Goal: Information Seeking & Learning: Check status

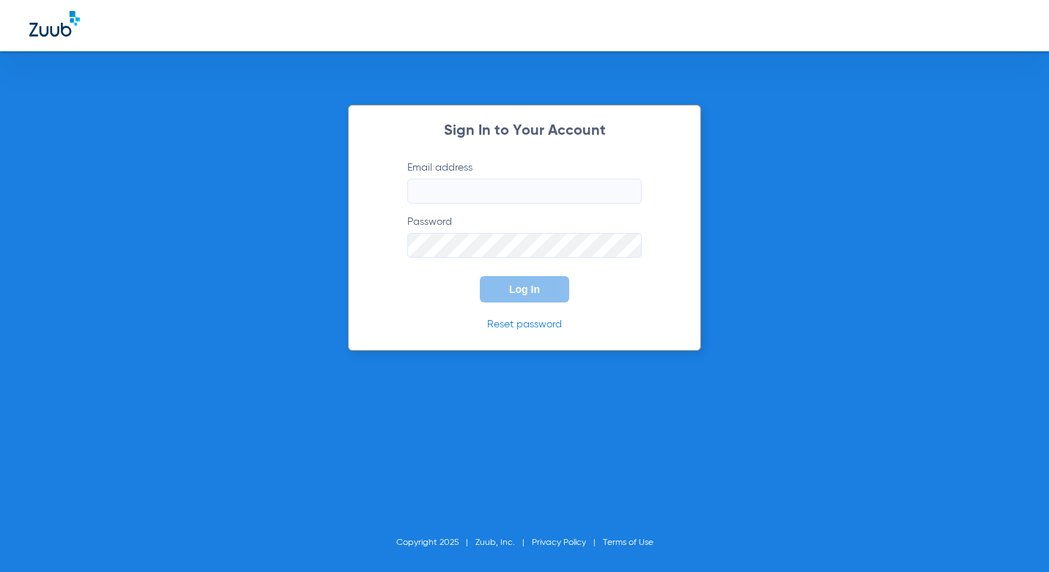
type input "cpdcelebration.billing@gmail.com"
click at [531, 302] on button "Log In" at bounding box center [524, 289] width 89 height 26
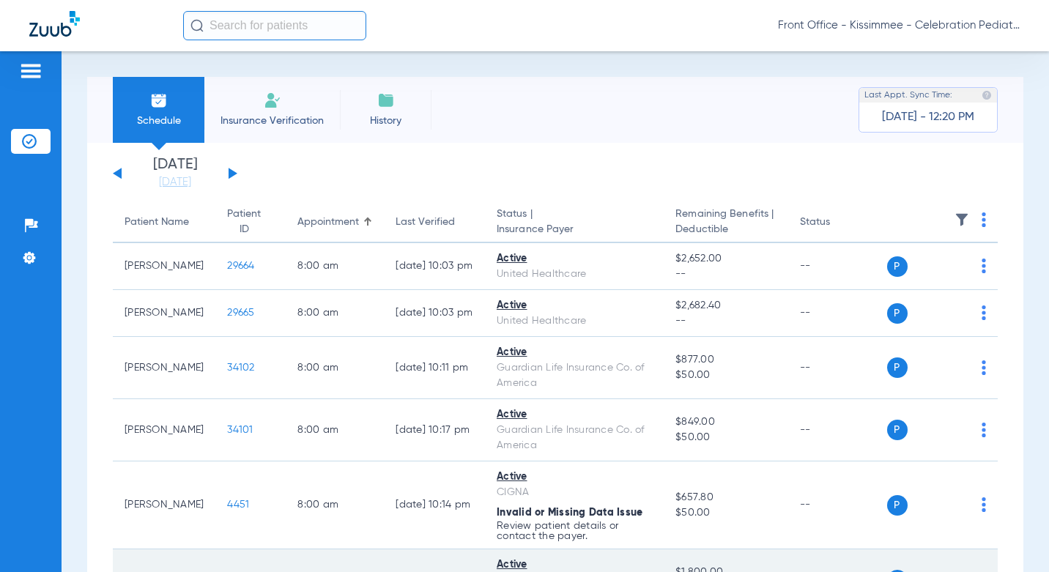
click at [242, 559] on td "3990" at bounding box center [250, 580] width 70 height 62
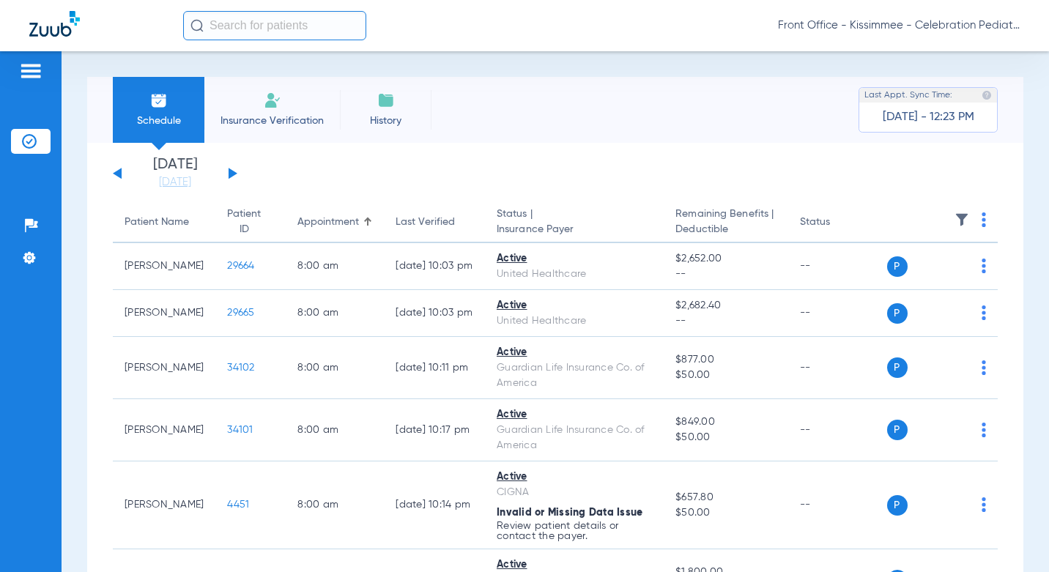
click at [563, 119] on div "Schedule Insurance Verification History Last Appt. Sync Time: Today - 12:23 PM" at bounding box center [555, 110] width 936 height 66
click at [559, 93] on div "Schedule Insurance Verification History Last Appt. Sync Time: Today - 12:23 PM" at bounding box center [555, 110] width 936 height 66
click at [168, 185] on link "[DATE]" at bounding box center [175, 182] width 88 height 15
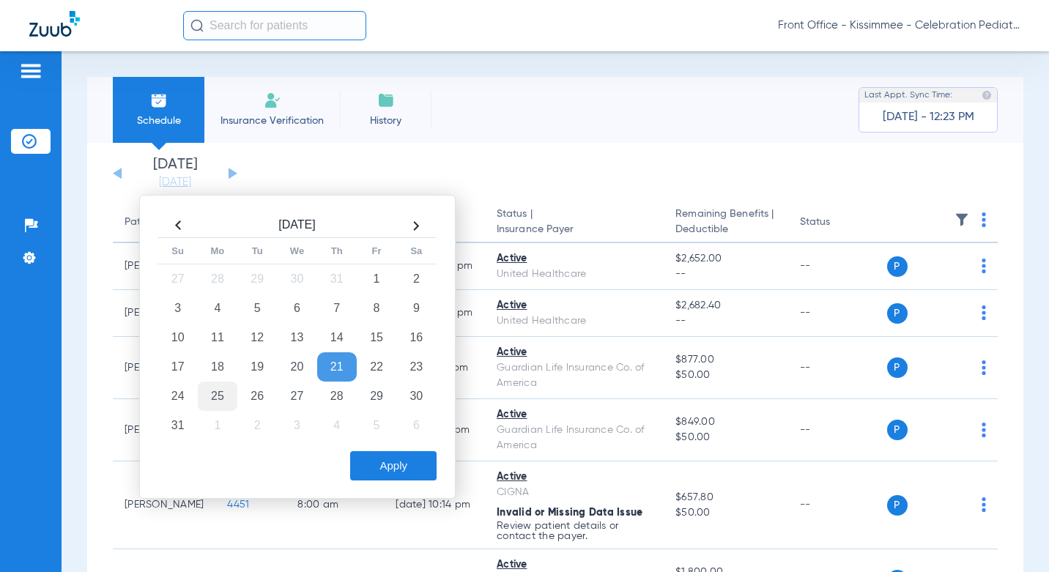
click at [216, 390] on td "25" at bounding box center [218, 396] width 40 height 29
click at [389, 457] on button "Apply" at bounding box center [393, 465] width 86 height 29
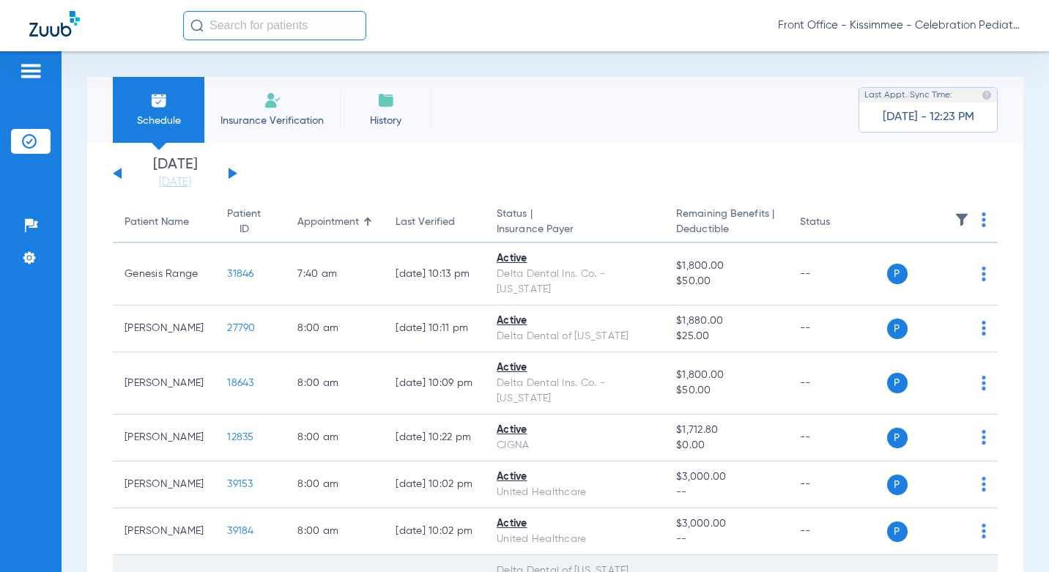
scroll to position [439, 0]
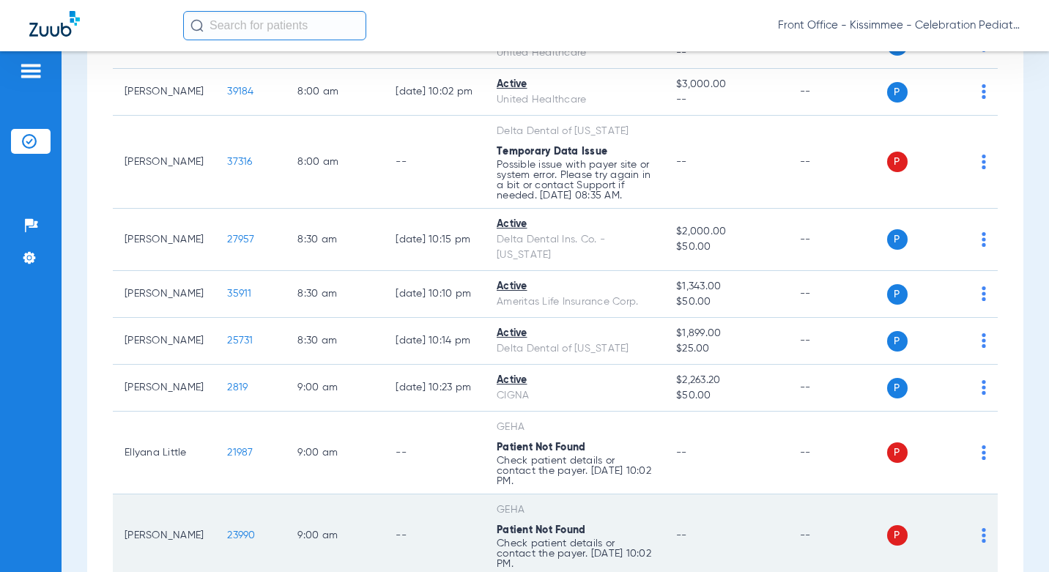
click at [161, 554] on td "Julianna Little" at bounding box center [164, 535] width 103 height 83
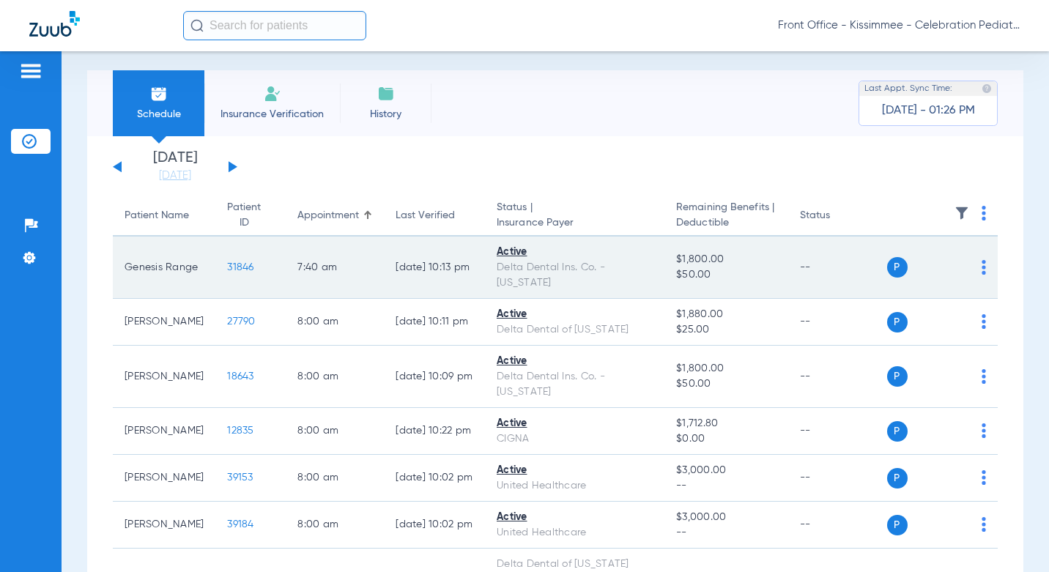
scroll to position [0, 0]
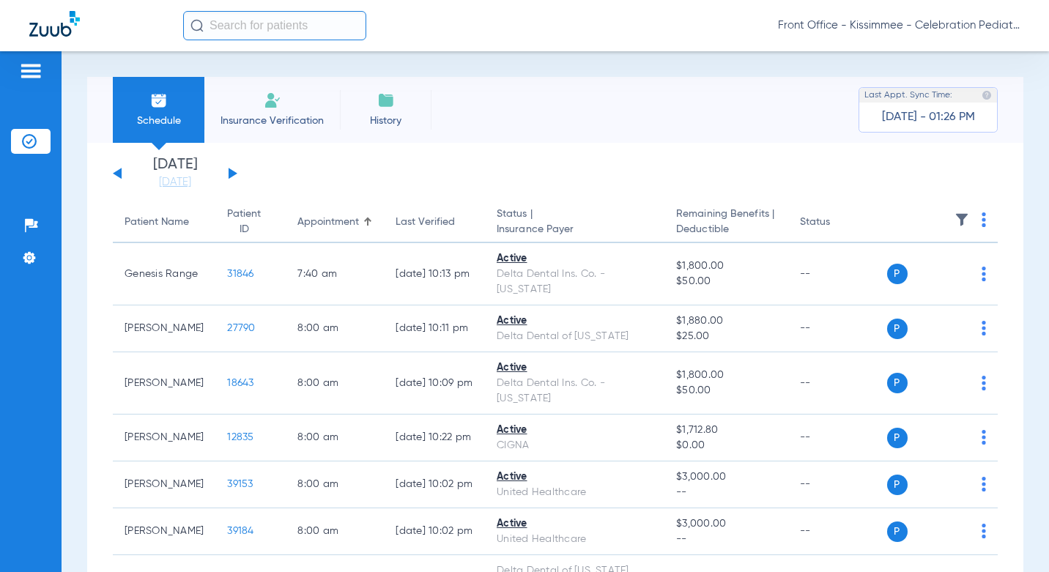
click at [614, 83] on div "Schedule Insurance Verification History Last Appt. Sync Time: Today - 01:26 PM" at bounding box center [555, 110] width 936 height 66
click at [231, 176] on button at bounding box center [232, 173] width 9 height 11
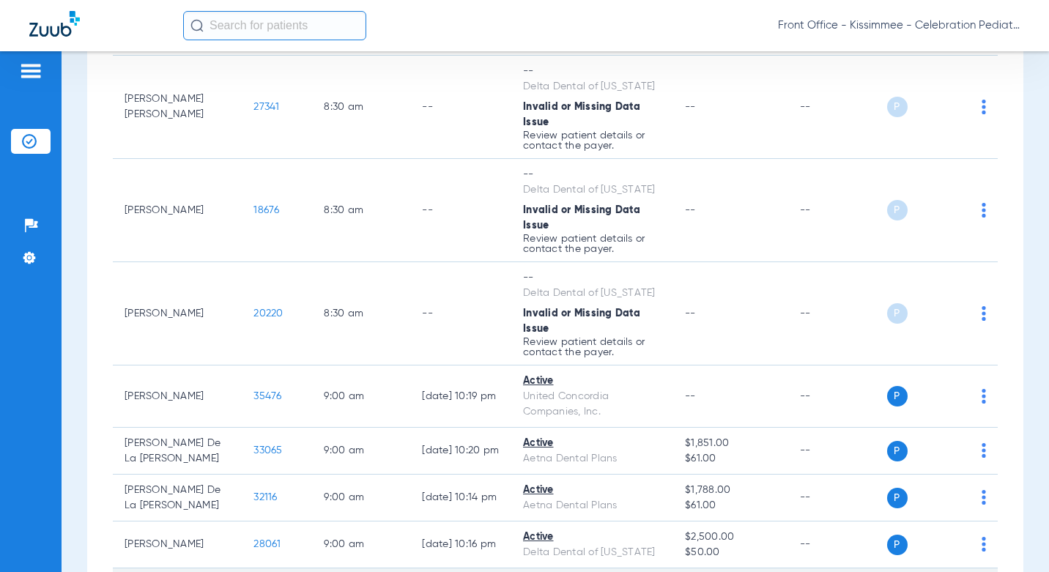
scroll to position [732, 0]
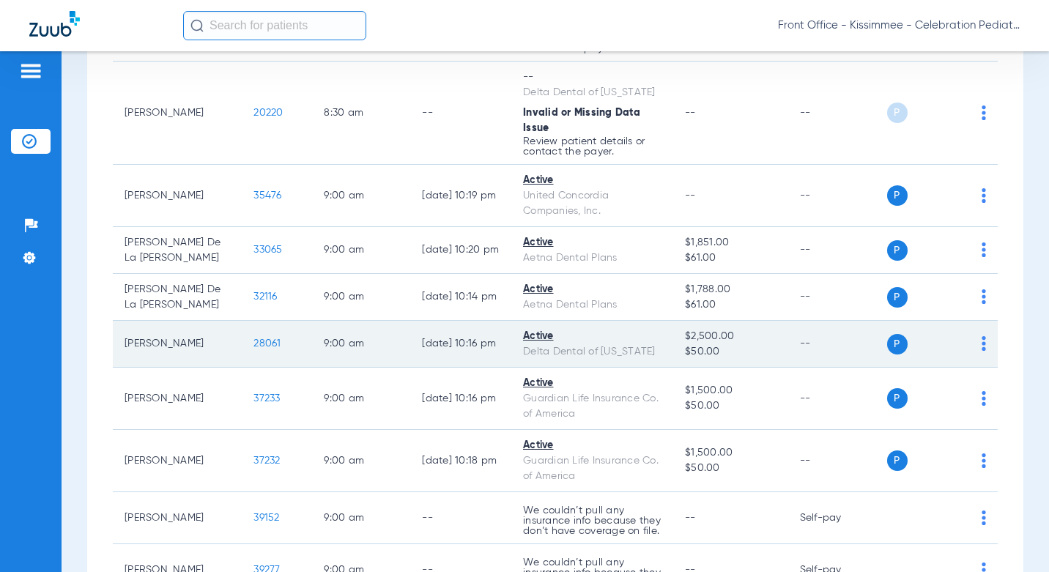
click at [253, 338] on span "28061" at bounding box center [266, 343] width 27 height 10
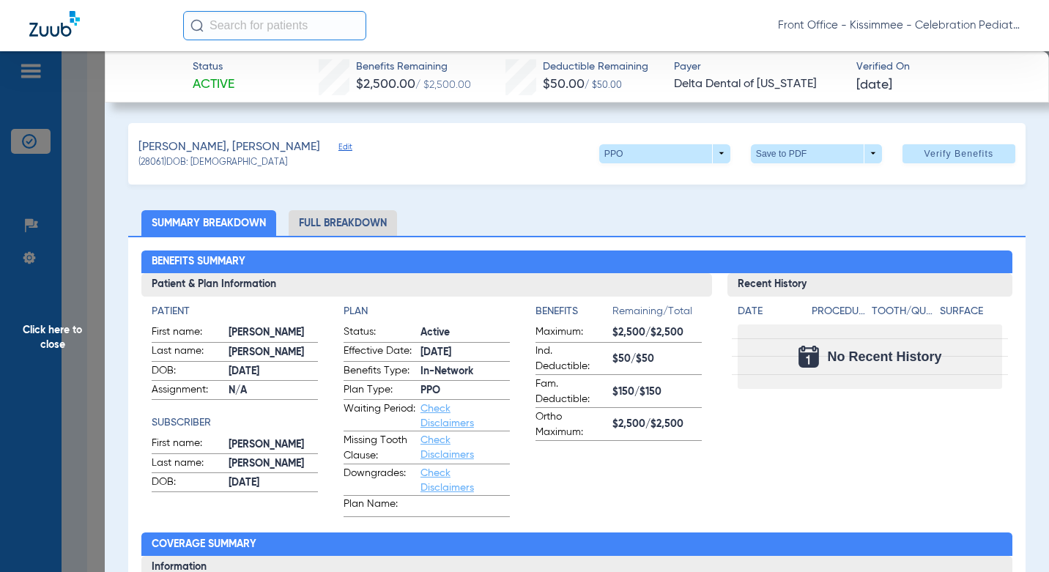
click at [321, 220] on li "Full Breakdown" at bounding box center [343, 223] width 108 height 26
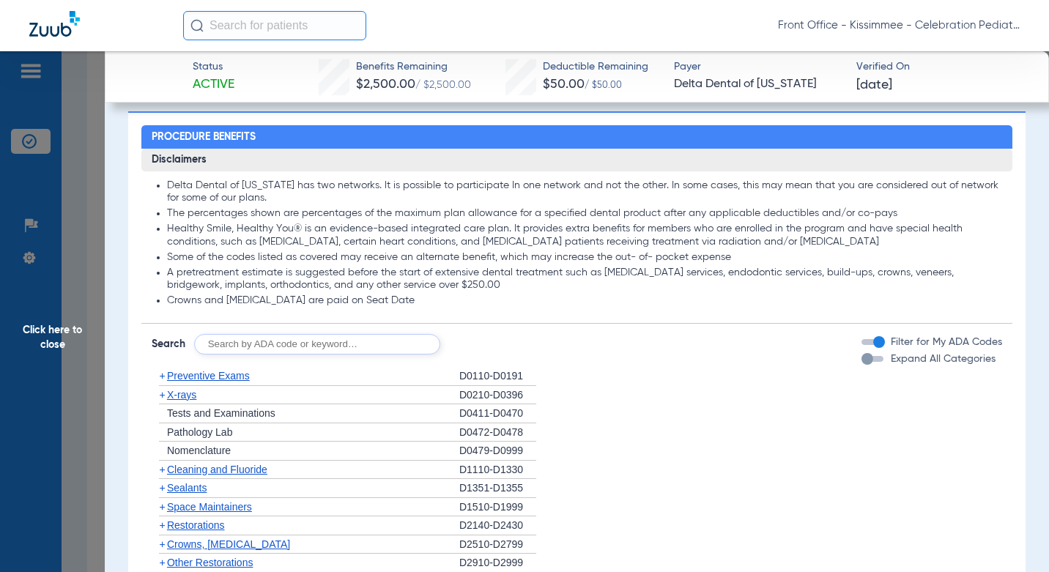
scroll to position [1245, 0]
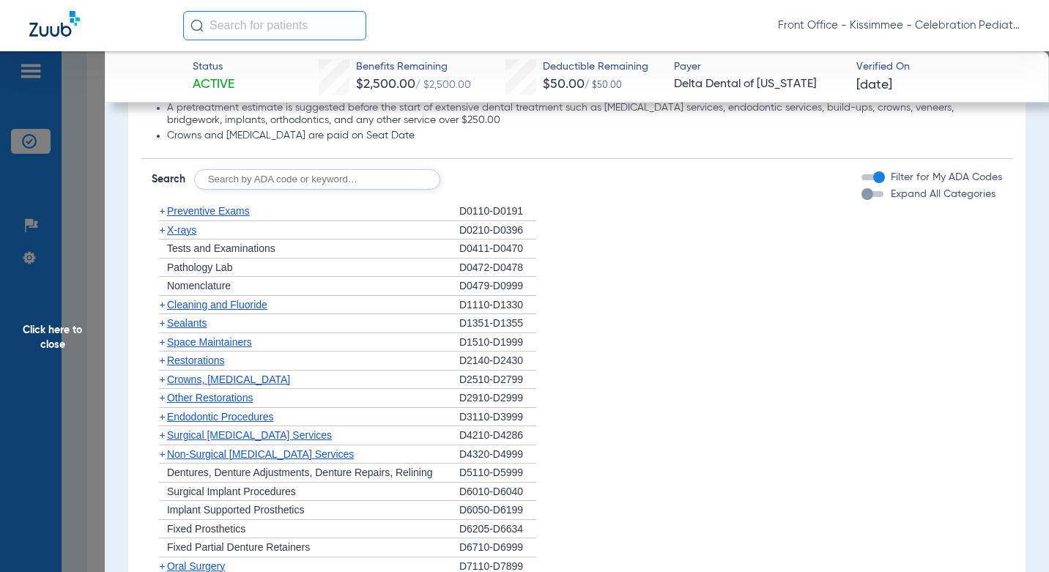
click at [861, 193] on div "button" at bounding box center [867, 194] width 12 height 12
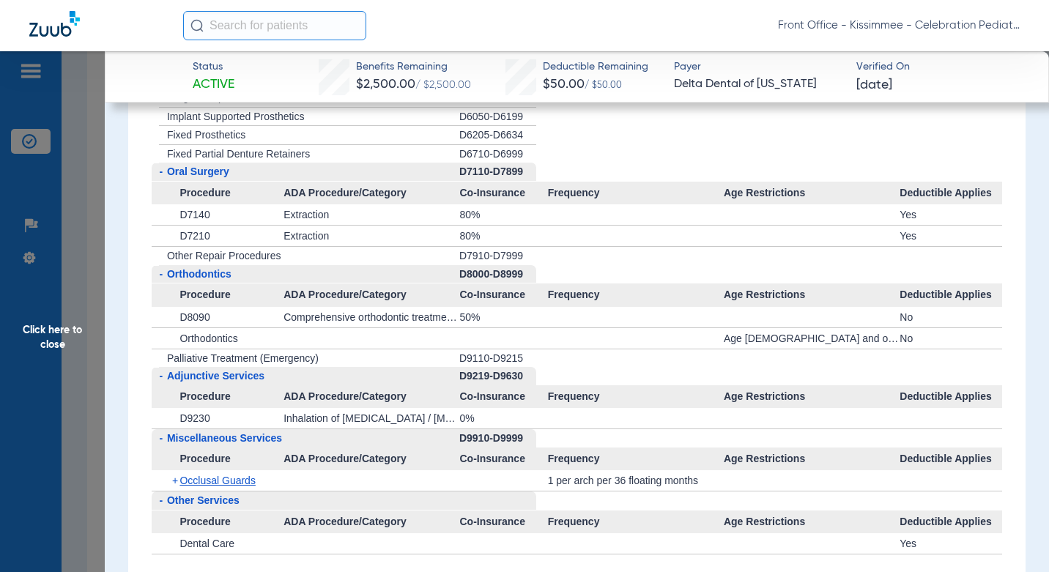
scroll to position [3041, 0]
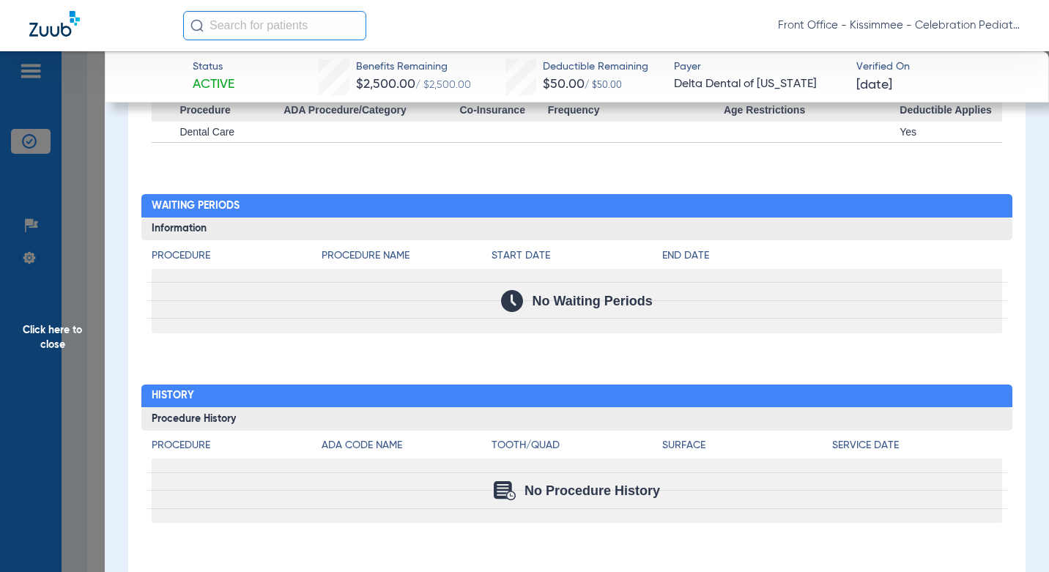
click at [469, 482] on div "No Procedure History" at bounding box center [577, 490] width 850 height 64
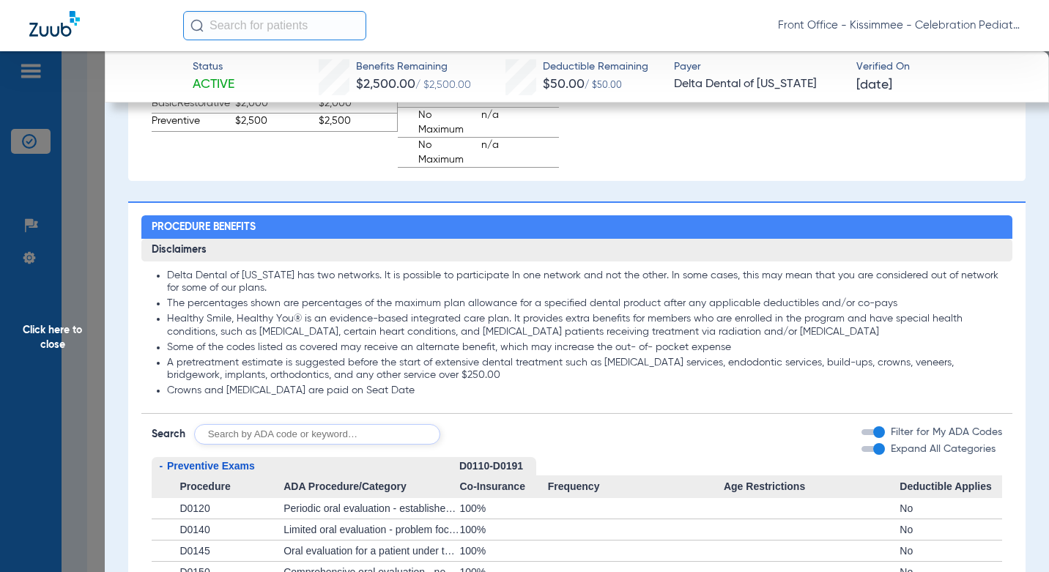
scroll to position [1429, 0]
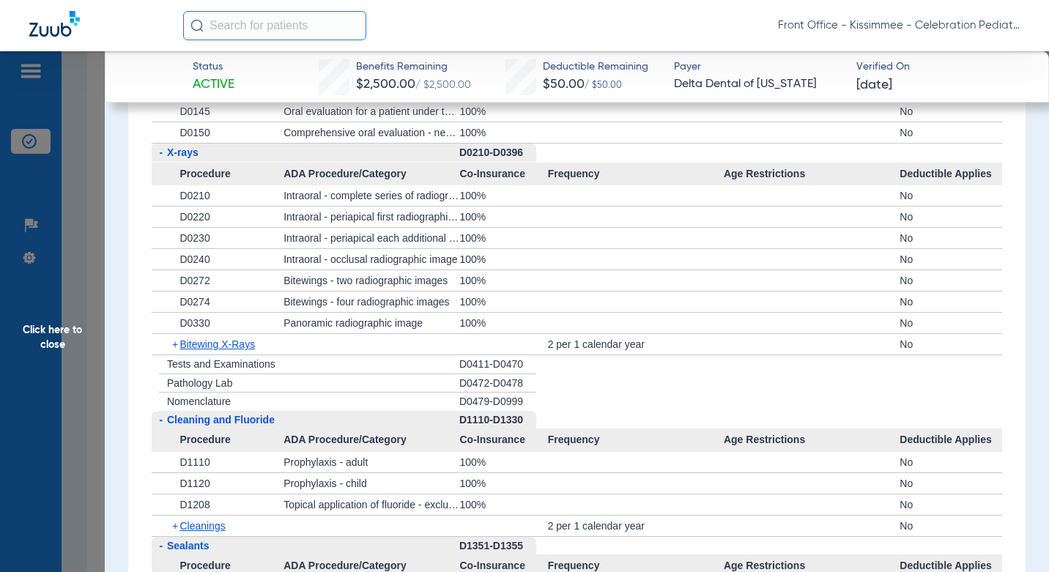
click at [250, 348] on span "Bitewing X-Rays" at bounding box center [216, 344] width 75 height 12
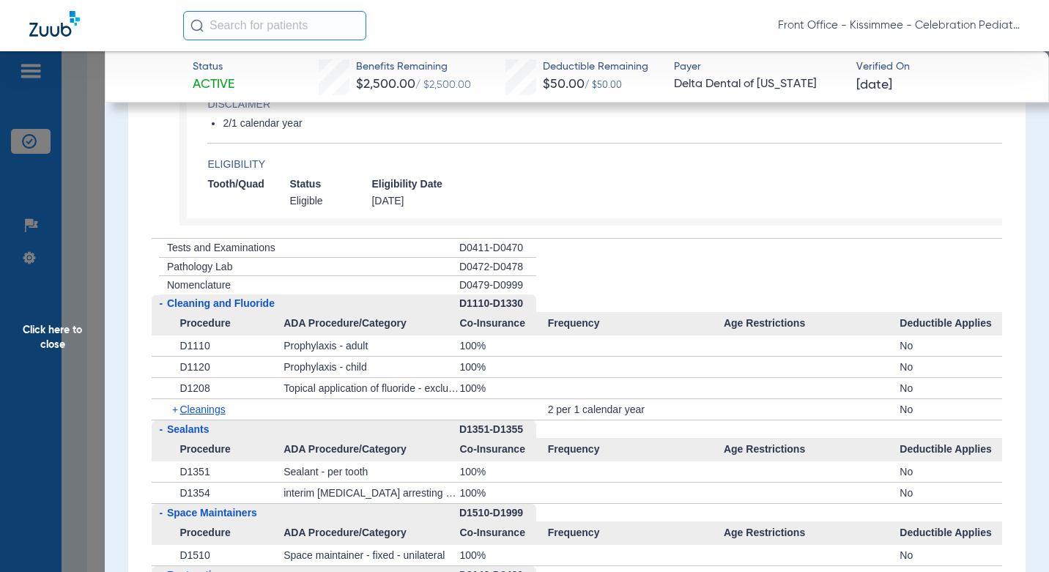
scroll to position [1722, 0]
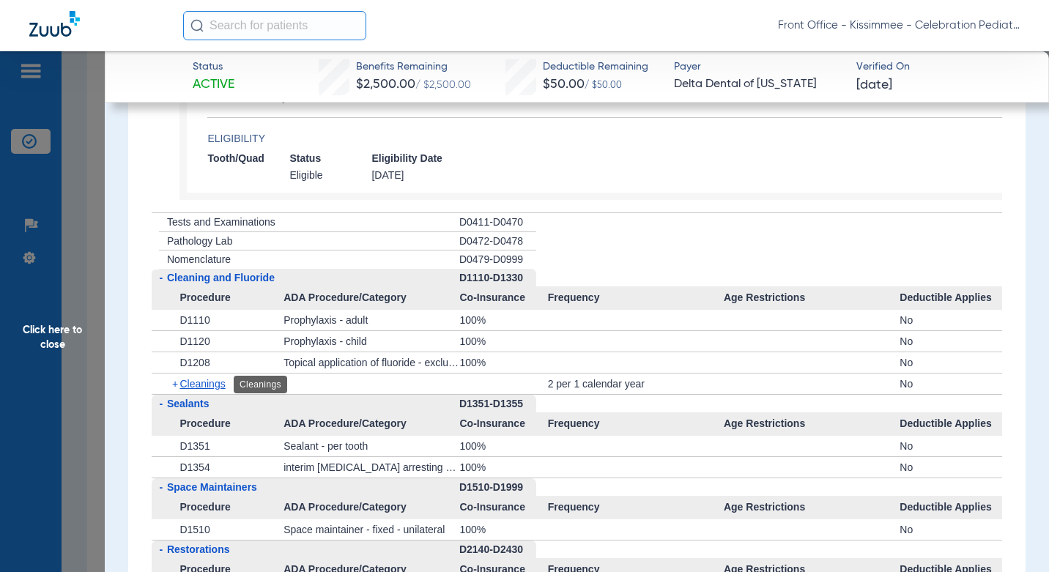
click at [211, 378] on span "Cleanings" at bounding box center [201, 384] width 45 height 12
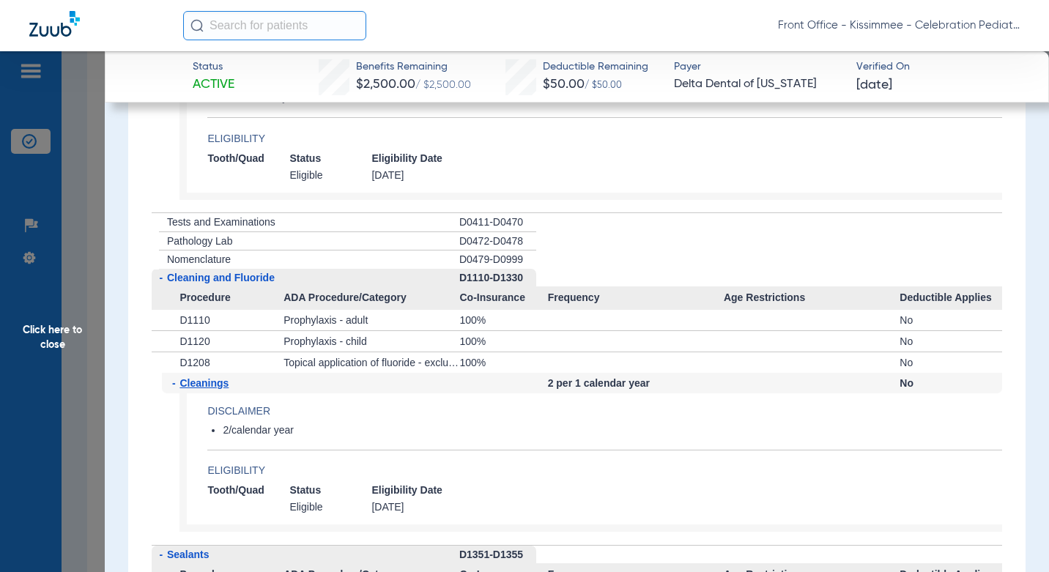
drag, startPoint x: 89, startPoint y: 366, endPoint x: 879, endPoint y: 358, distance: 790.2
click at [89, 367] on span "Click here to close" at bounding box center [52, 337] width 105 height 572
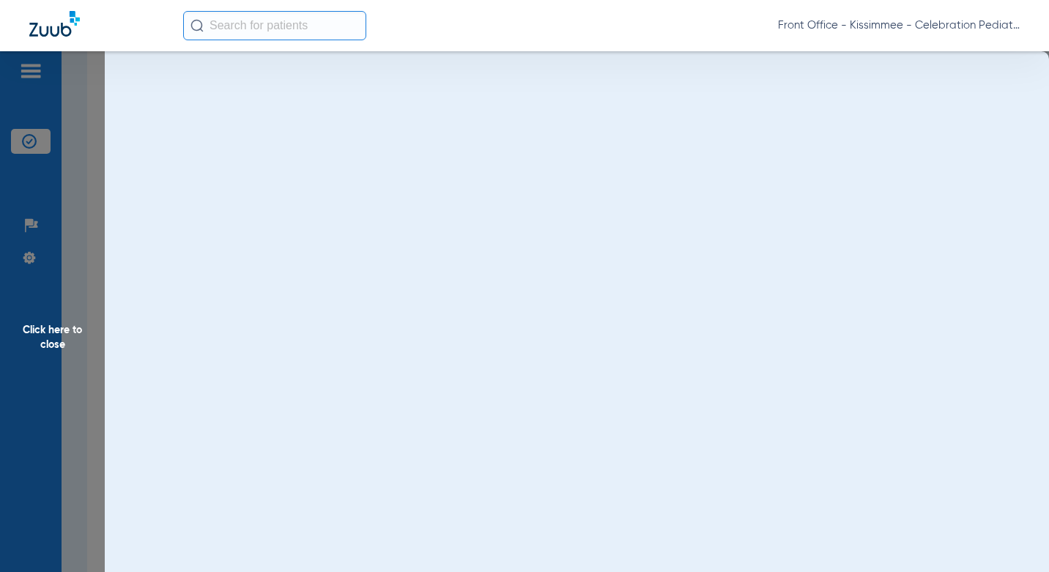
scroll to position [0, 0]
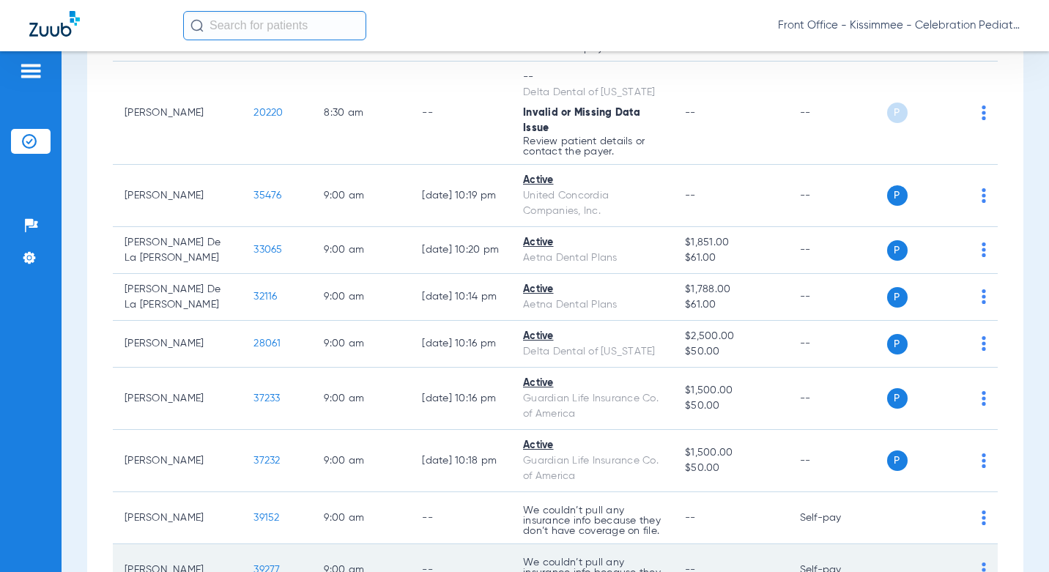
click at [253, 565] on span "39277" at bounding box center [266, 570] width 26 height 10
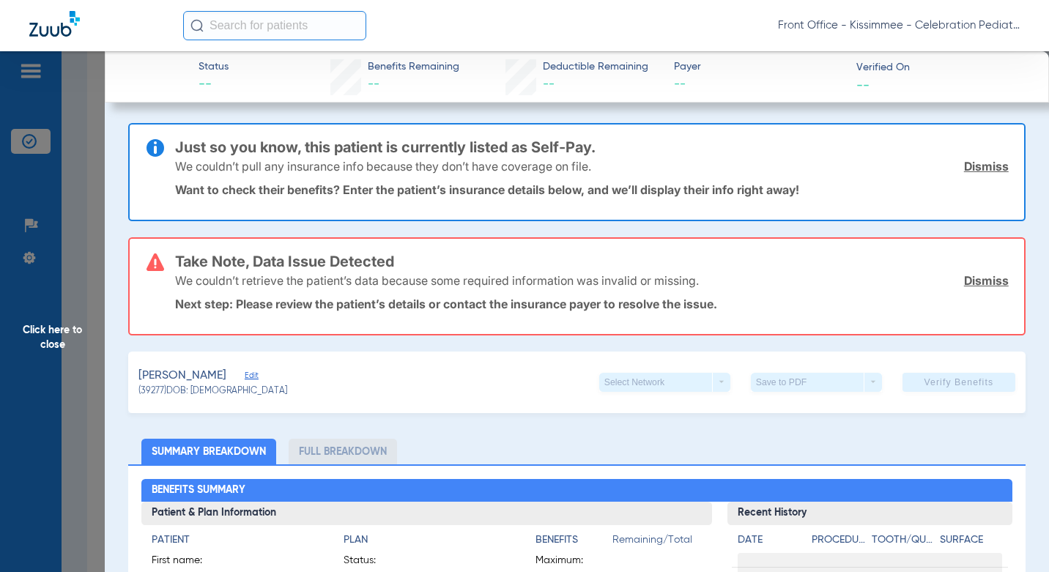
click at [75, 390] on span "Click here to close" at bounding box center [52, 337] width 105 height 572
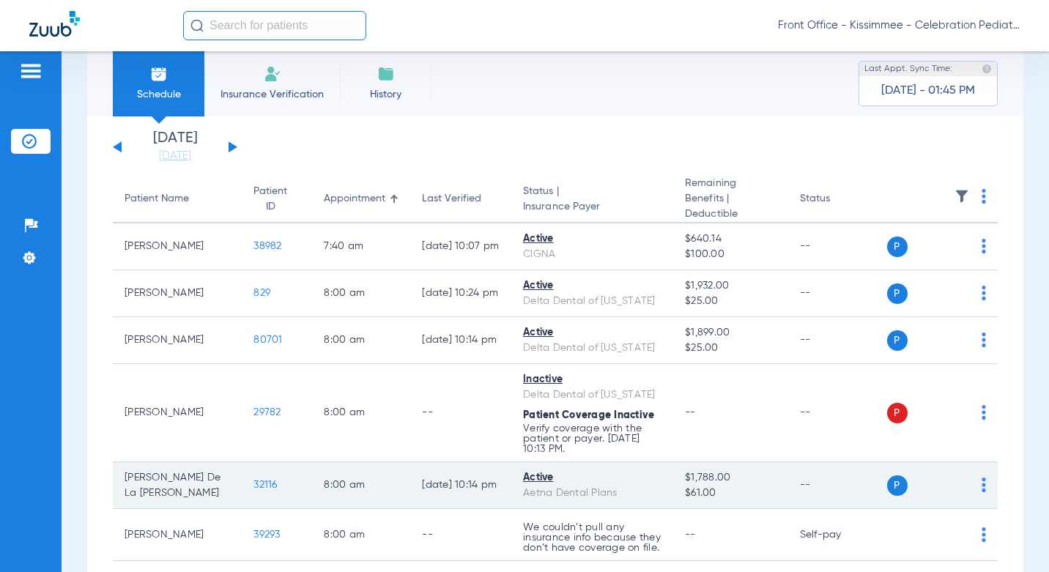
scroll to position [73, 0]
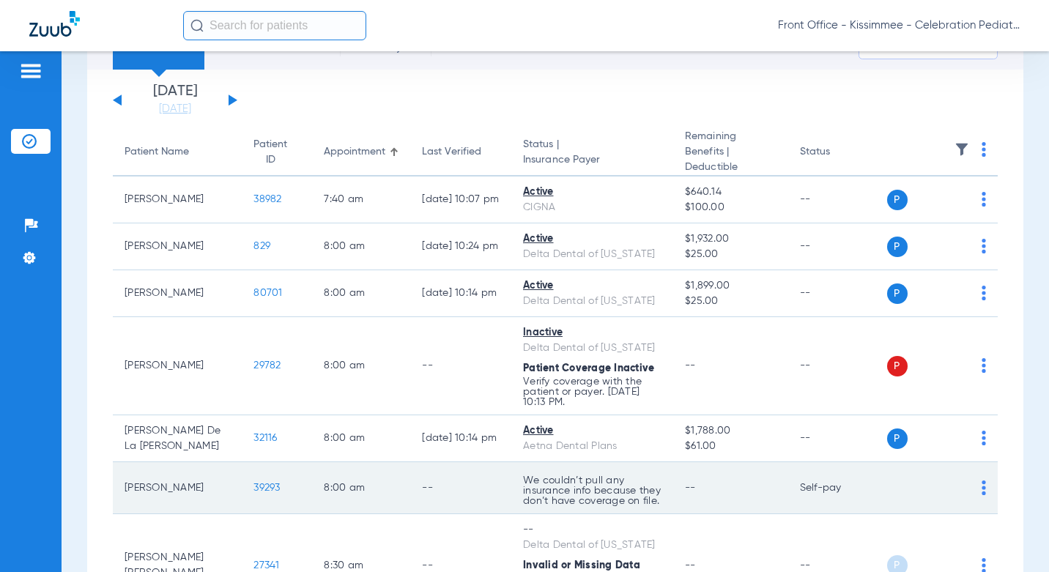
click at [253, 483] on span "39293" at bounding box center [266, 488] width 26 height 10
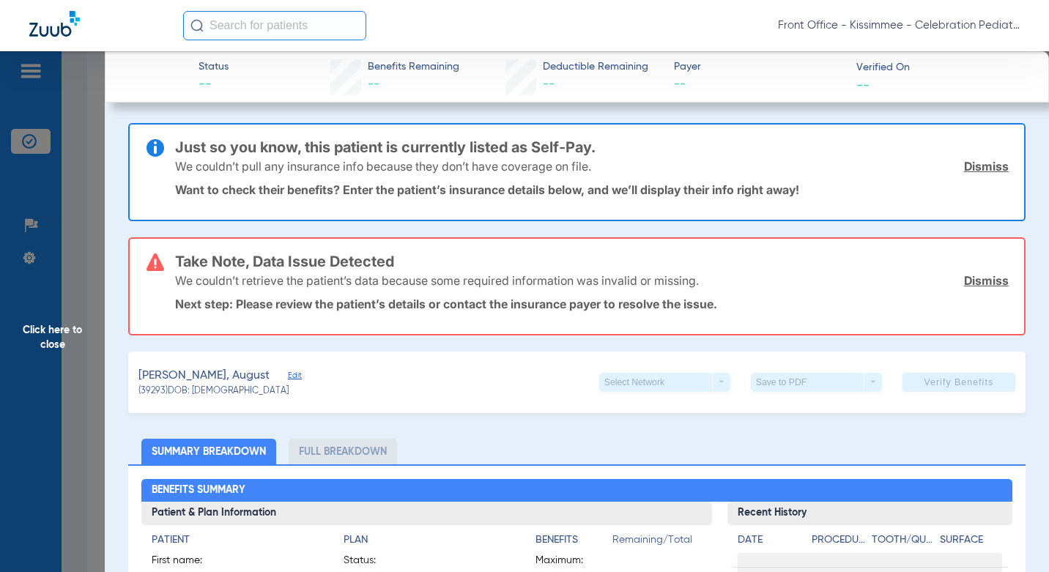
click at [86, 379] on span "Click here to close" at bounding box center [52, 337] width 105 height 572
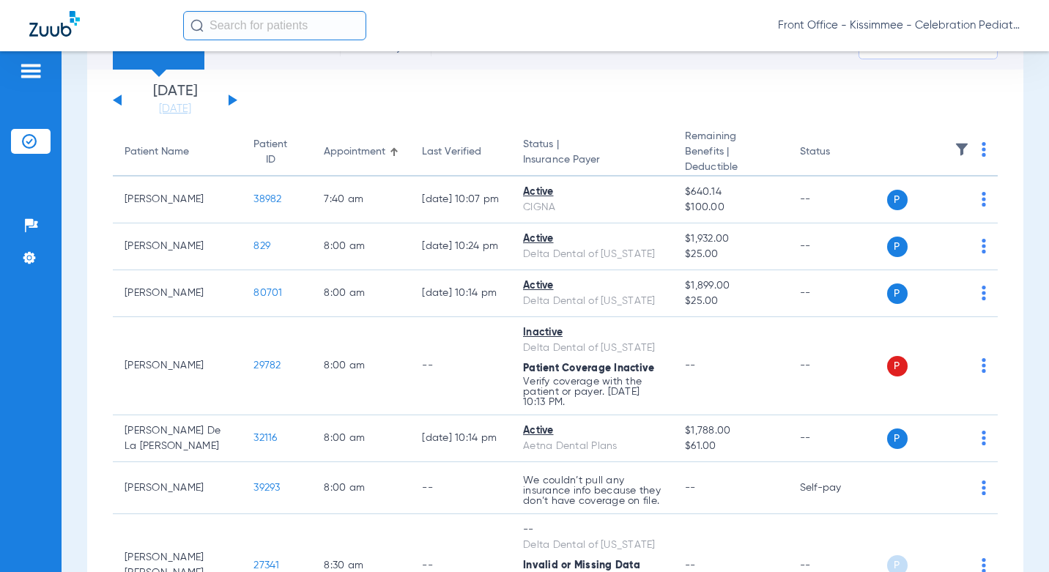
click at [532, 43] on div "Front Office - Kissimmee - Celebration Pediatric Dentistry" at bounding box center [524, 25] width 1049 height 51
drag, startPoint x: 446, startPoint y: 34, endPoint x: 445, endPoint y: 41, distance: 7.5
click at [445, 41] on div "Front Office - Kissimmee - Celebration Pediatric Dentistry" at bounding box center [524, 25] width 1049 height 51
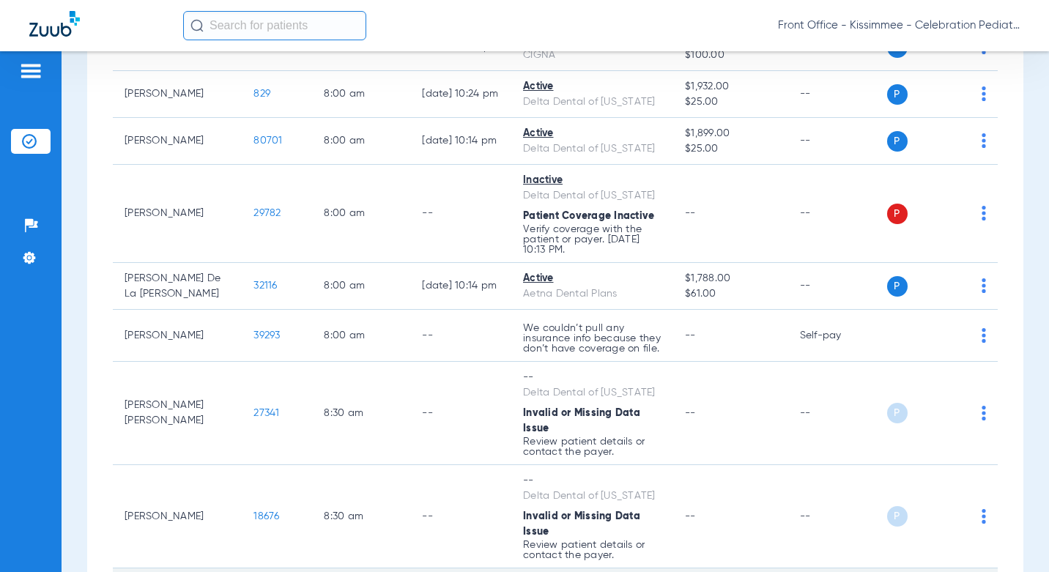
scroll to position [220, 0]
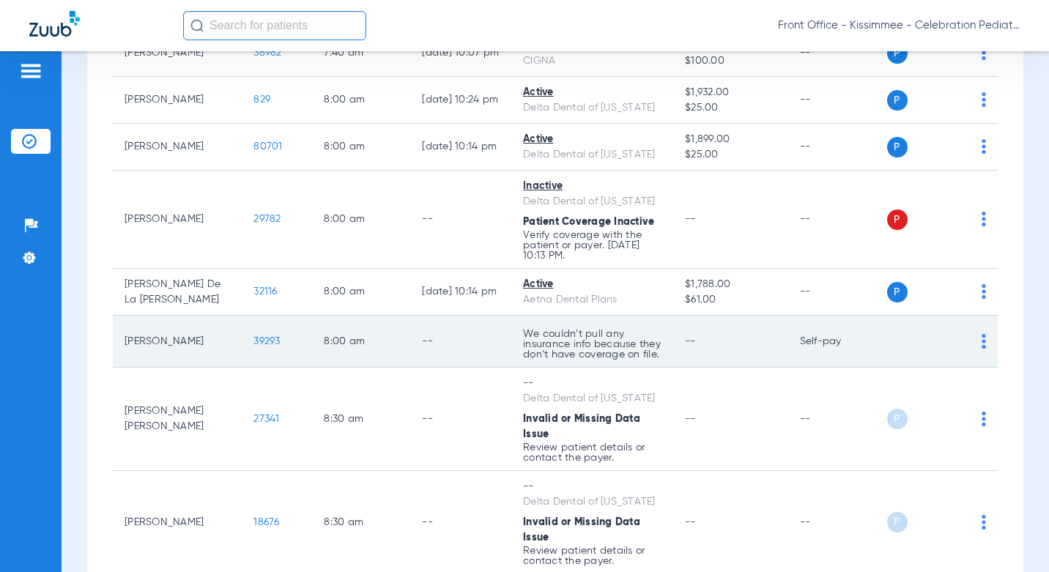
click at [981, 343] on span at bounding box center [983, 346] width 4 height 10
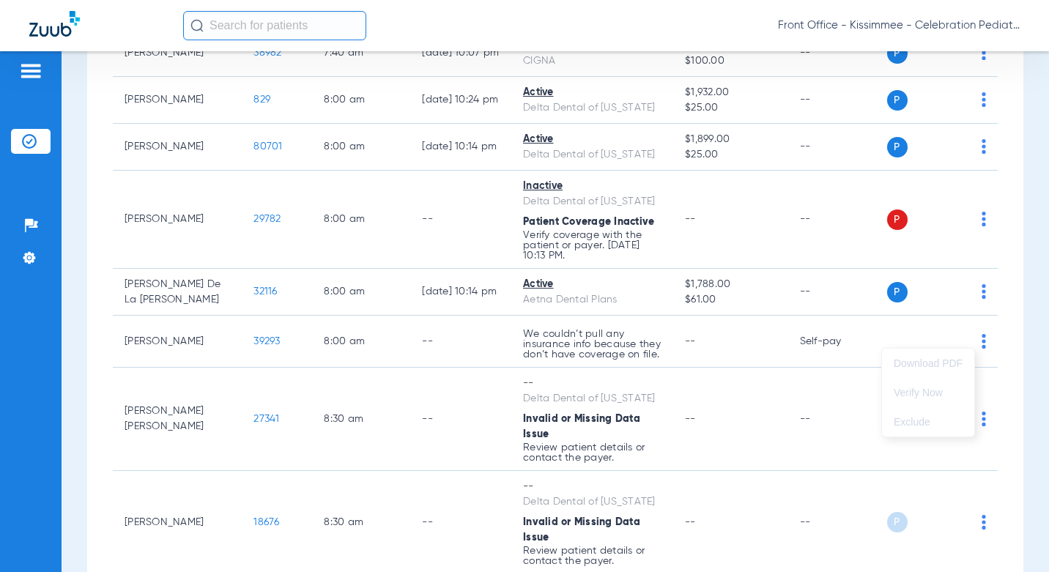
click at [969, 330] on div at bounding box center [524, 286] width 1049 height 572
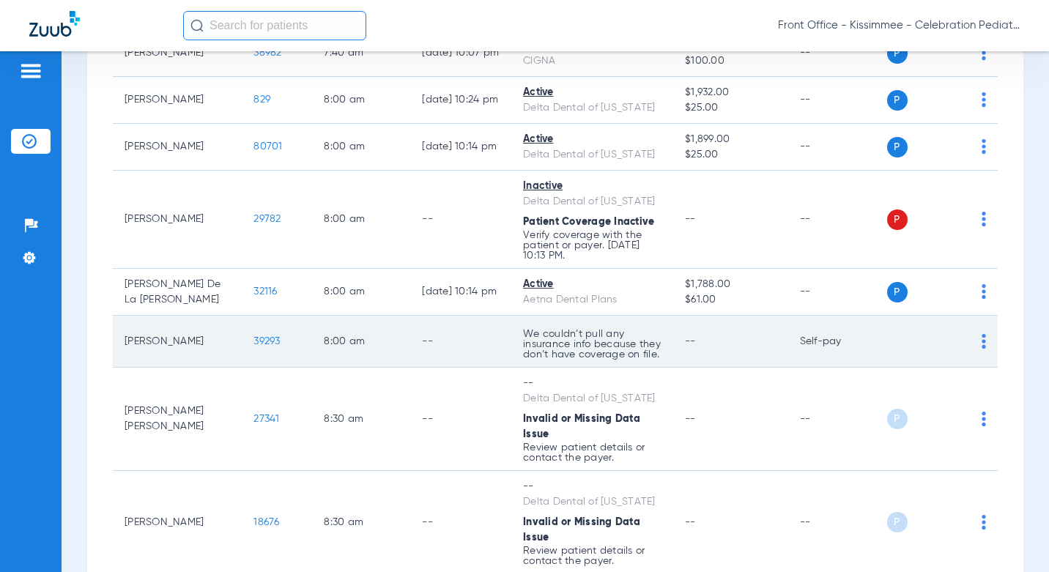
click at [806, 334] on td "Self-pay" at bounding box center [837, 342] width 99 height 52
click at [253, 336] on span "39293" at bounding box center [266, 341] width 26 height 10
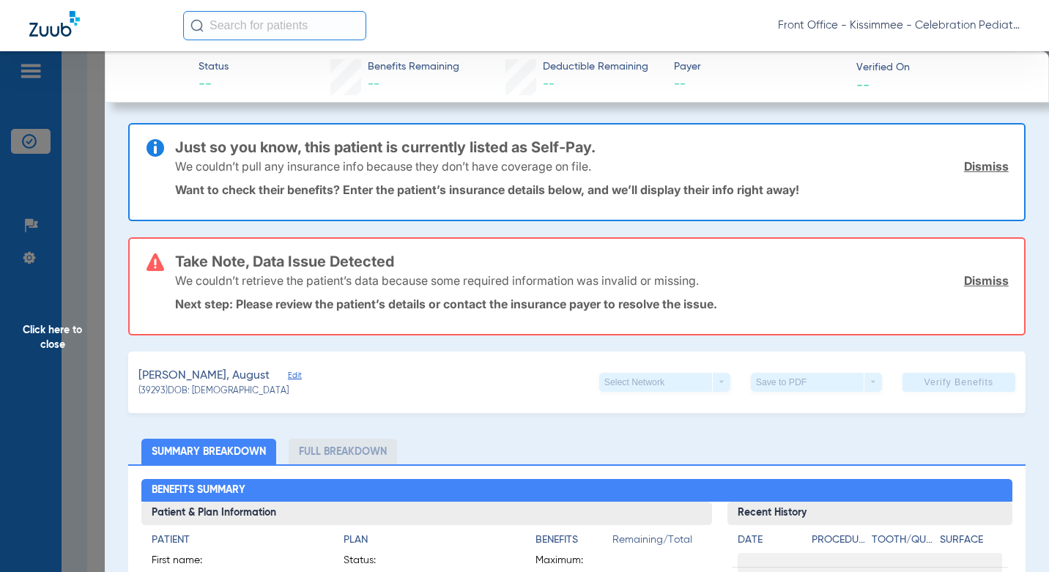
click at [972, 166] on link "Dismiss" at bounding box center [986, 166] width 45 height 15
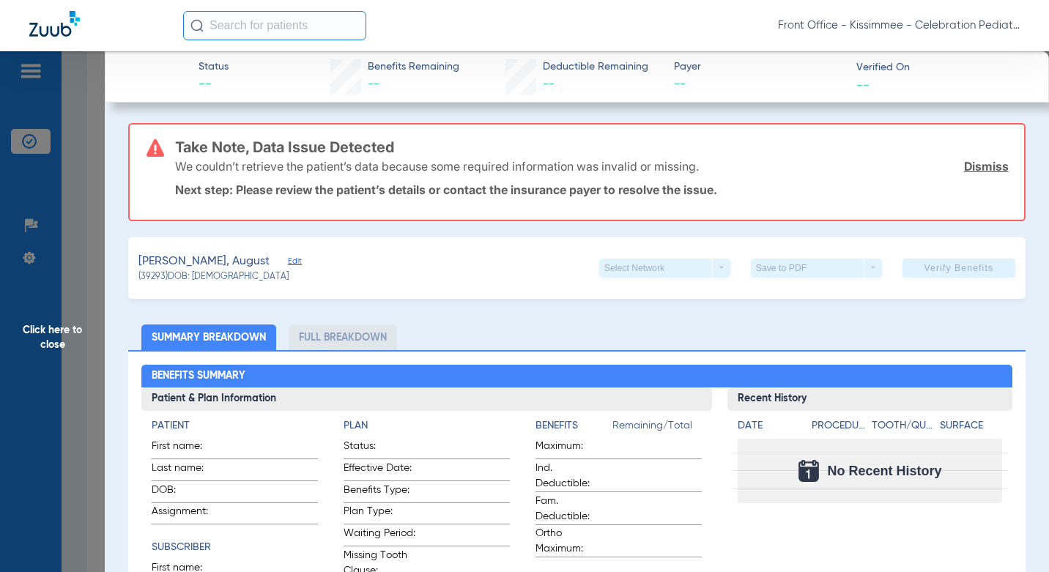
click at [972, 166] on link "Dismiss" at bounding box center [986, 166] width 45 height 15
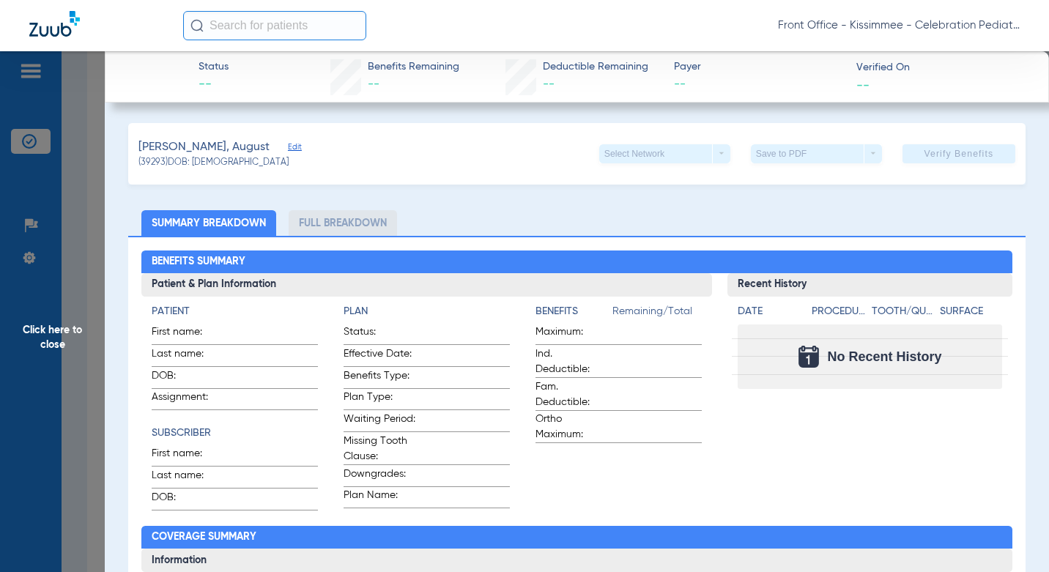
drag, startPoint x: 823, startPoint y: 386, endPoint x: 819, endPoint y: 373, distance: 13.0
click at [823, 379] on div "No Recent History" at bounding box center [869, 356] width 264 height 64
click at [521, 156] on div "Hernandez, August Edit (39293) DOB: 11/29/2023 Select Network arrow_drop_down S…" at bounding box center [576, 154] width 896 height 62
click at [327, 237] on div "Benefits Summary Patient & Plan Information Patient First name: Last name: DOB:…" at bounding box center [576, 441] width 896 height 410
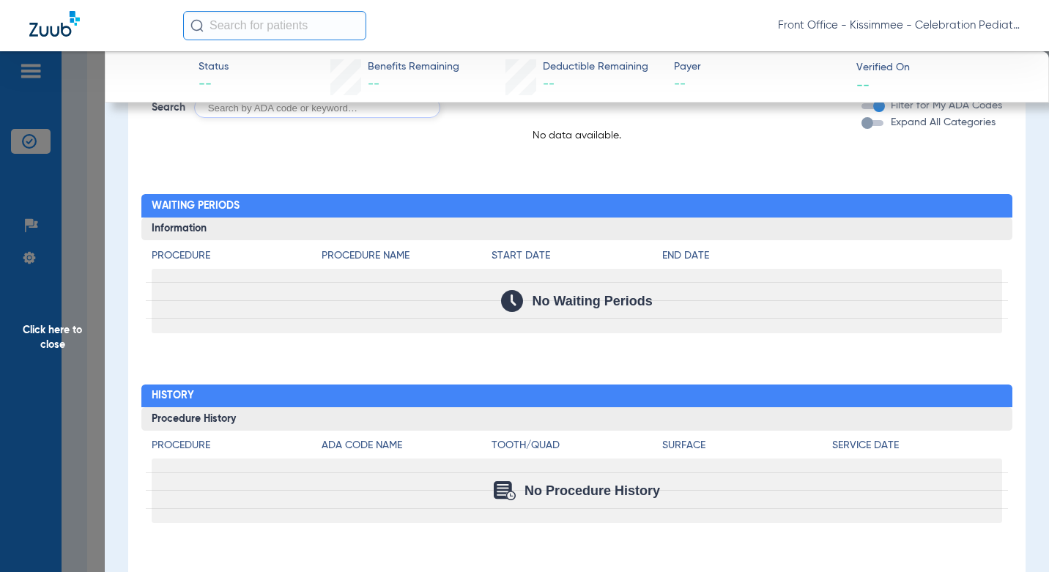
scroll to position [0, 0]
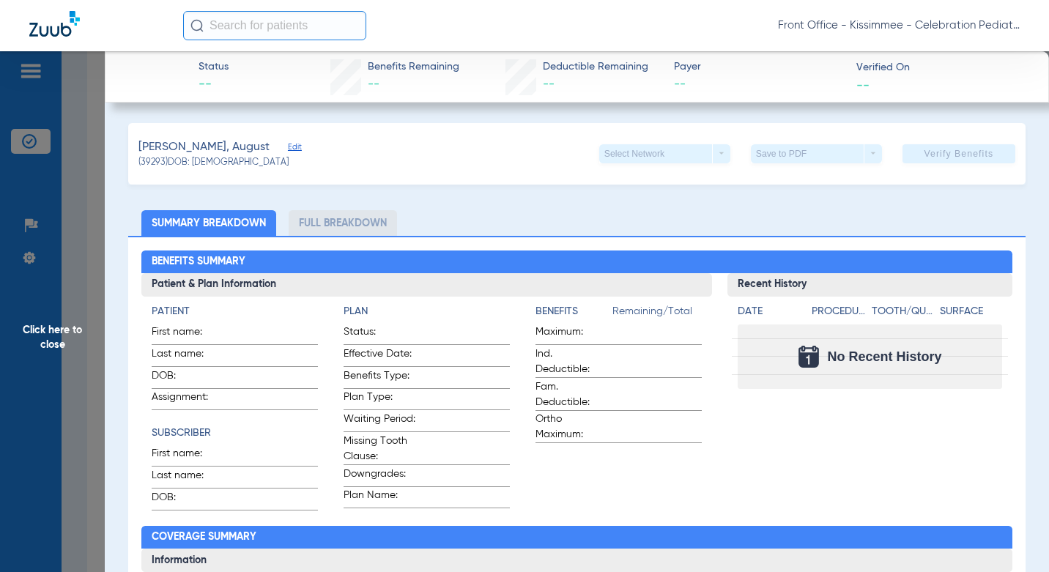
click at [67, 357] on span "Click here to close" at bounding box center [52, 337] width 105 height 572
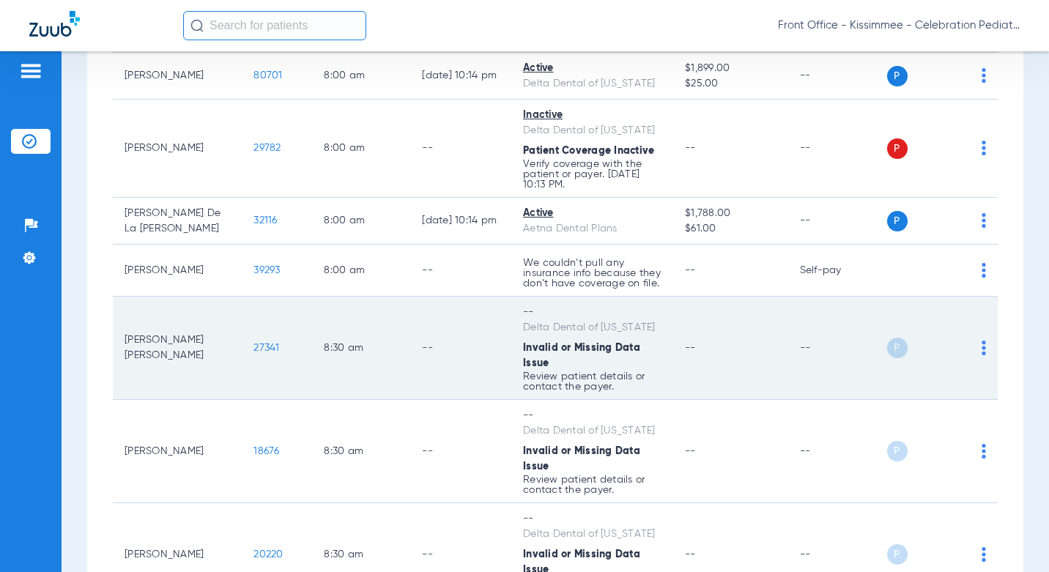
scroll to position [366, 0]
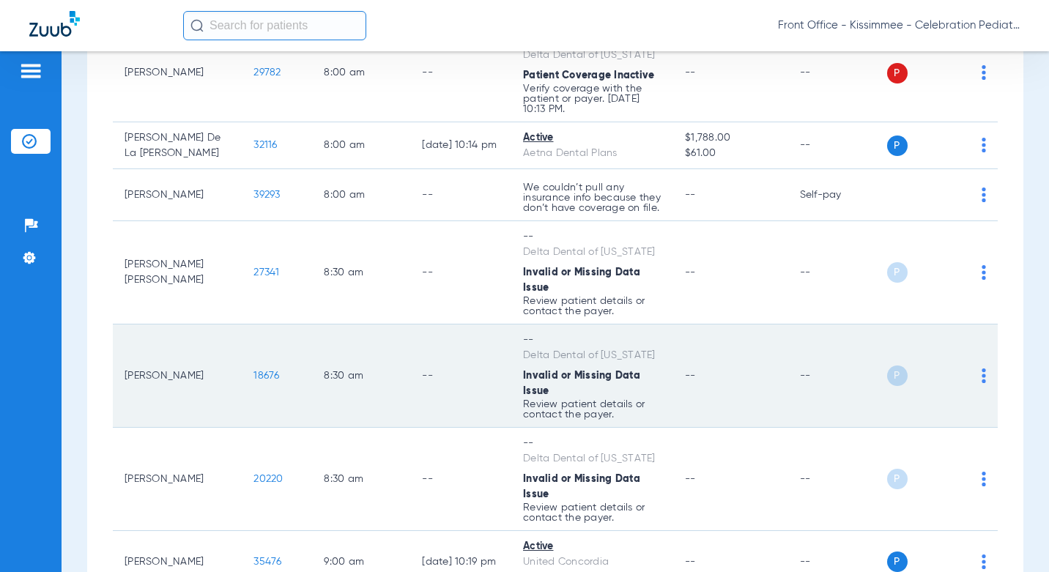
click at [253, 371] on span "18676" at bounding box center [266, 376] width 26 height 10
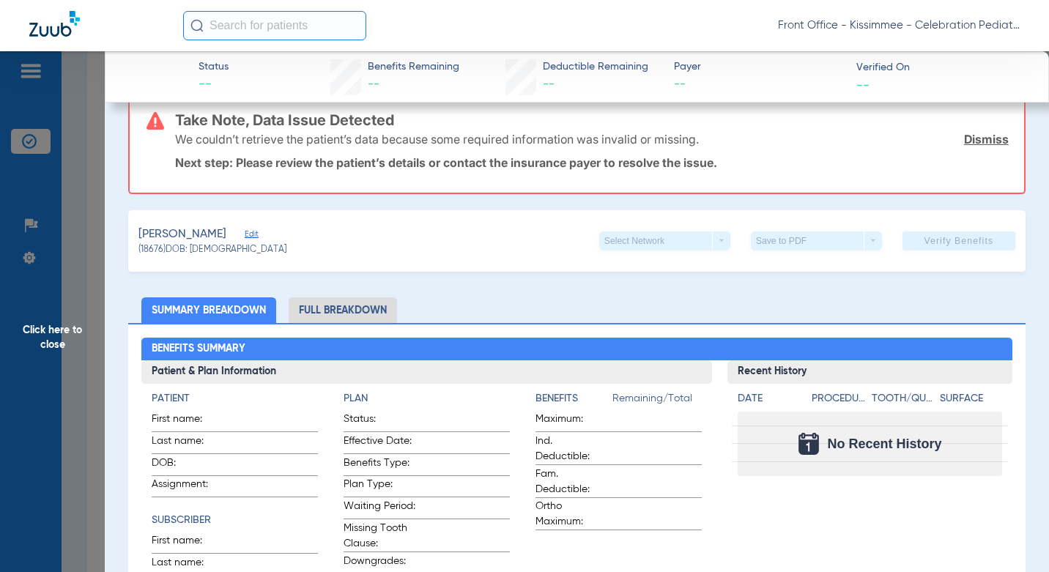
scroll to position [73, 0]
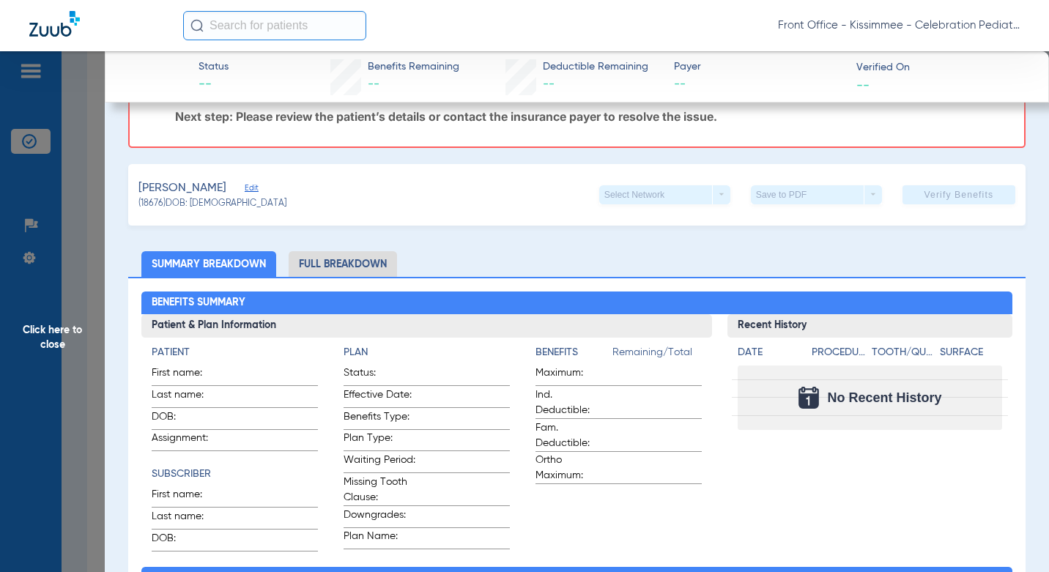
drag, startPoint x: 78, startPoint y: 376, endPoint x: 135, endPoint y: 390, distance: 59.5
click at [78, 376] on span "Click here to close" at bounding box center [52, 337] width 105 height 572
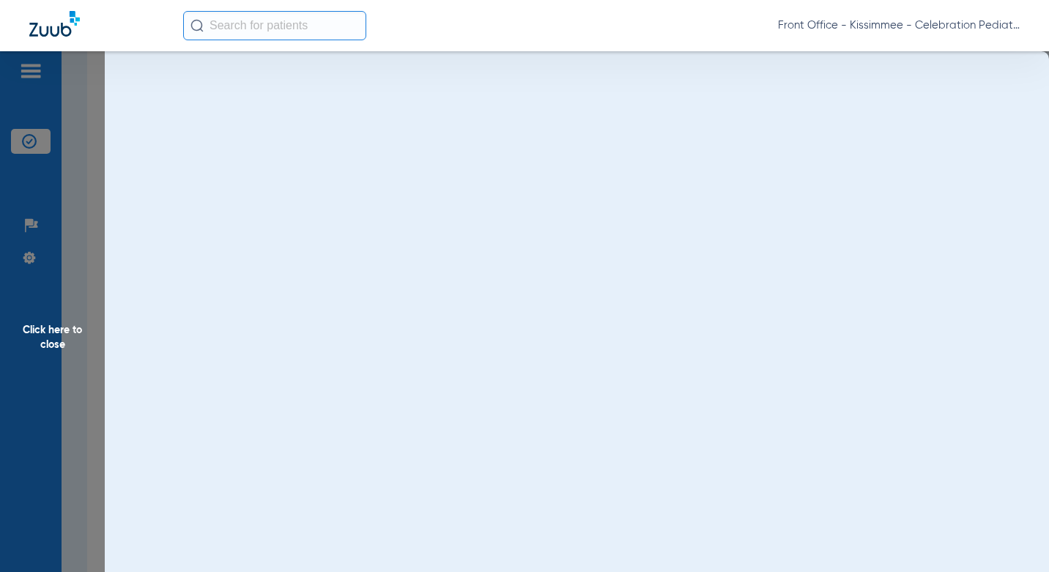
scroll to position [0, 0]
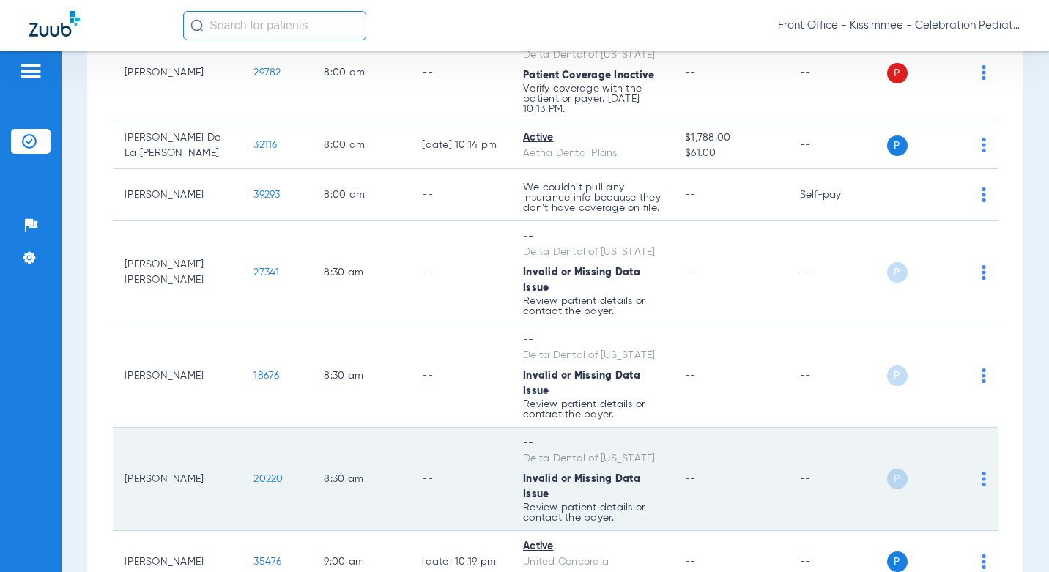
click at [253, 474] on span "20220" at bounding box center [267, 479] width 29 height 10
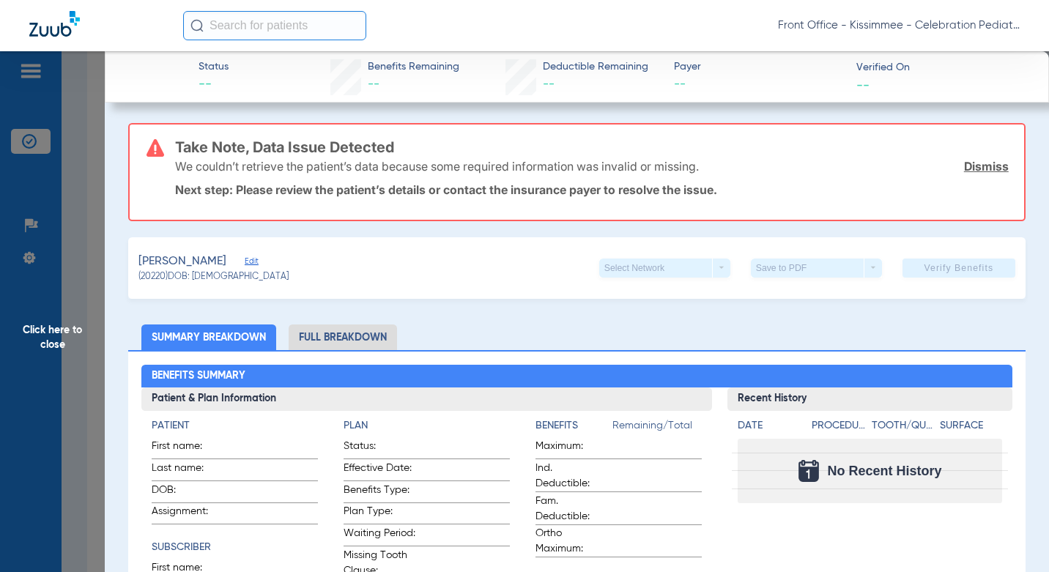
click at [86, 392] on span "Click here to close" at bounding box center [52, 337] width 105 height 572
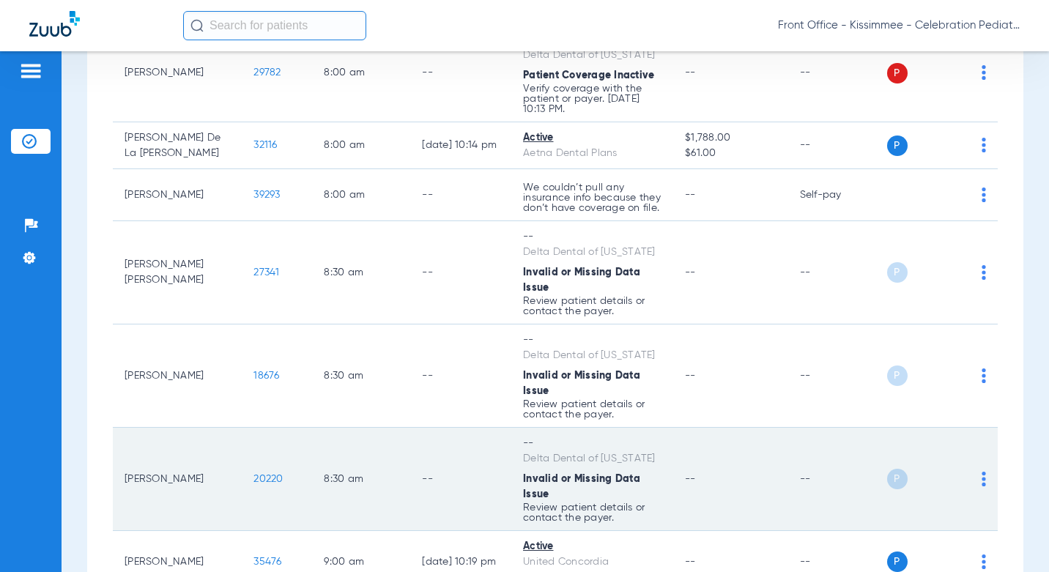
click at [253, 474] on span "20220" at bounding box center [267, 479] width 29 height 10
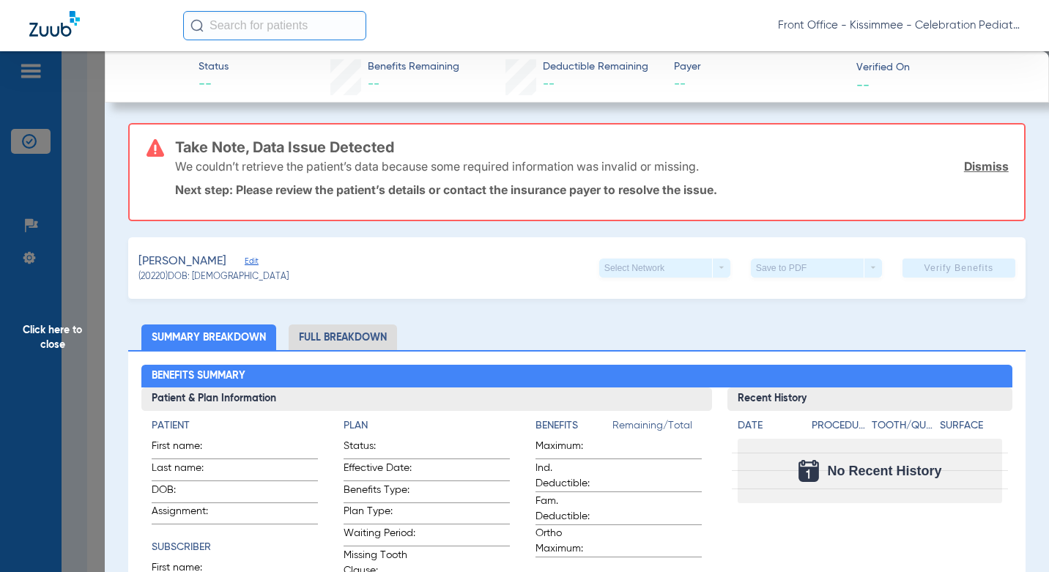
click at [67, 405] on span "Click here to close" at bounding box center [52, 337] width 105 height 572
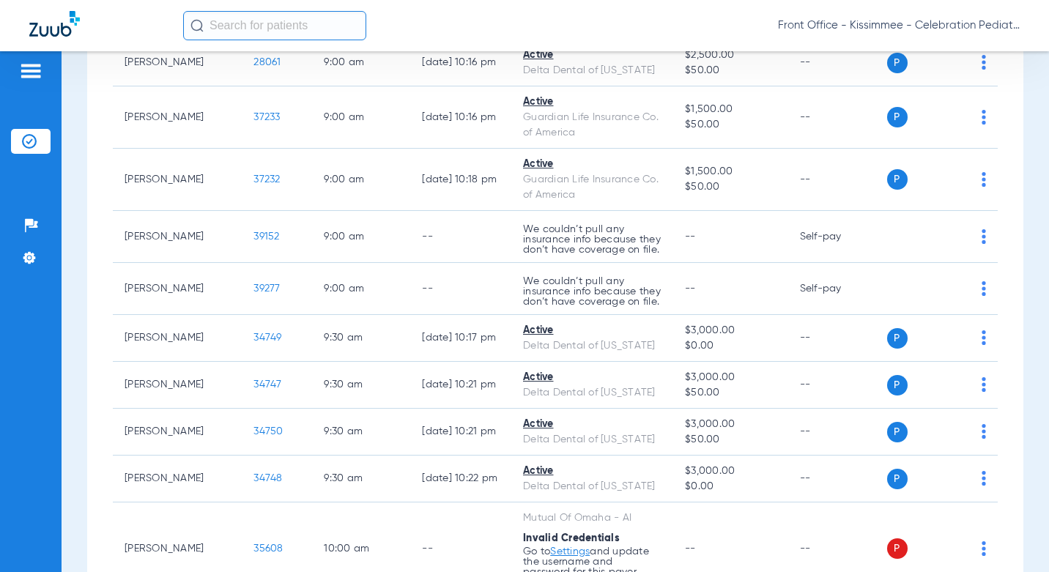
scroll to position [1025, 0]
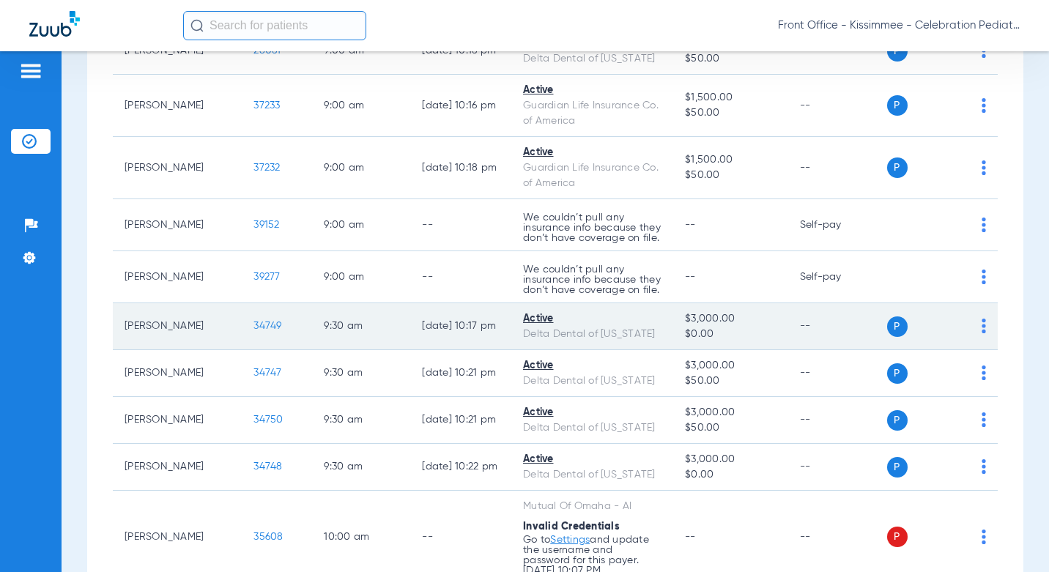
click at [242, 303] on td "34749" at bounding box center [277, 326] width 70 height 47
click at [253, 321] on span "34749" at bounding box center [267, 326] width 28 height 10
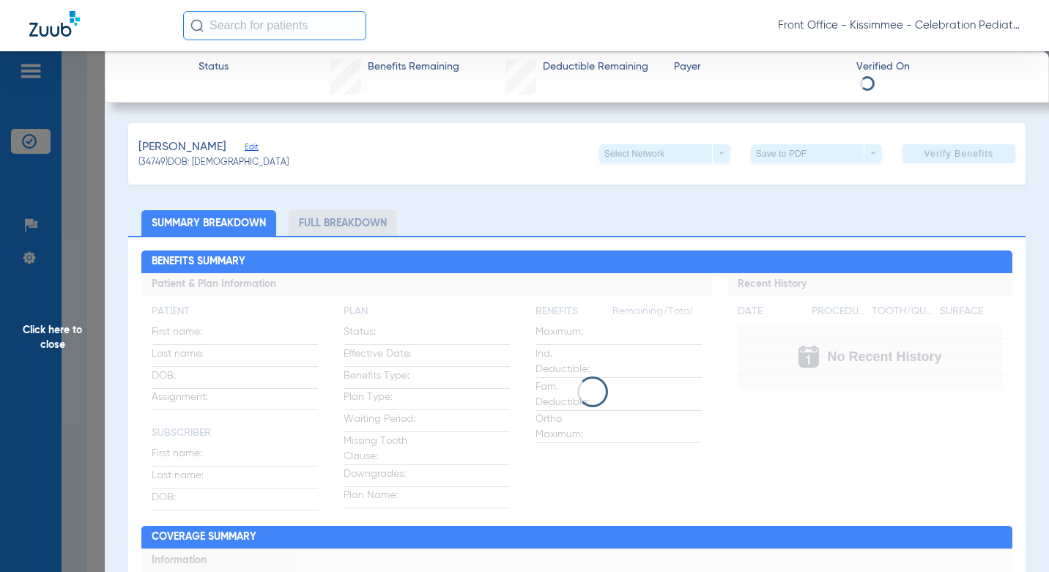
click at [343, 226] on li "Full Breakdown" at bounding box center [343, 223] width 108 height 26
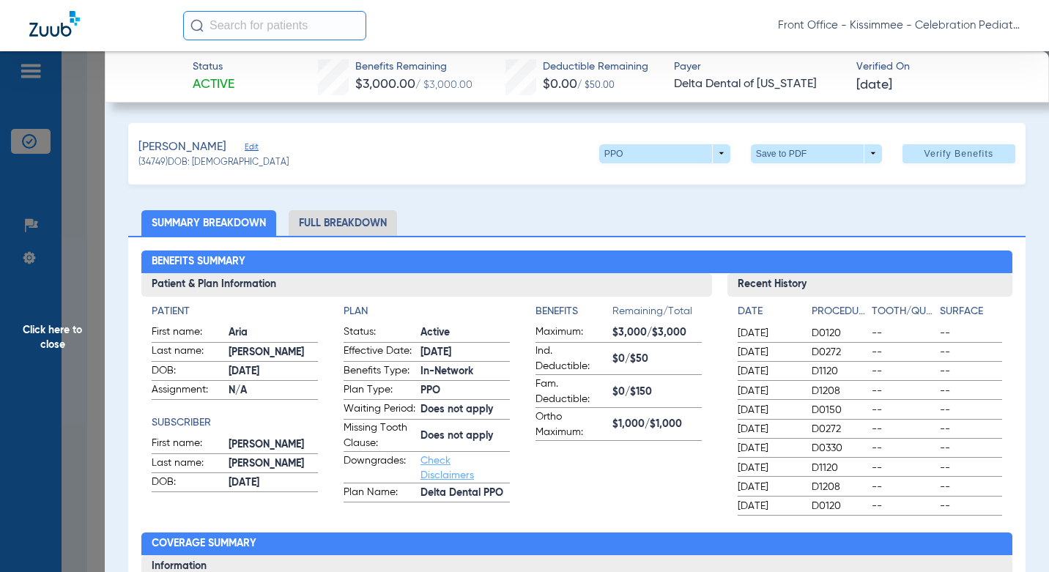
click at [365, 229] on li "Full Breakdown" at bounding box center [343, 223] width 108 height 26
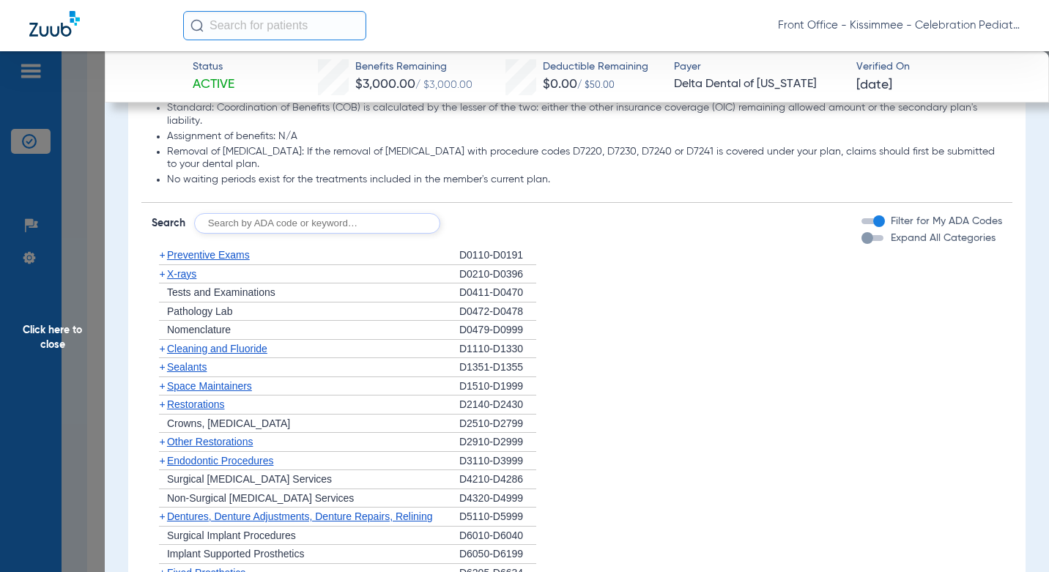
scroll to position [1611, 0]
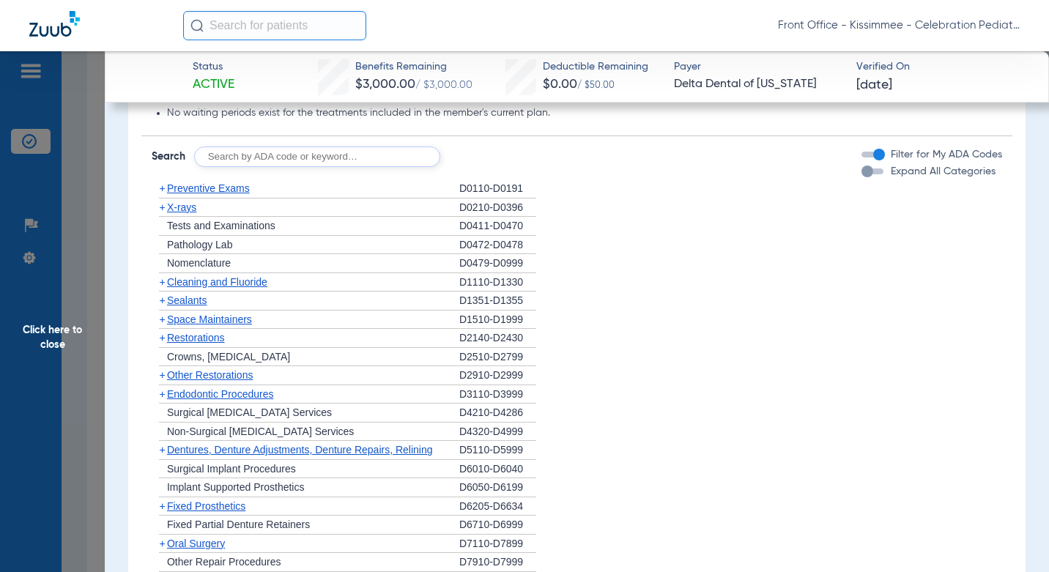
click at [866, 179] on div "Expand All Categories" at bounding box center [928, 171] width 134 height 15
click at [865, 179] on div "Expand All Categories" at bounding box center [928, 171] width 134 height 15
click at [861, 177] on div "button" at bounding box center [867, 171] width 12 height 12
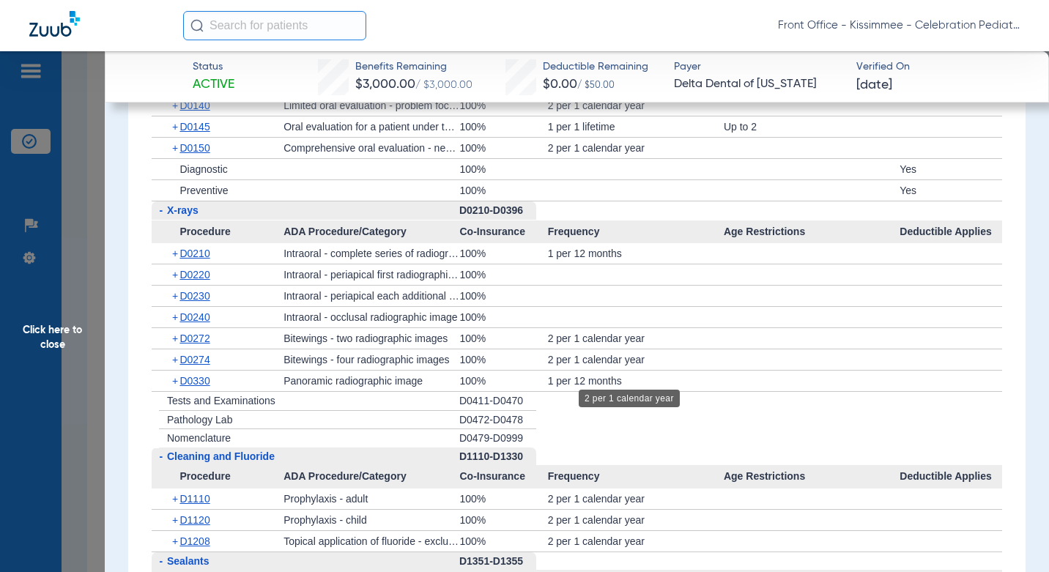
scroll to position [1465, 0]
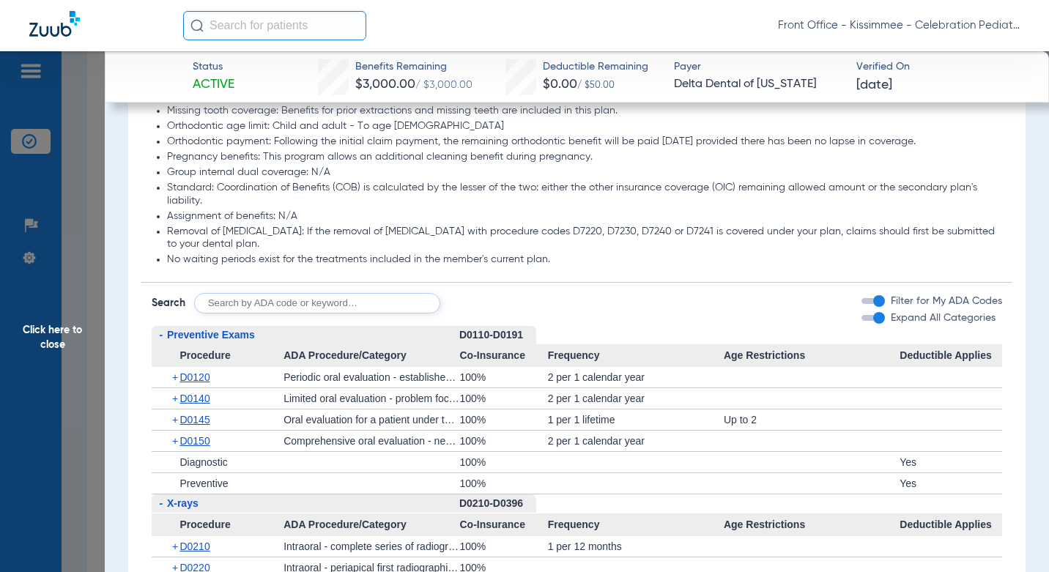
click at [72, 351] on span "Click here to close" at bounding box center [52, 337] width 105 height 572
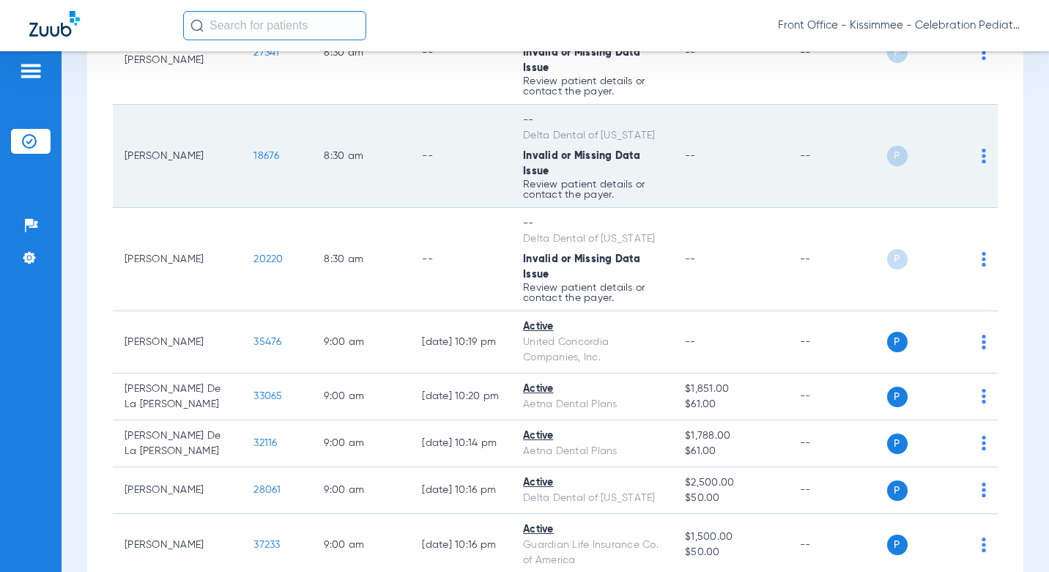
scroll to position [0, 0]
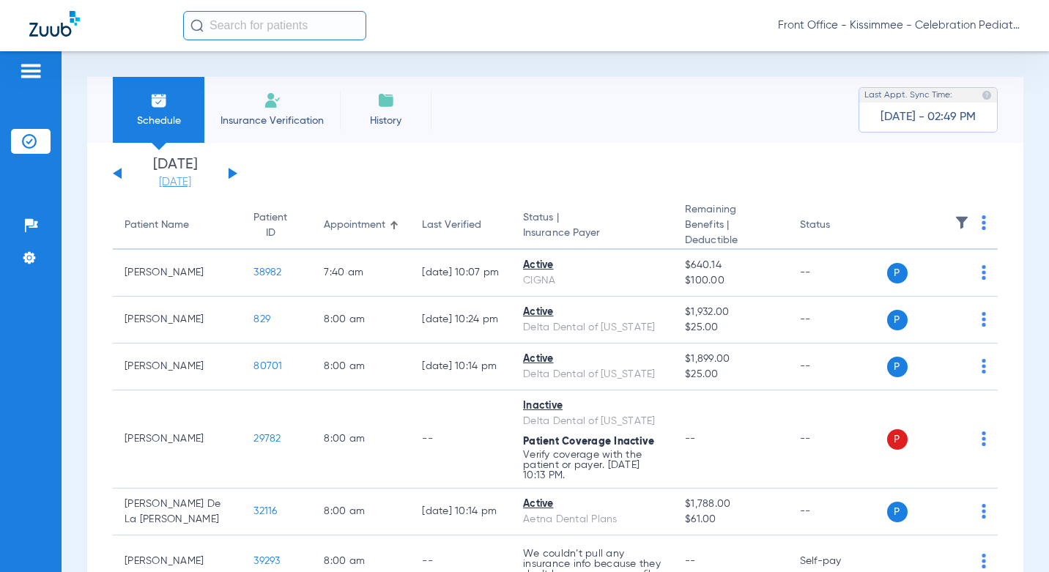
click at [184, 180] on link "[DATE]" at bounding box center [175, 182] width 88 height 15
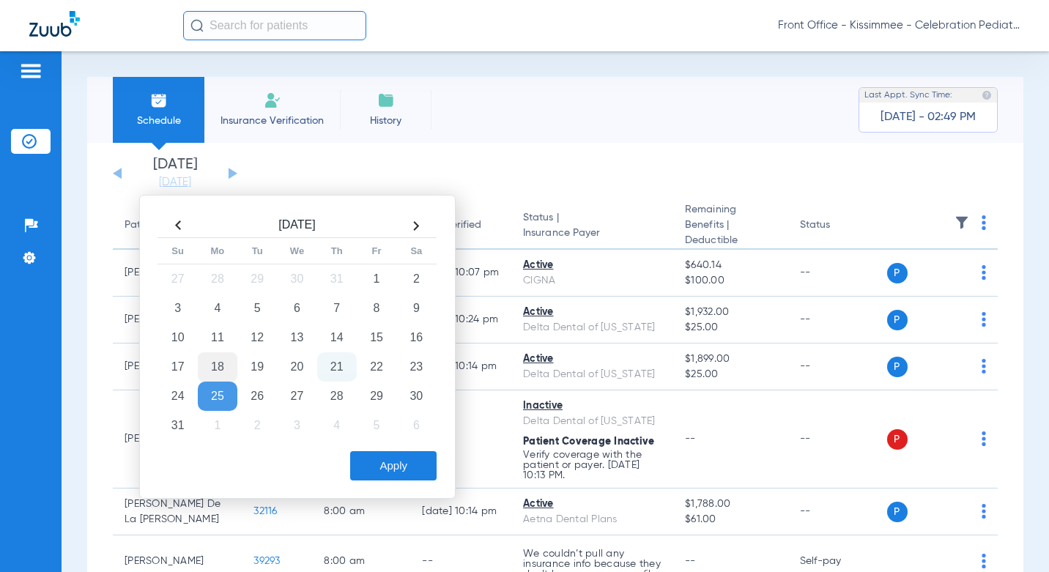
click at [223, 366] on td "18" at bounding box center [218, 366] width 40 height 29
click at [375, 456] on button "Apply" at bounding box center [393, 465] width 86 height 29
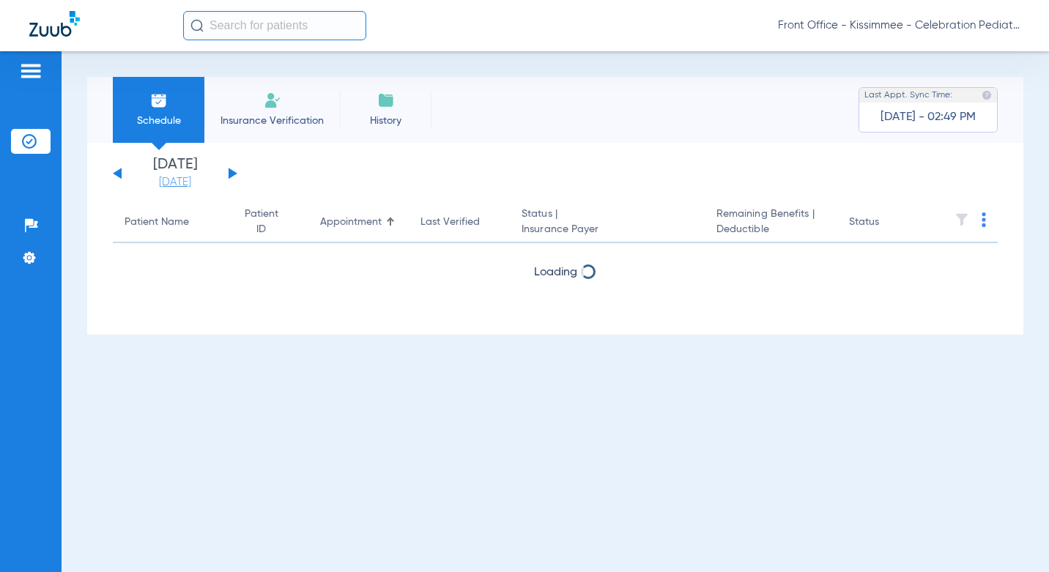
click at [186, 176] on link "[DATE]" at bounding box center [175, 182] width 88 height 15
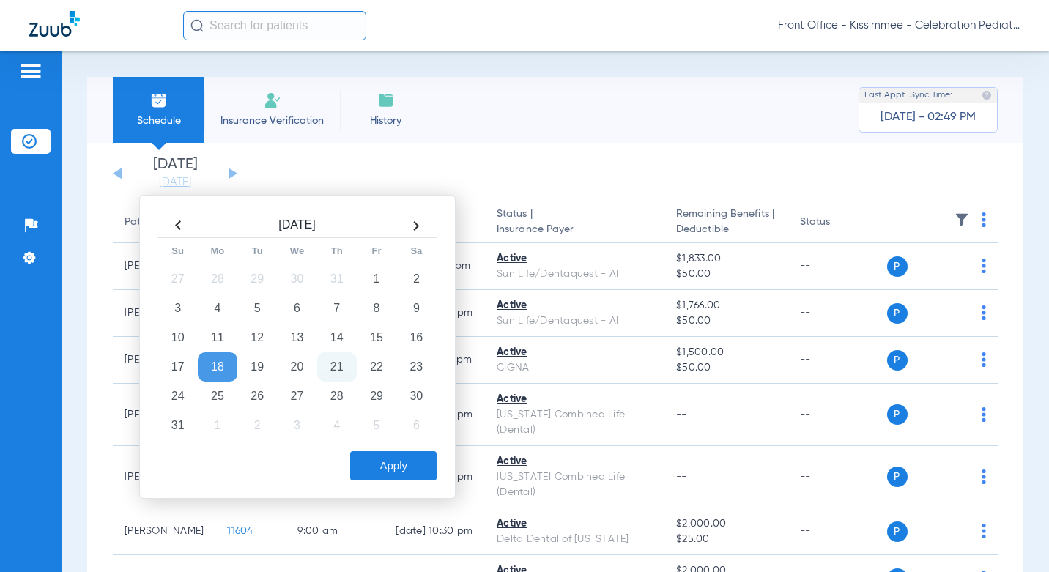
click at [335, 365] on td "21" at bounding box center [337, 366] width 40 height 29
click at [378, 453] on button "Apply" at bounding box center [393, 465] width 86 height 29
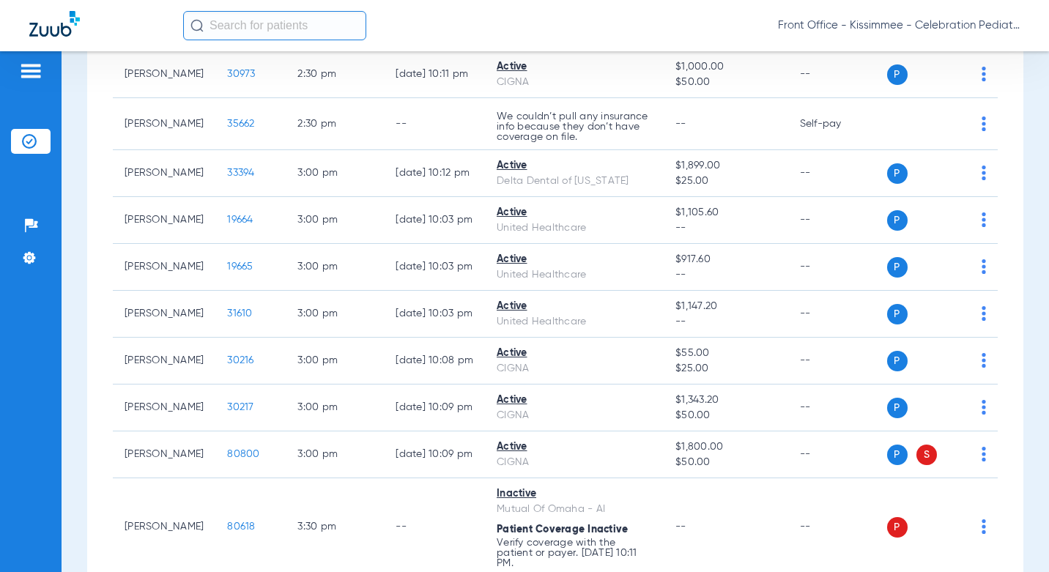
scroll to position [2830, 0]
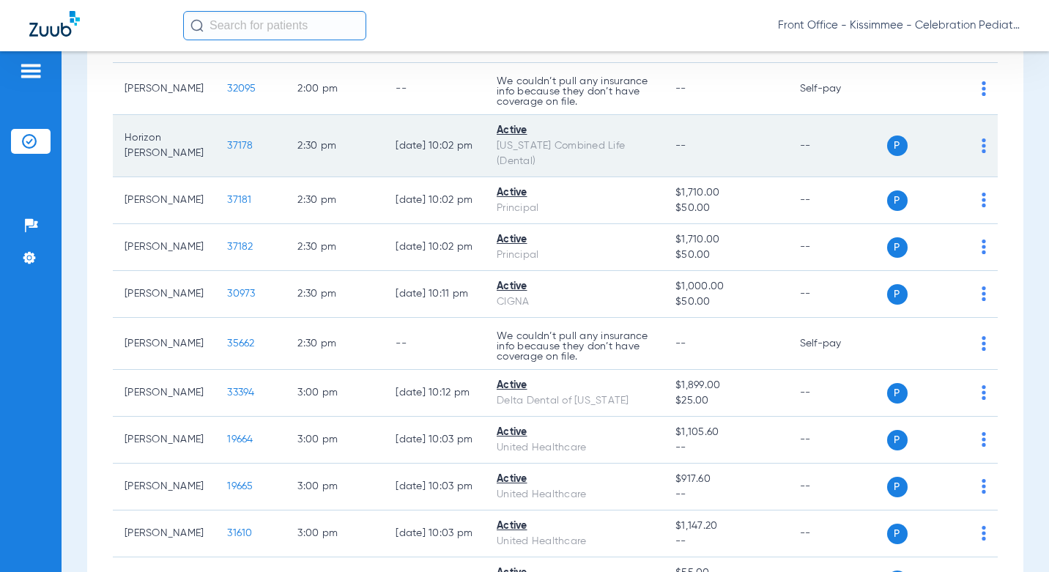
click at [227, 151] on span "37178" at bounding box center [240, 146] width 26 height 10
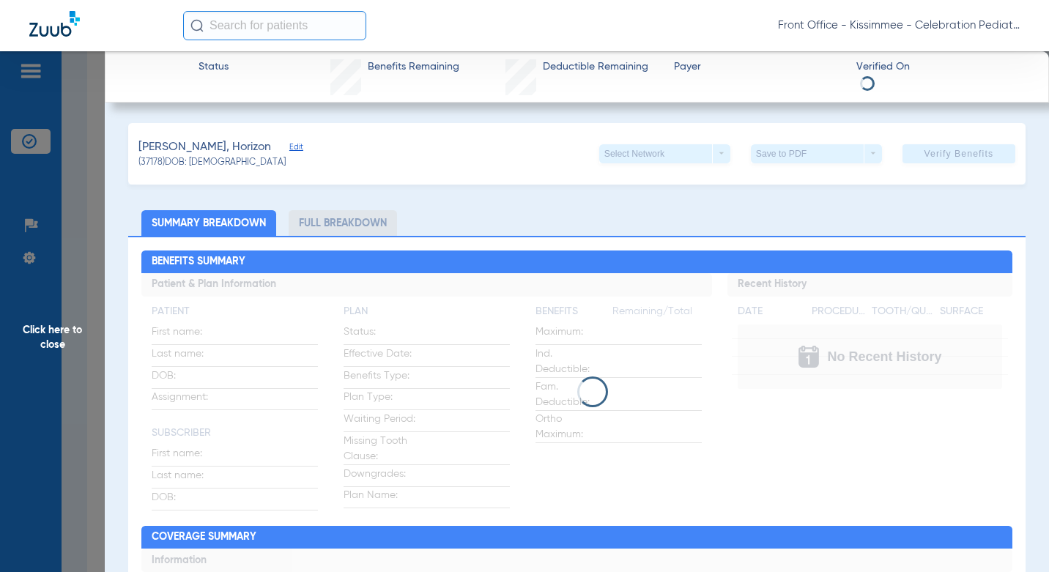
click at [346, 225] on li "Full Breakdown" at bounding box center [343, 223] width 108 height 26
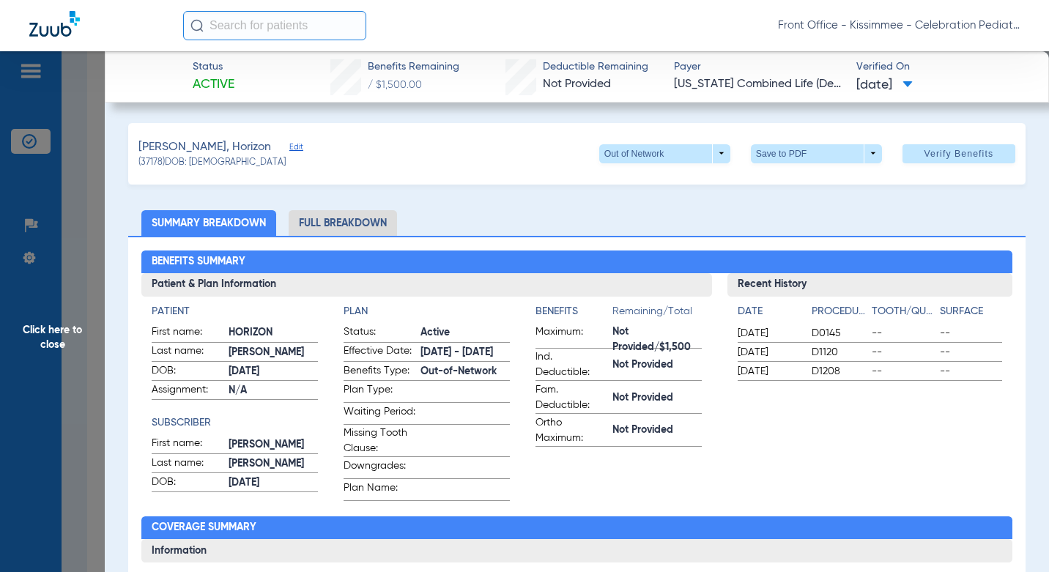
click at [354, 228] on li "Full Breakdown" at bounding box center [343, 223] width 108 height 26
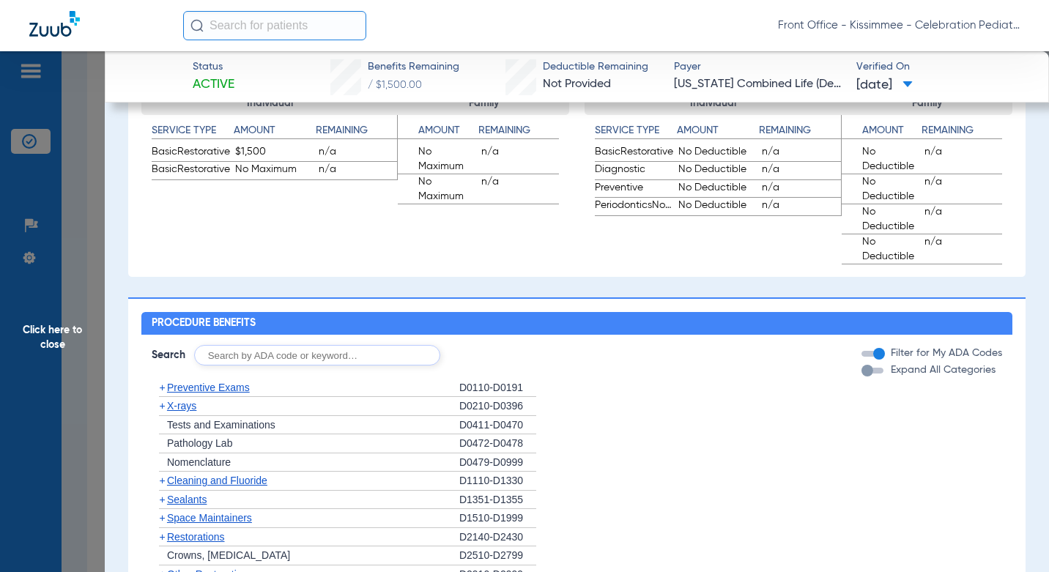
scroll to position [879, 0]
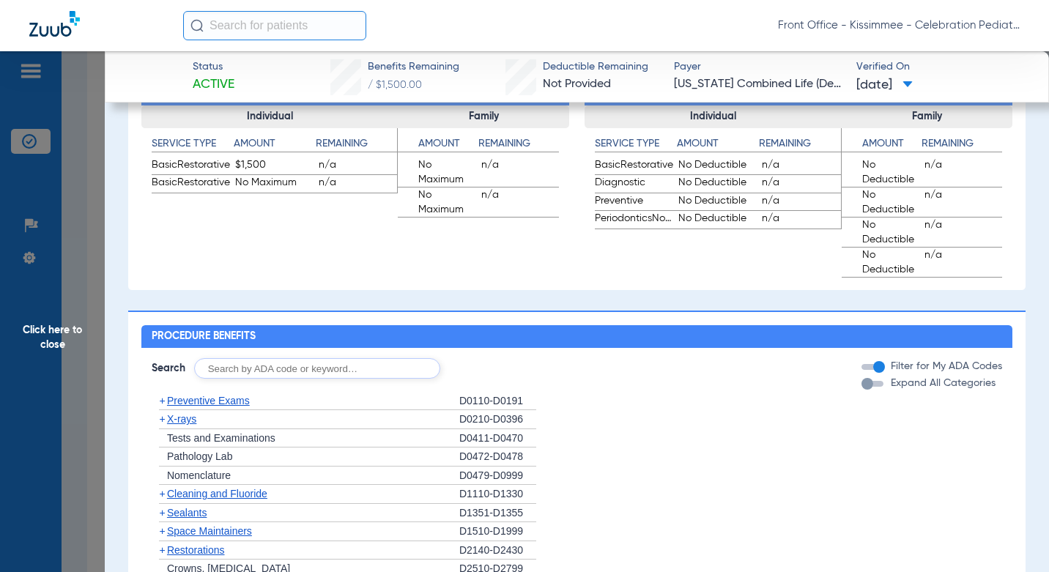
click at [861, 390] on div "button" at bounding box center [867, 384] width 12 height 12
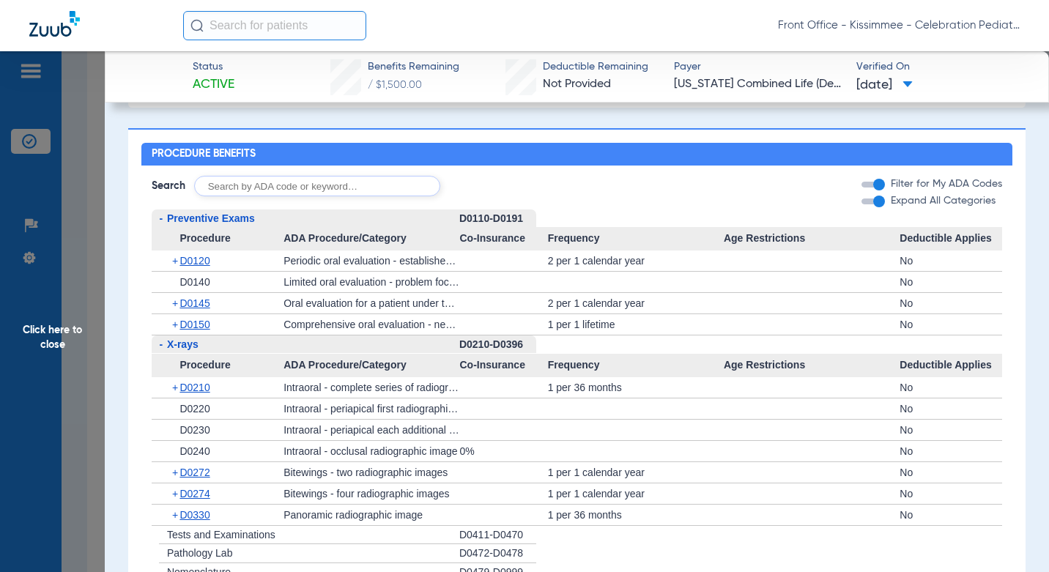
scroll to position [1172, 0]
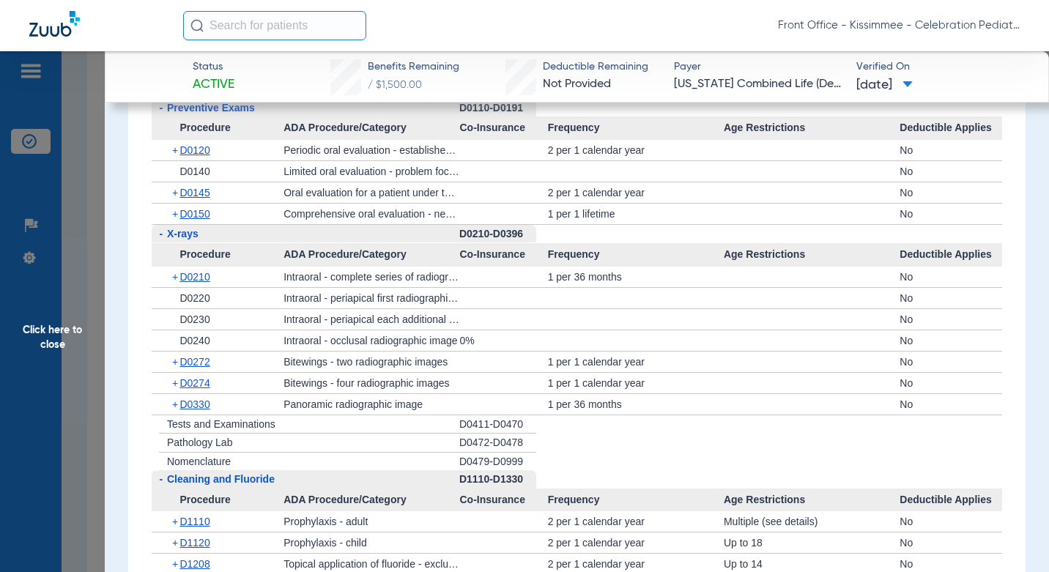
click at [488, 351] on div "0%" at bounding box center [503, 340] width 88 height 21
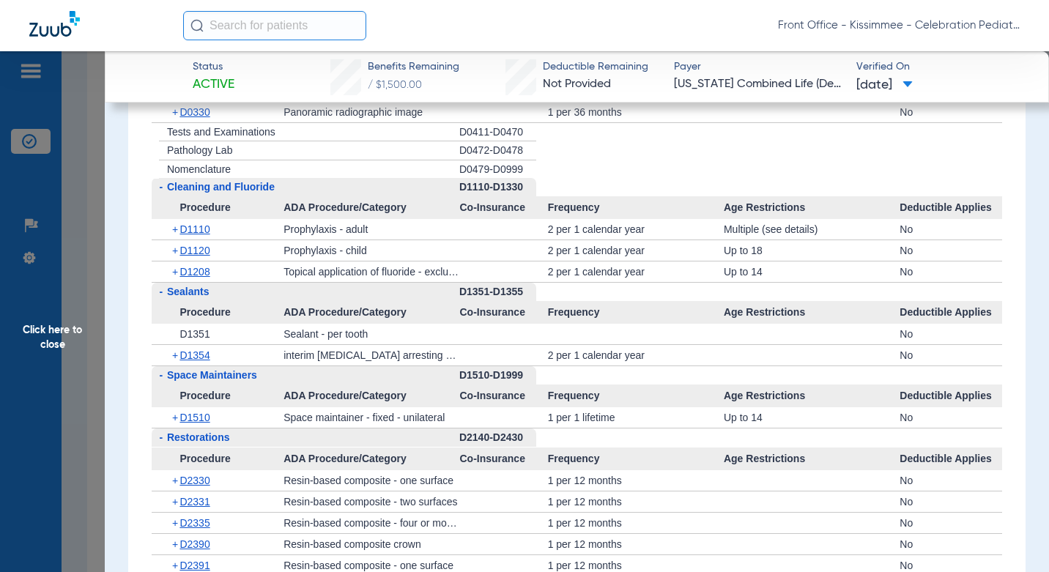
scroll to position [1465, 0]
click at [89, 330] on span "Click here to close" at bounding box center [52, 337] width 105 height 572
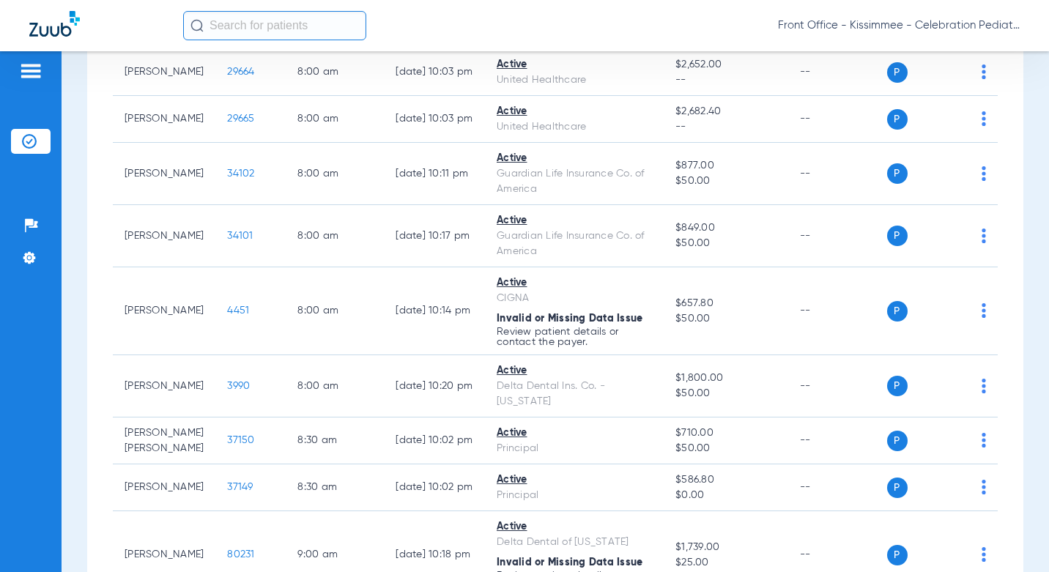
scroll to position [0, 0]
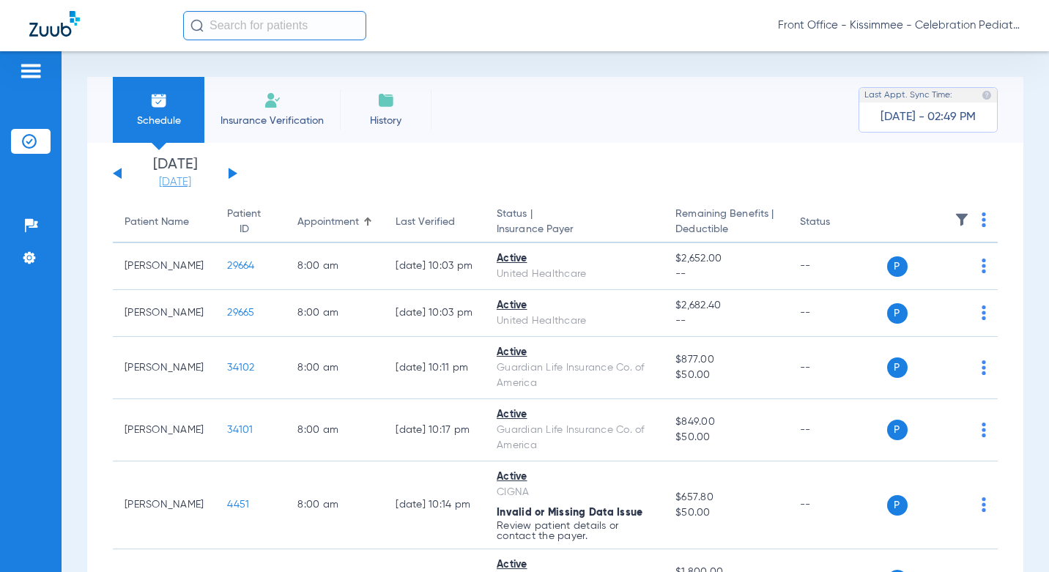
click at [176, 186] on link "[DATE]" at bounding box center [175, 182] width 88 height 15
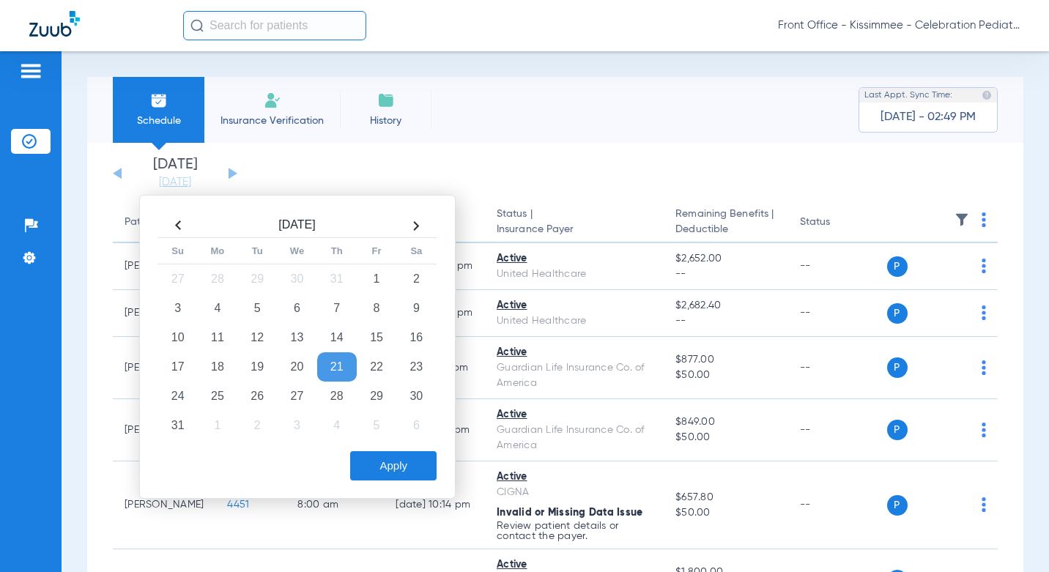
click at [256, 394] on td "26" at bounding box center [257, 396] width 40 height 29
click at [407, 469] on button "Apply" at bounding box center [393, 465] width 86 height 29
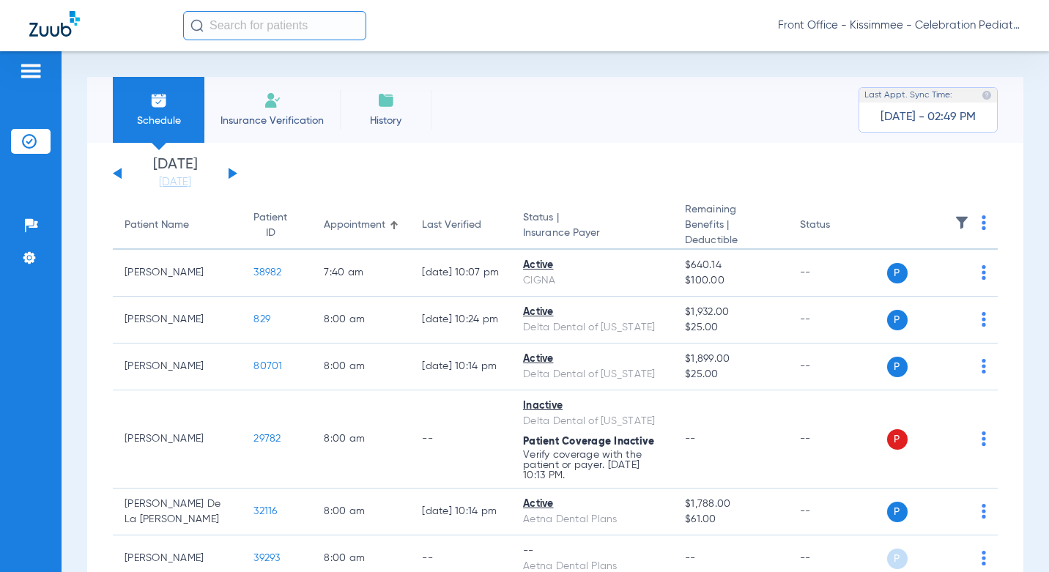
click at [655, 124] on div "Schedule Insurance Verification History Last Appt. Sync Time: Today - 02:49 PM" at bounding box center [555, 110] width 936 height 66
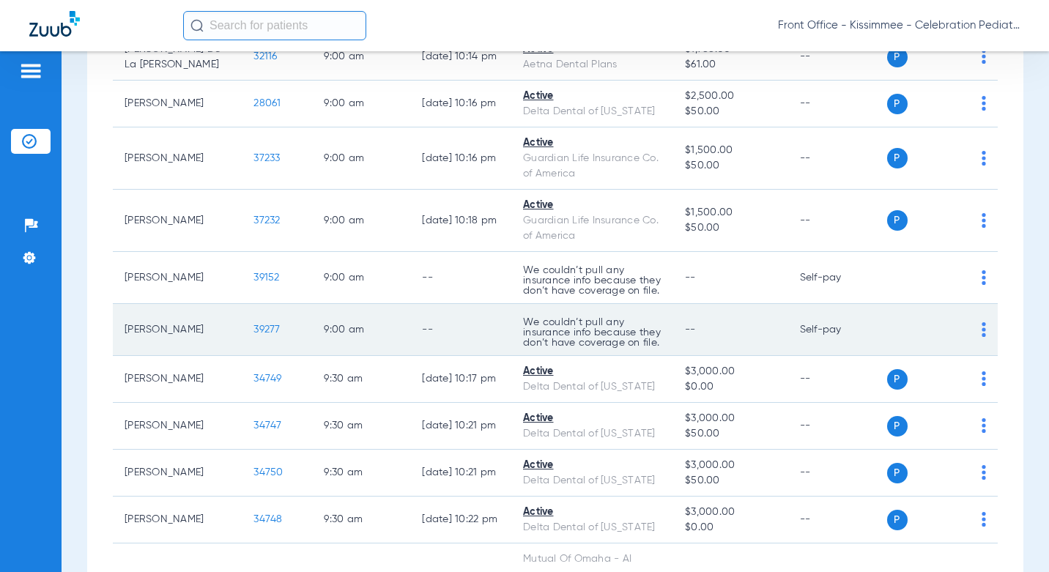
scroll to position [1025, 0]
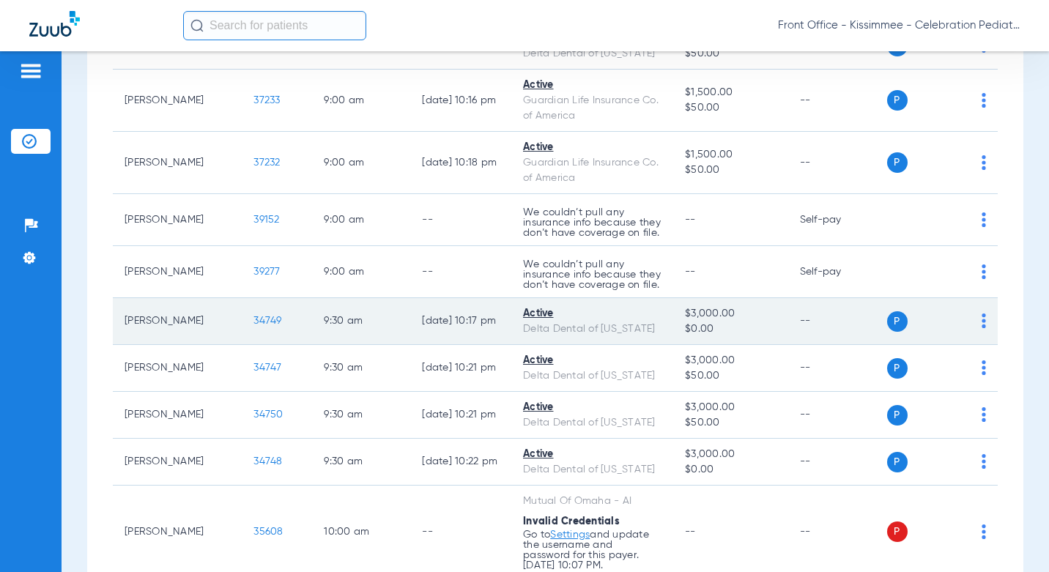
click at [253, 316] on span "34749" at bounding box center [267, 321] width 28 height 10
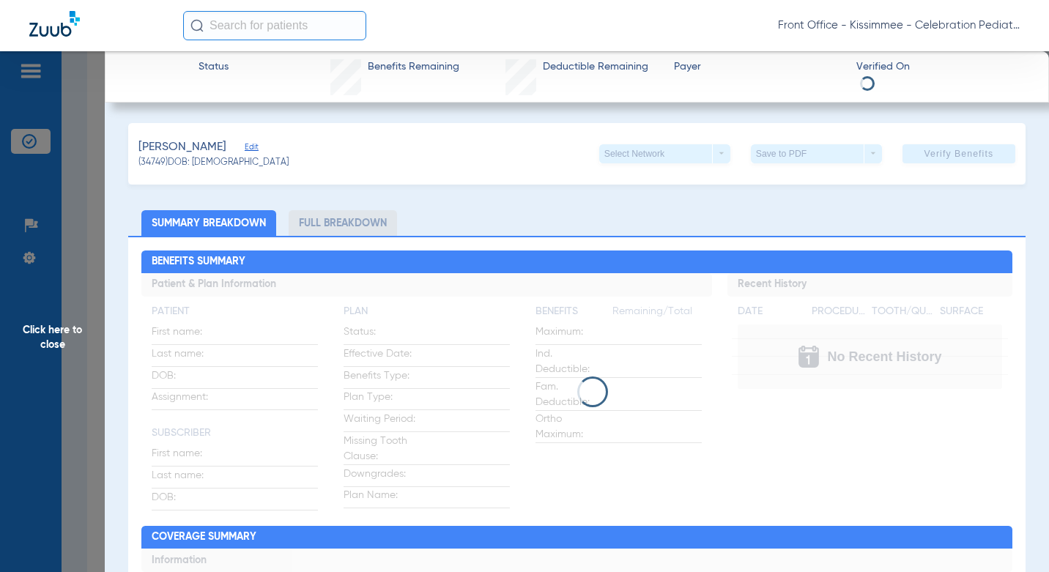
click at [338, 223] on li "Full Breakdown" at bounding box center [343, 223] width 108 height 26
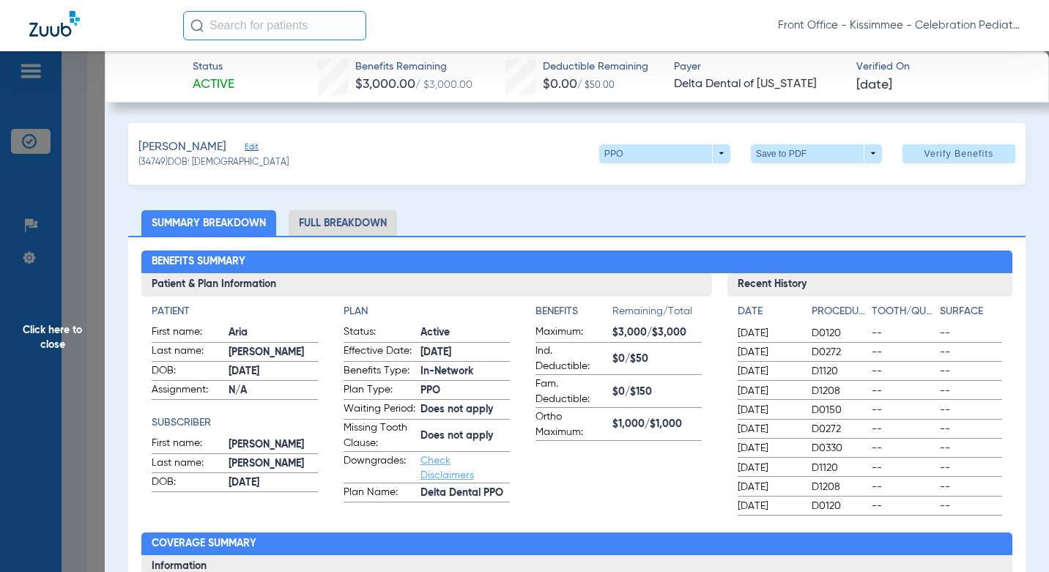
click at [338, 223] on li "Full Breakdown" at bounding box center [343, 223] width 108 height 26
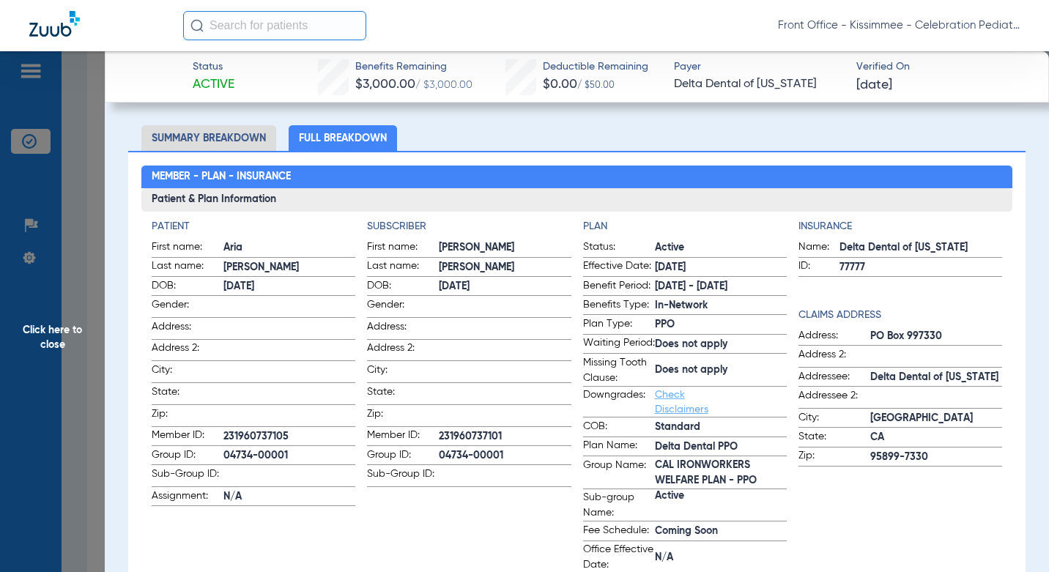
scroll to position [146, 0]
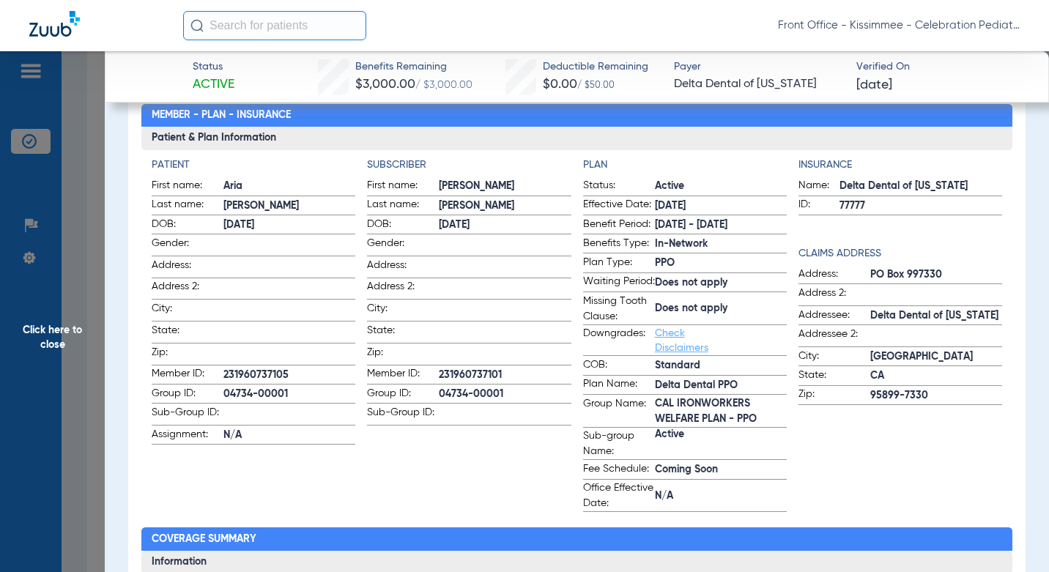
click at [489, 426] on app-subscriber-information "Subscriber First name: Allen Last name: Husted DOB: 01/07/1988 Gender: Address:…" at bounding box center [469, 334] width 204 height 354
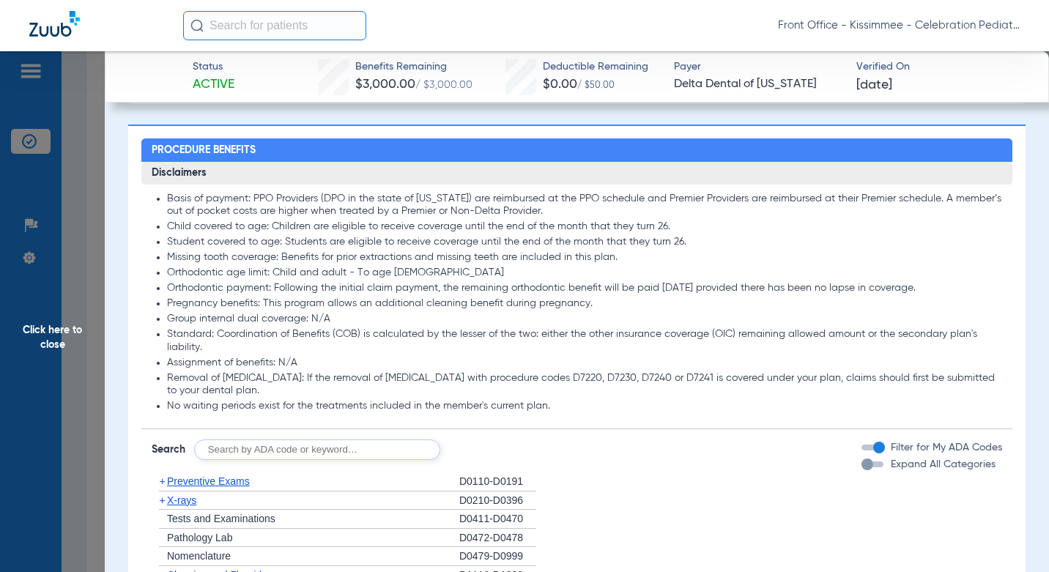
scroll to position [1538, 0]
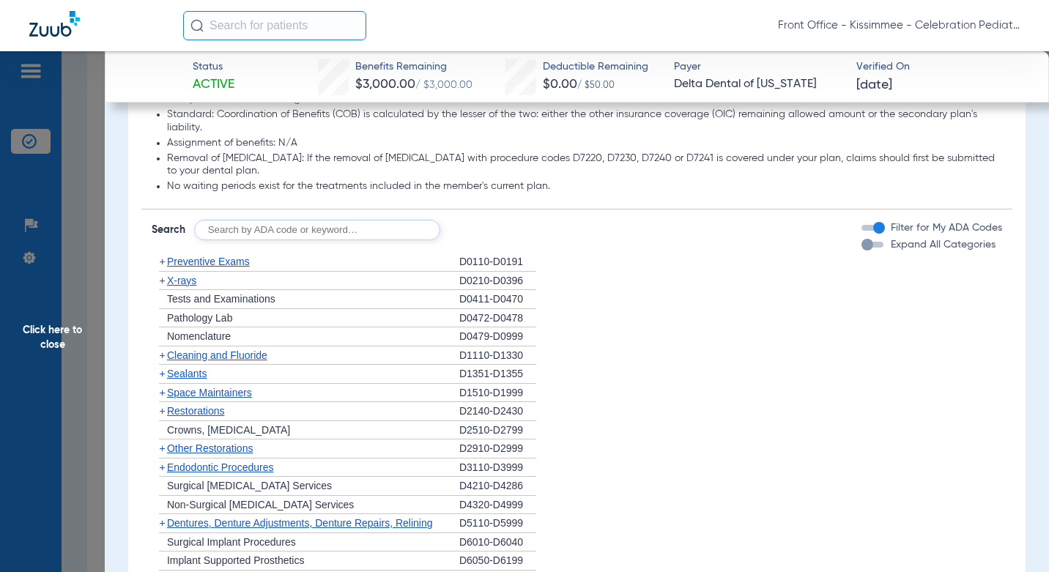
click at [861, 250] on div "button" at bounding box center [867, 245] width 12 height 12
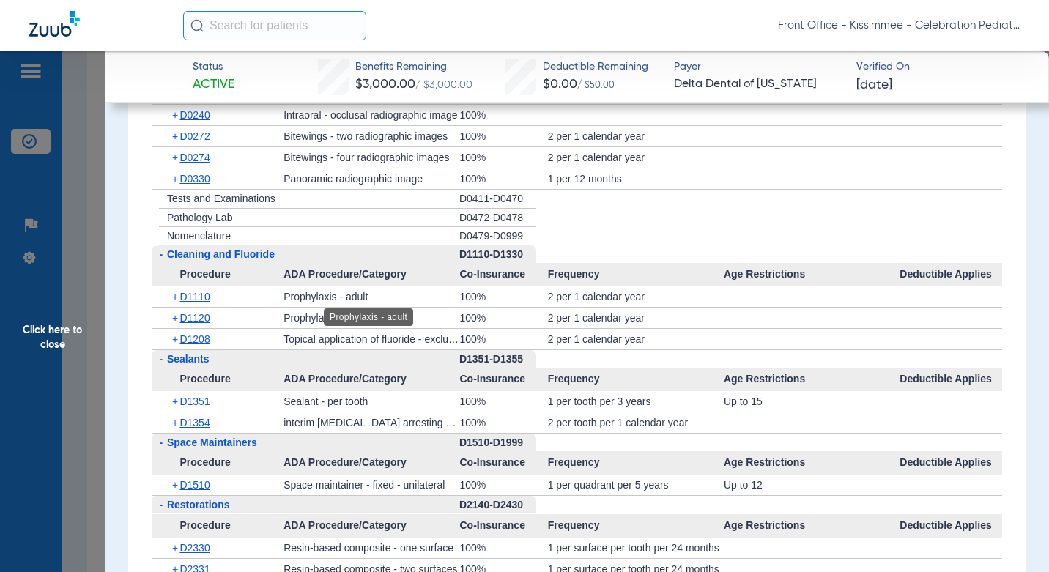
scroll to position [1977, 0]
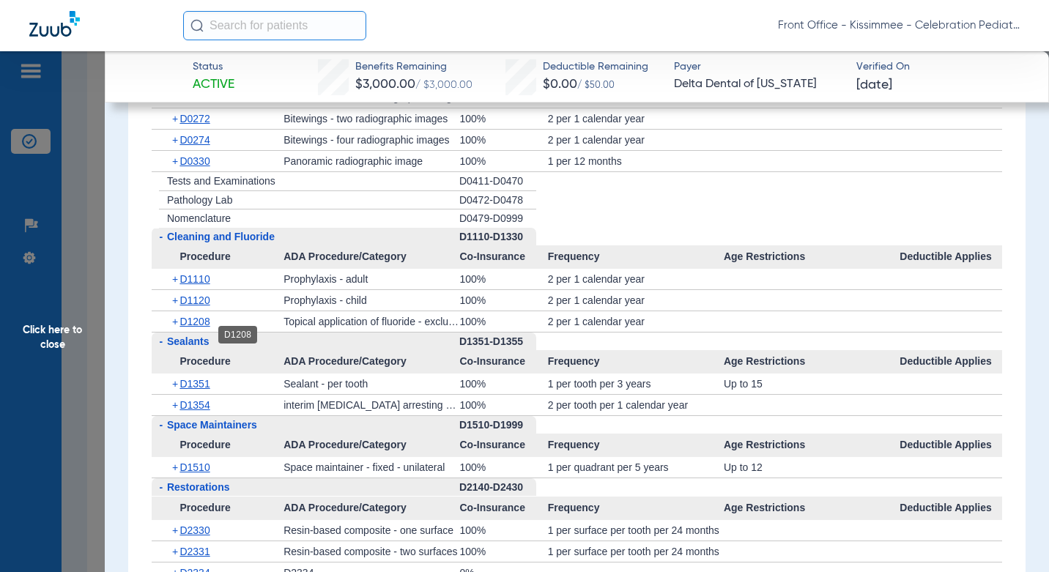
click at [209, 327] on span "D1208" at bounding box center [194, 322] width 30 height 12
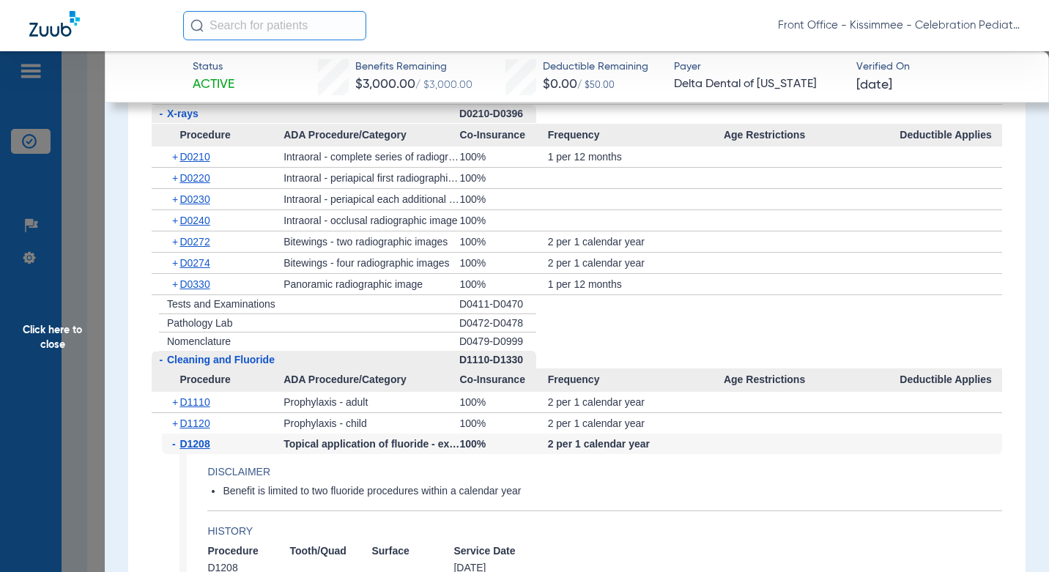
scroll to position [1831, 0]
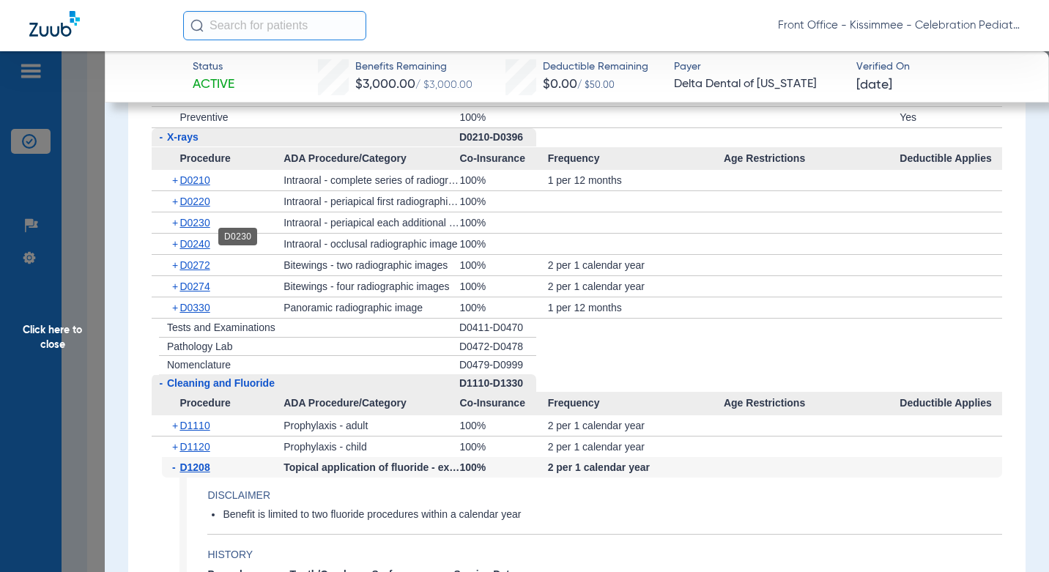
click at [207, 228] on span "D0230" at bounding box center [194, 223] width 30 height 12
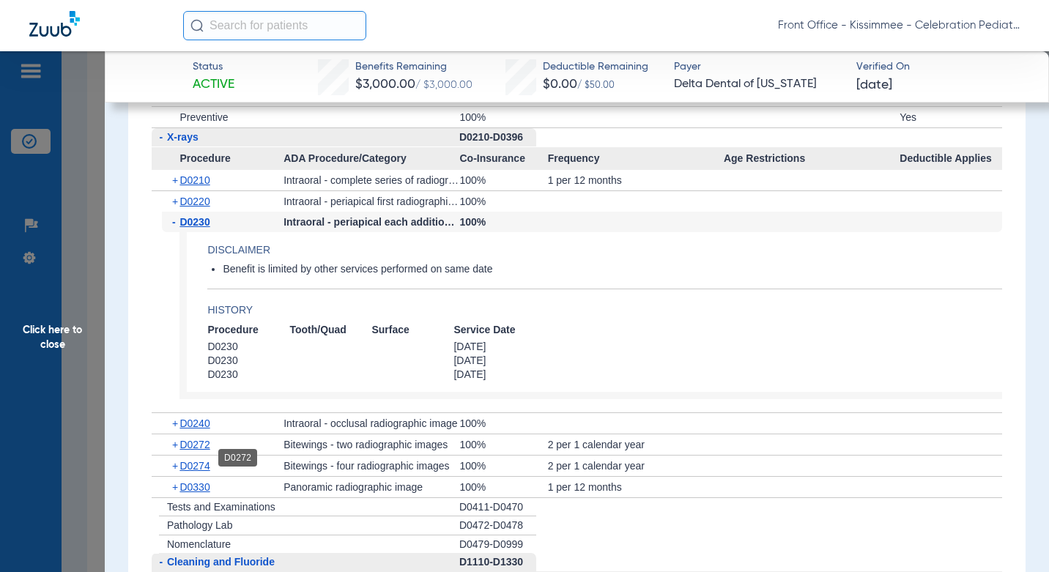
click at [198, 450] on span "D0272" at bounding box center [194, 445] width 30 height 12
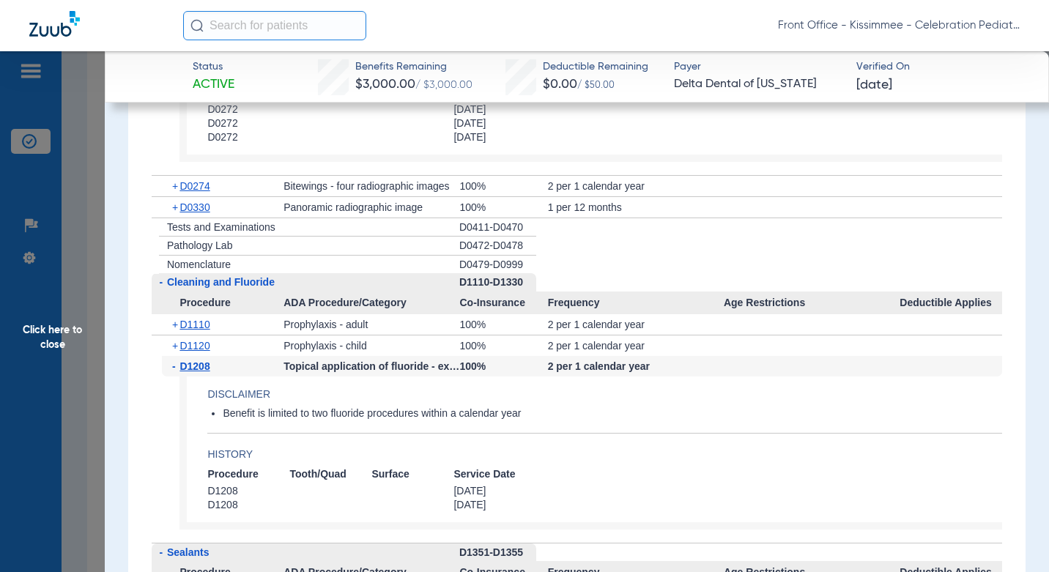
scroll to position [2417, 0]
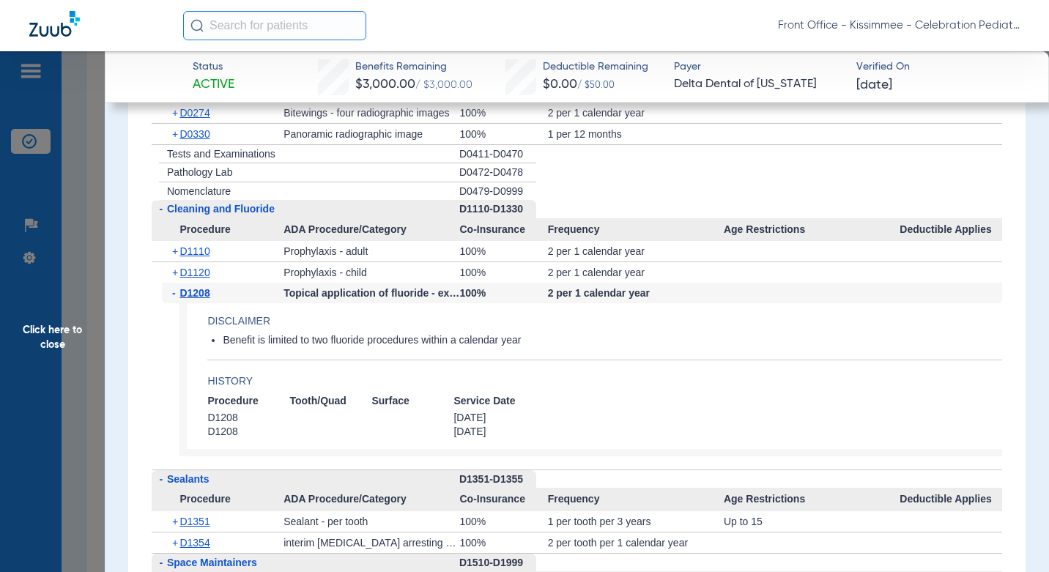
click at [97, 366] on span "Click here to close" at bounding box center [52, 337] width 105 height 572
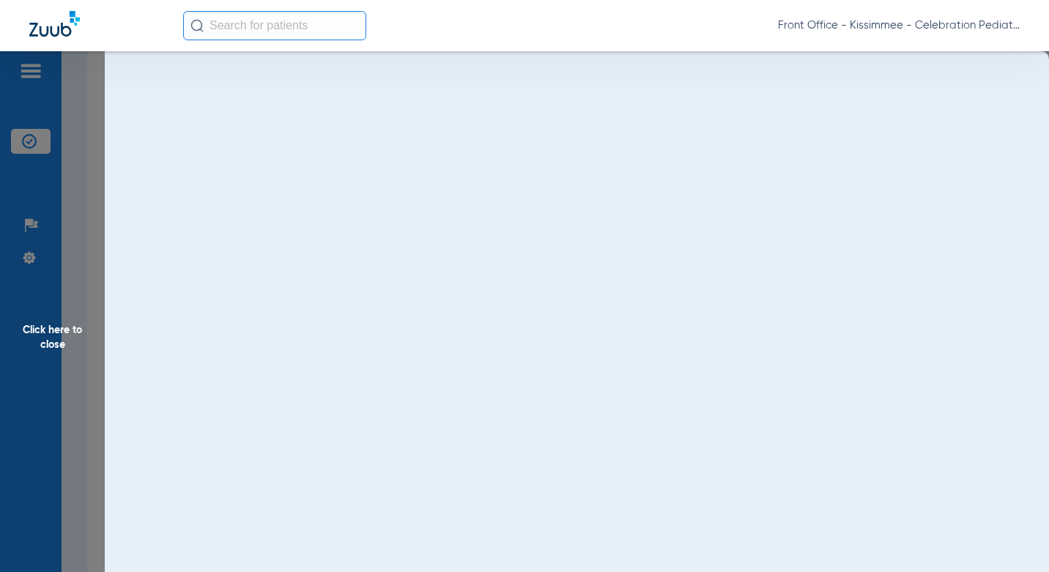
scroll to position [0, 0]
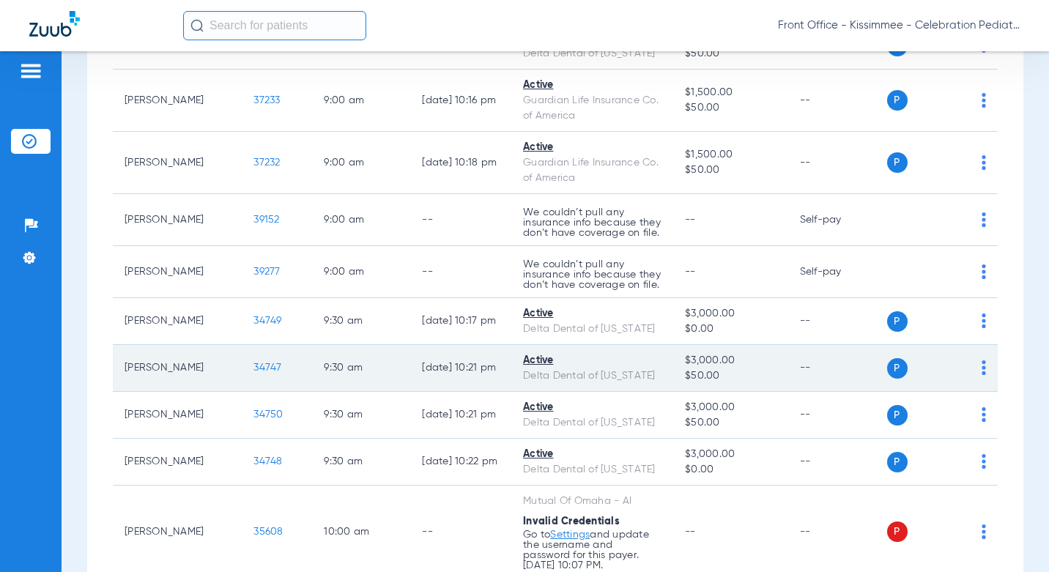
click at [253, 362] on span "34747" at bounding box center [267, 367] width 28 height 10
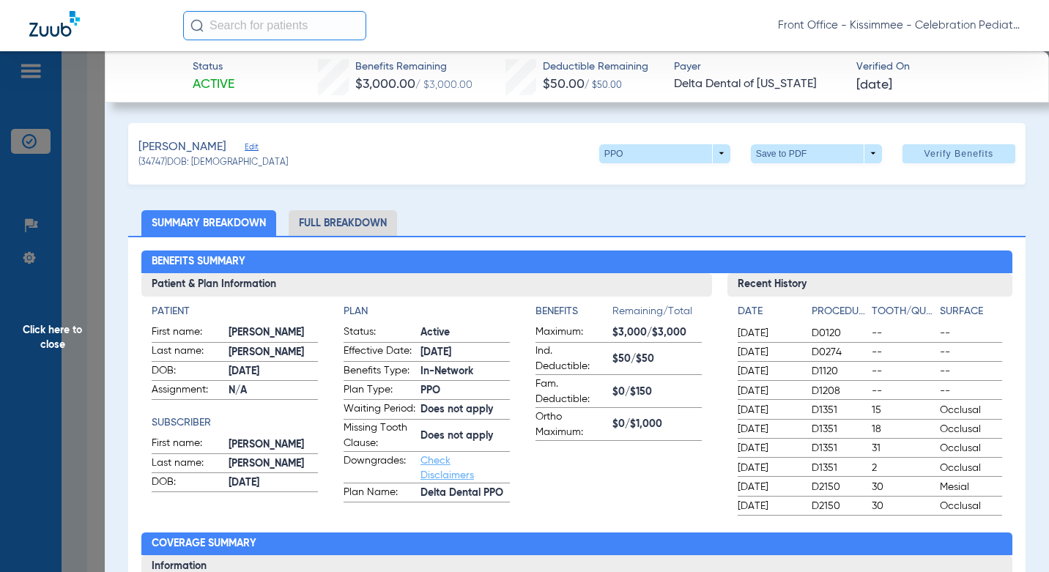
click at [331, 233] on li "Full Breakdown" at bounding box center [343, 223] width 108 height 26
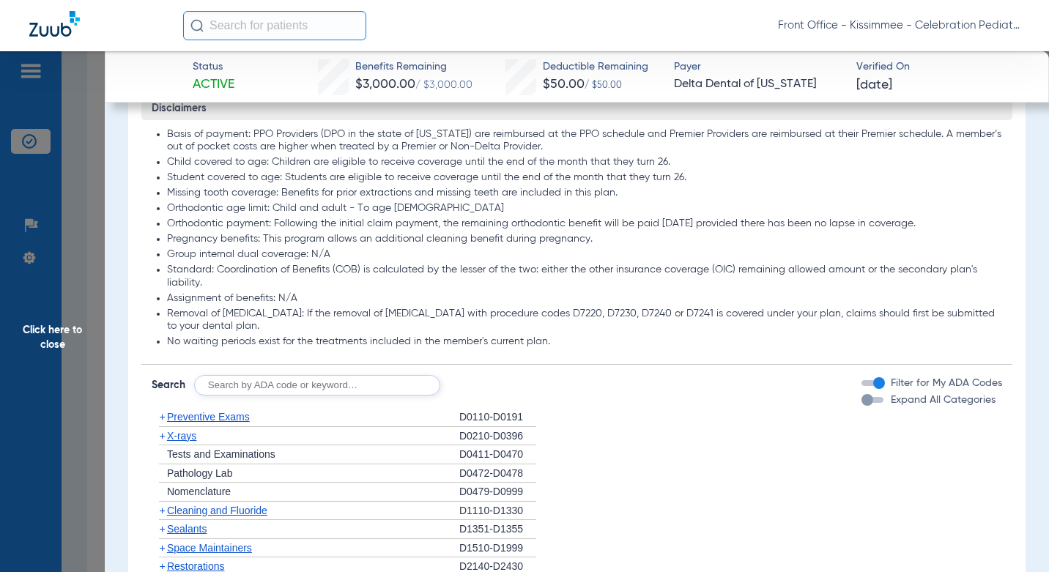
scroll to position [1977, 0]
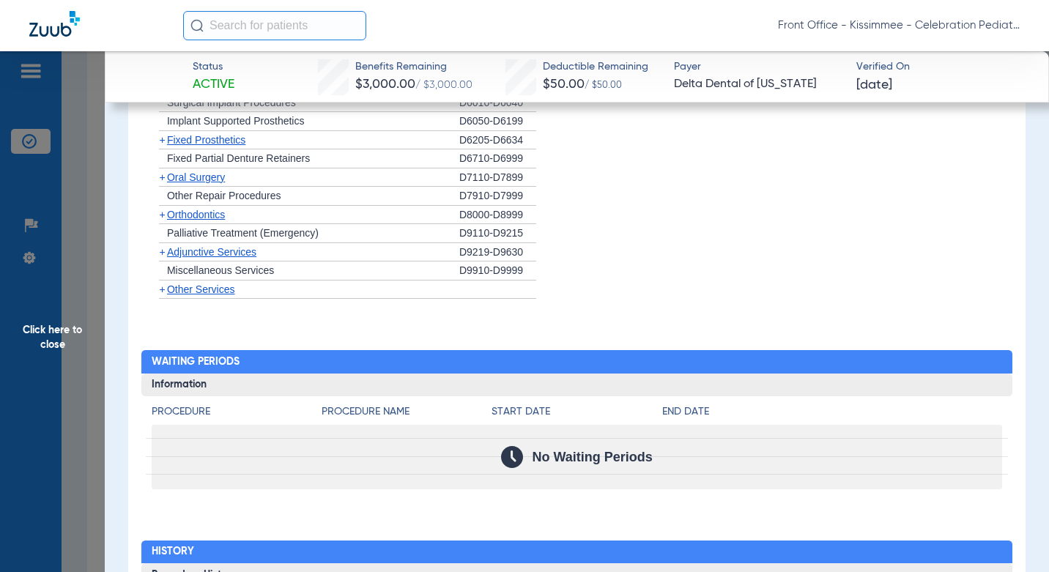
drag, startPoint x: 667, startPoint y: 355, endPoint x: 540, endPoint y: 355, distance: 127.4
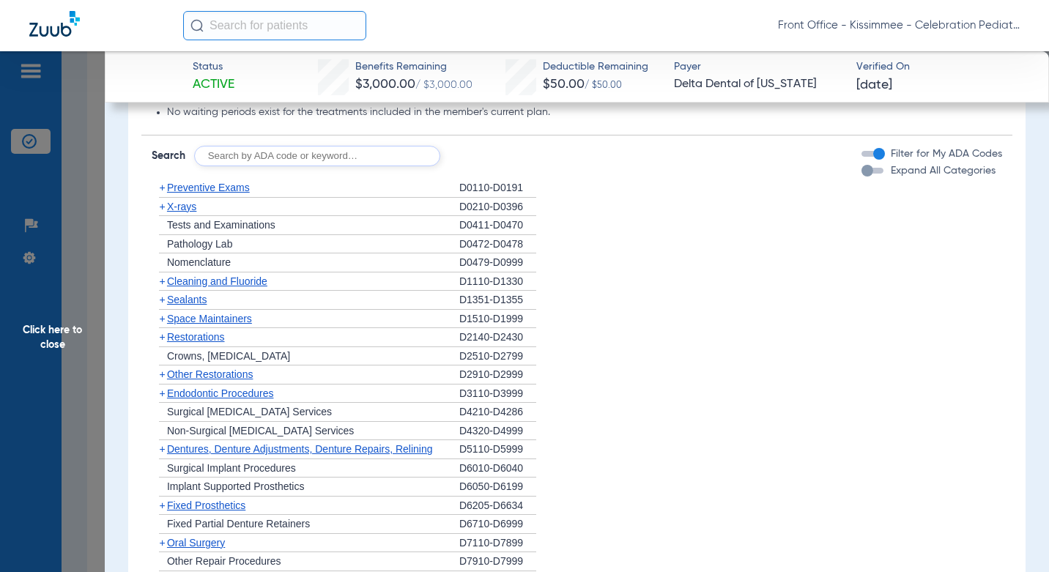
scroll to position [1611, 0]
click at [213, 288] on span "Cleaning and Fluoride" at bounding box center [217, 282] width 100 height 12
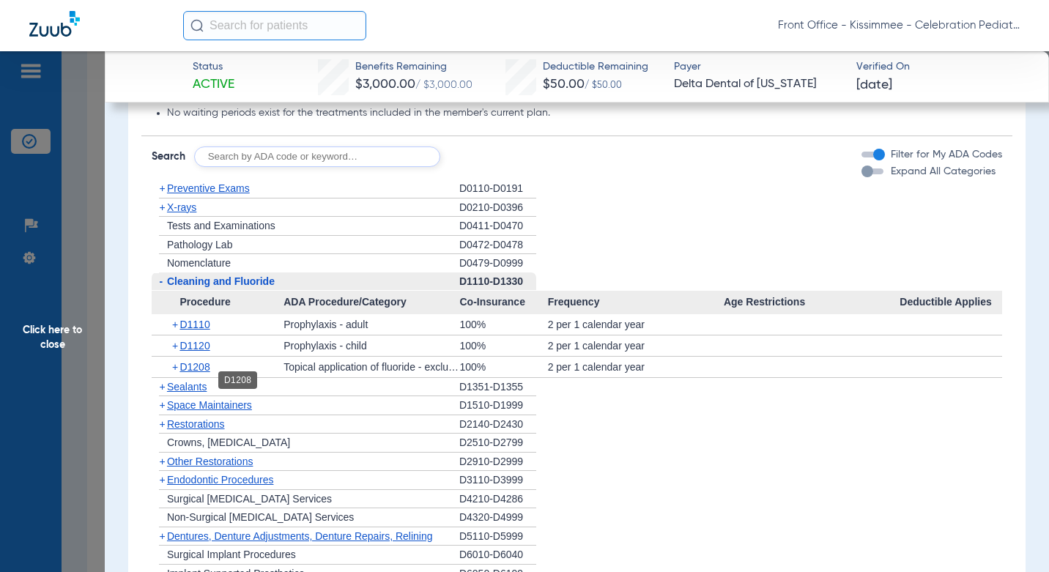
click at [202, 373] on span "D1208" at bounding box center [194, 367] width 30 height 12
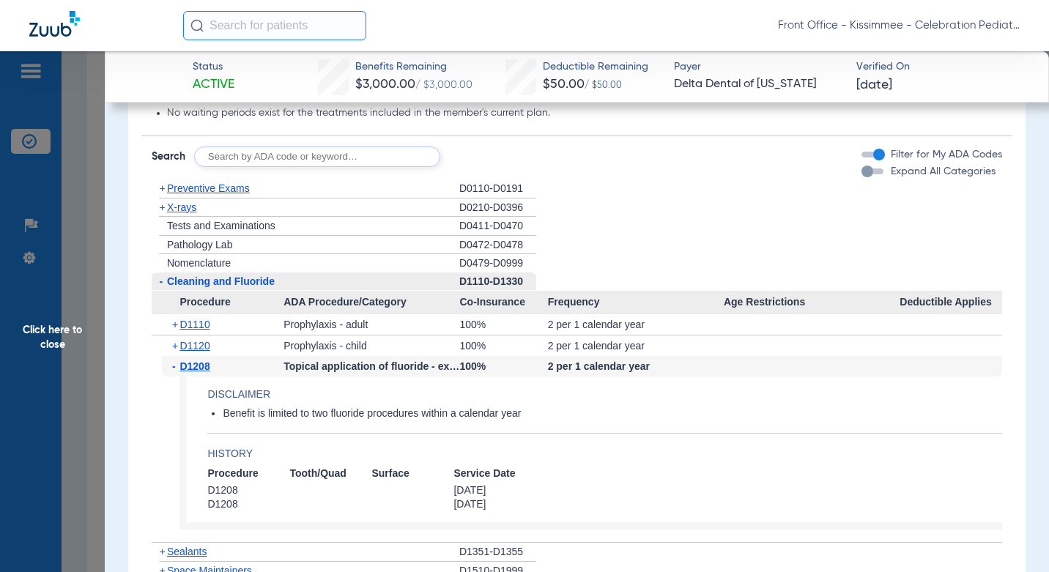
click at [89, 415] on span "Click here to close" at bounding box center [52, 337] width 105 height 572
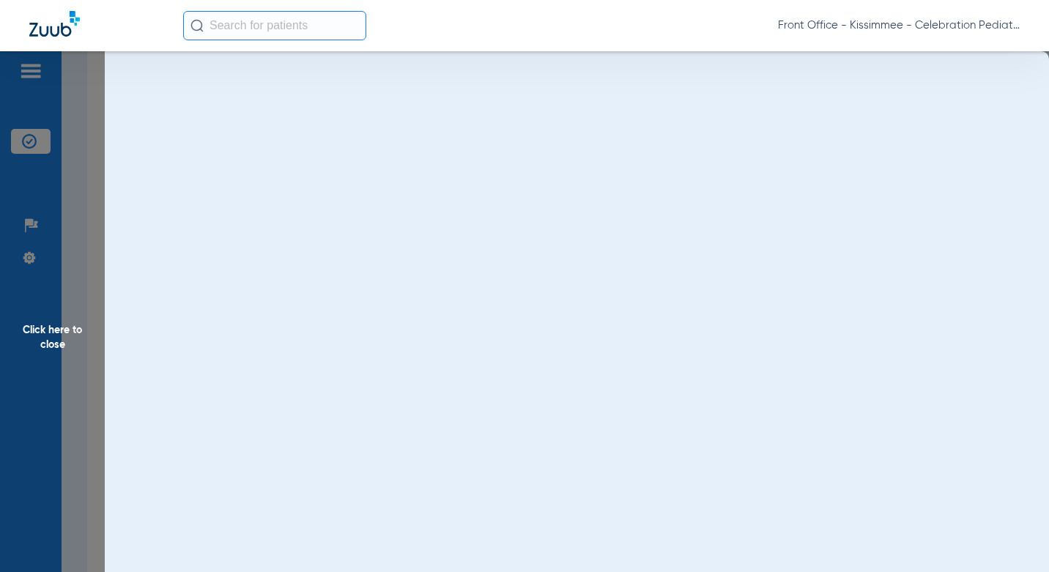
scroll to position [0, 0]
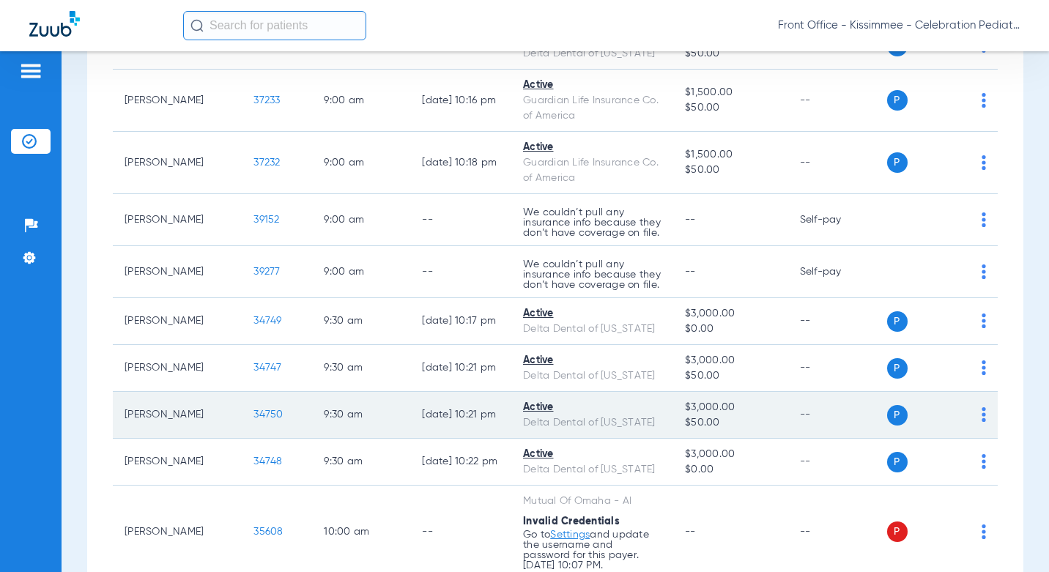
click at [253, 409] on span "34750" at bounding box center [267, 414] width 29 height 10
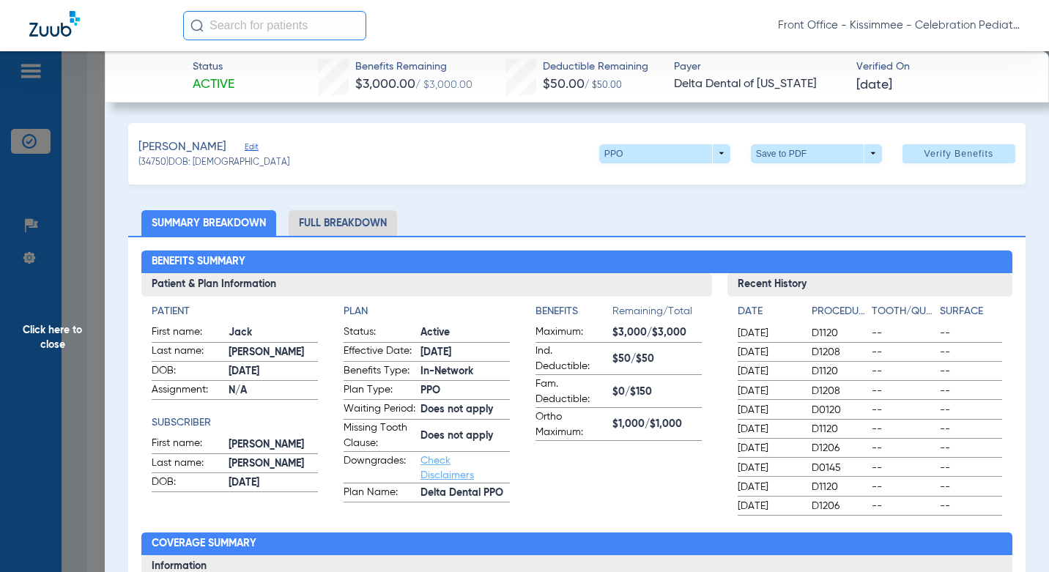
click at [371, 234] on li "Full Breakdown" at bounding box center [343, 223] width 108 height 26
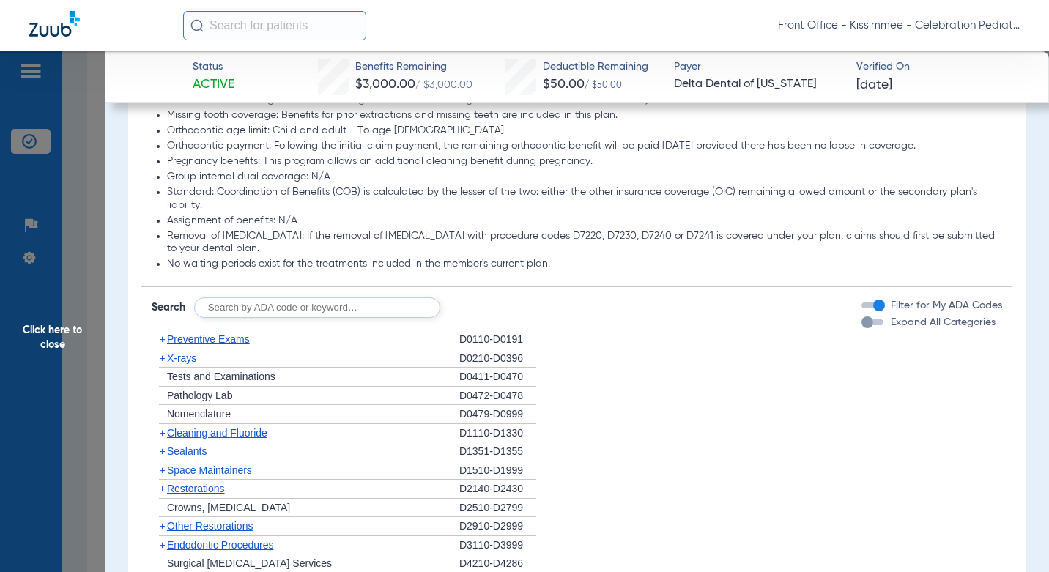
scroll to position [1465, 0]
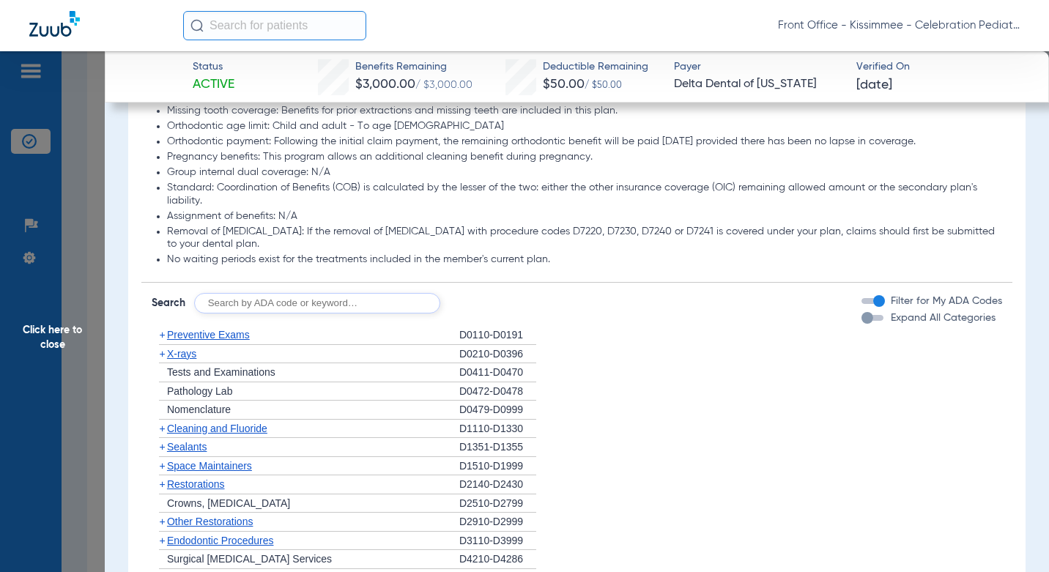
click at [849, 330] on div "Disclaimers Basis of payment: PPO Providers (DPO in the state of Texas) are rei…" at bounding box center [576, 418] width 871 height 807
click at [861, 324] on div "button" at bounding box center [867, 318] width 12 height 12
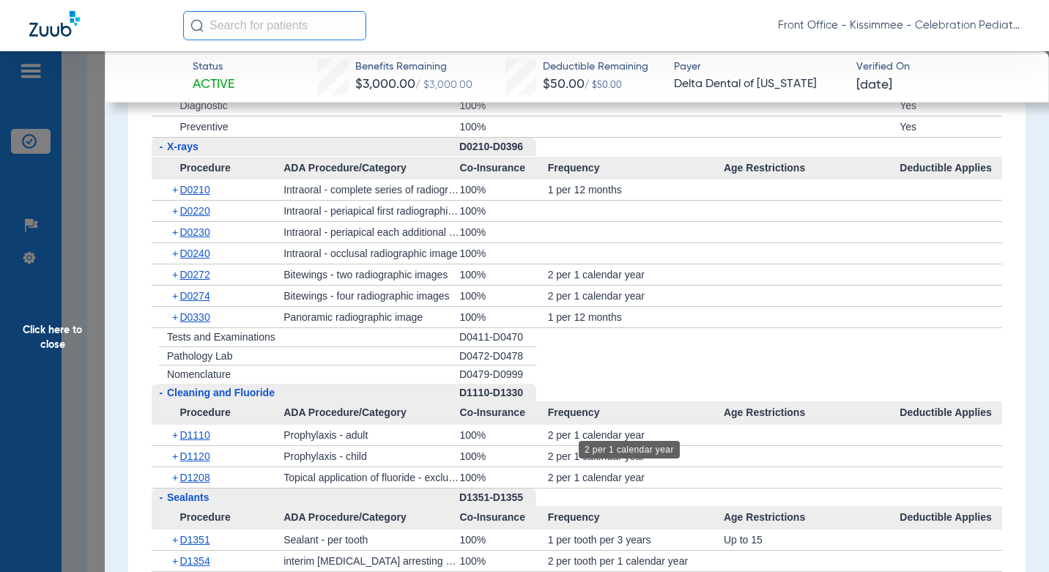
scroll to position [1849, 0]
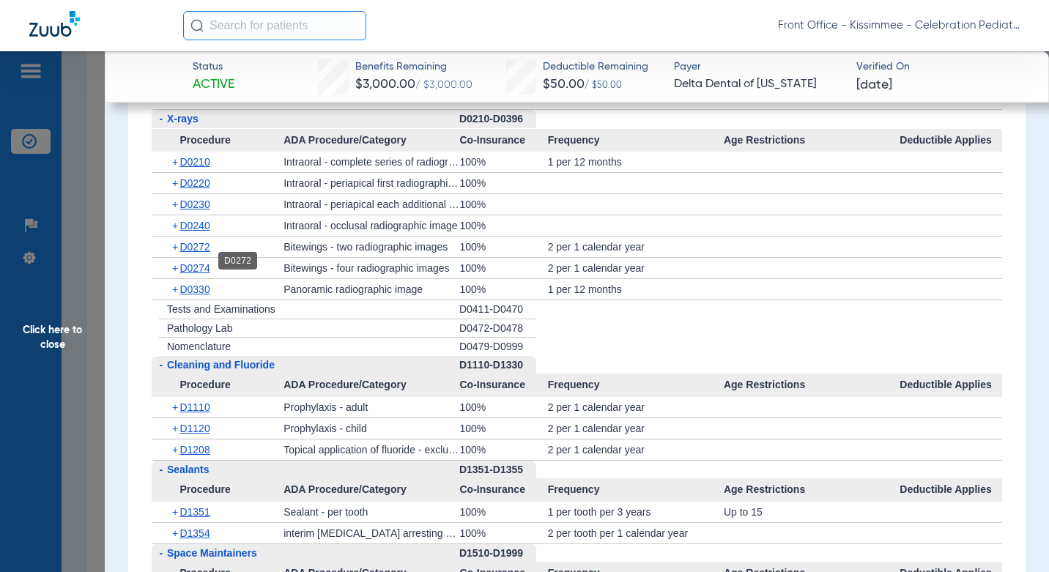
click at [197, 253] on span "D0272" at bounding box center [194, 247] width 30 height 12
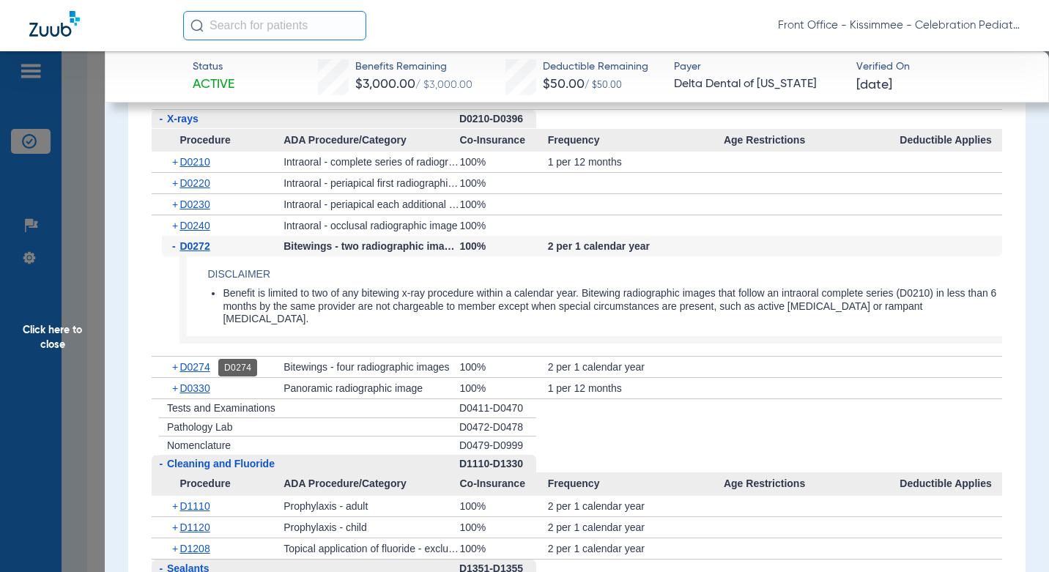
click at [204, 366] on span "D0274" at bounding box center [194, 367] width 30 height 12
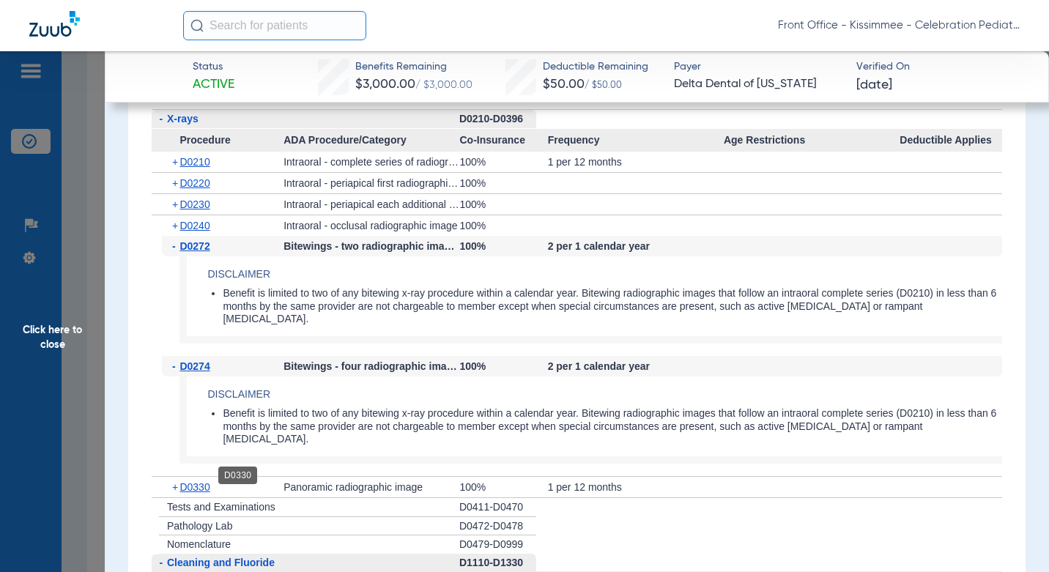
click at [204, 481] on span "D0330" at bounding box center [194, 487] width 30 height 12
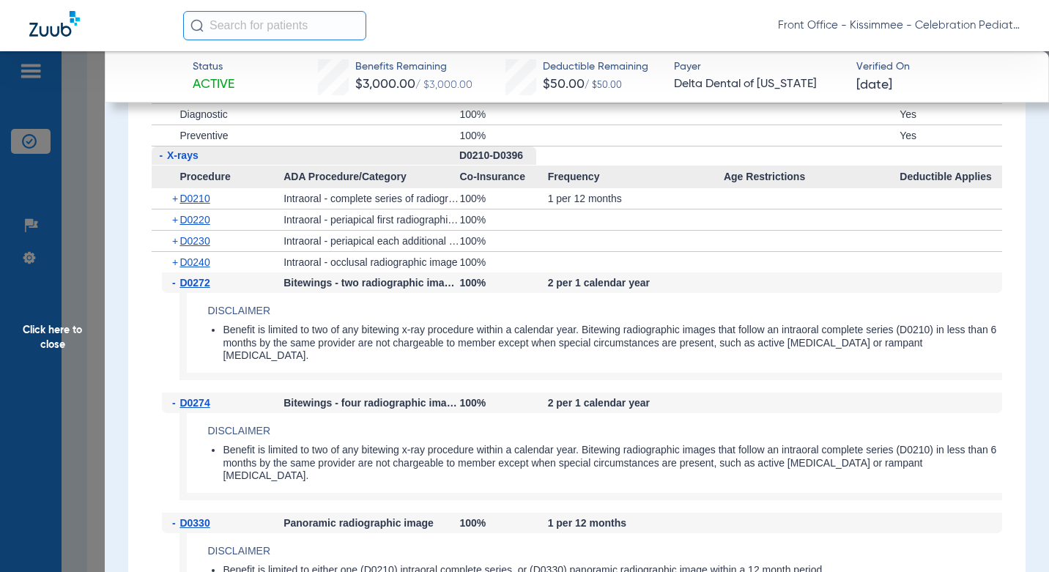
scroll to position [1703, 0]
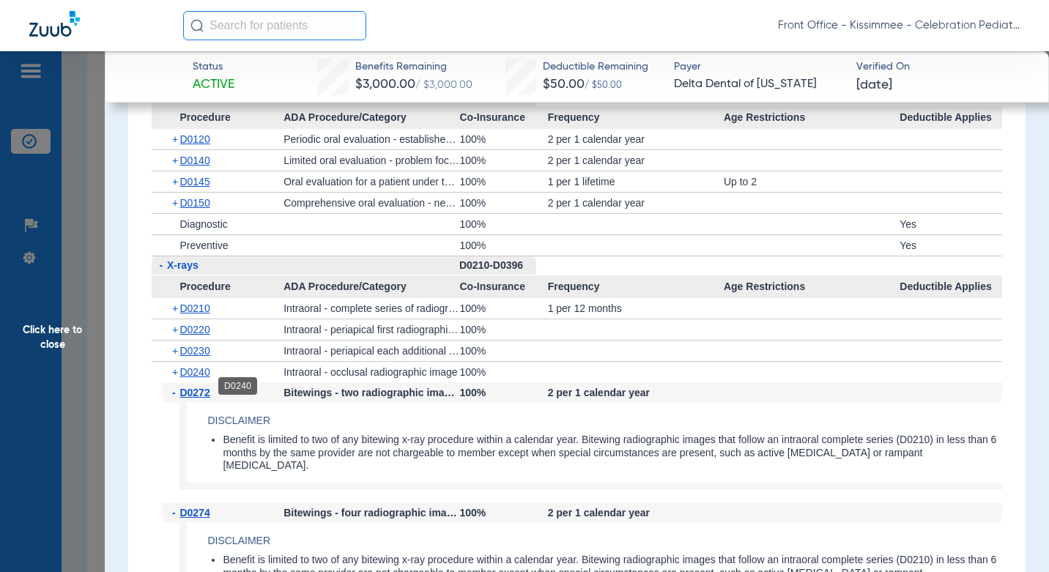
click at [190, 378] on span "D0240" at bounding box center [194, 372] width 30 height 12
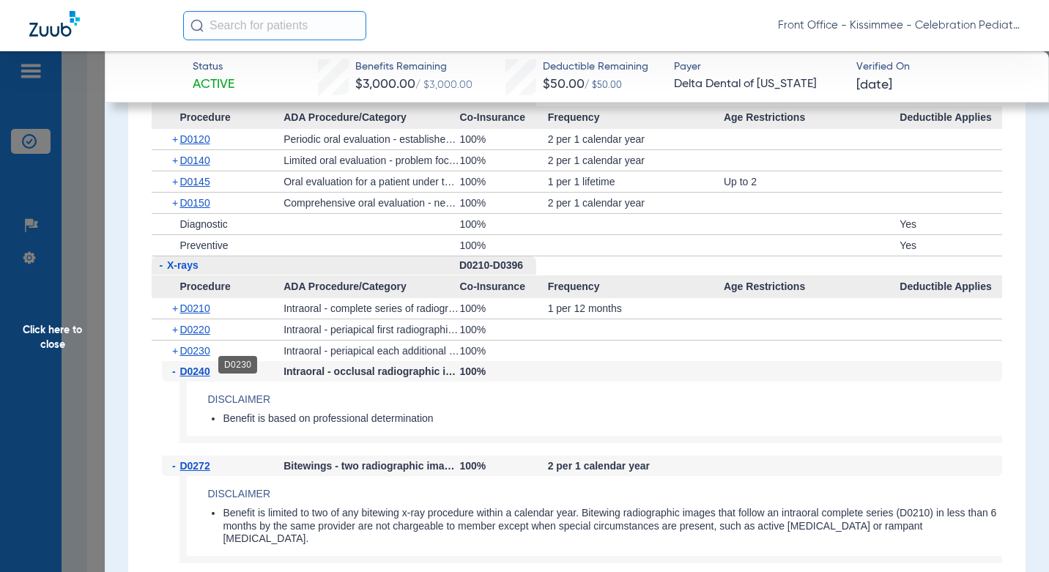
click at [196, 357] on span "D0230" at bounding box center [194, 351] width 30 height 12
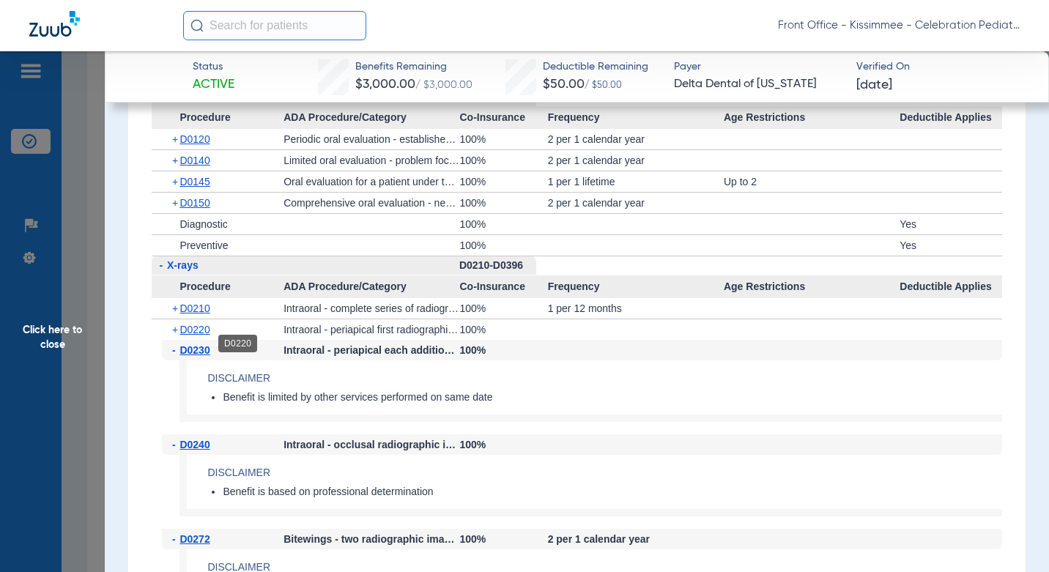
click at [196, 335] on span "D0220" at bounding box center [194, 330] width 30 height 12
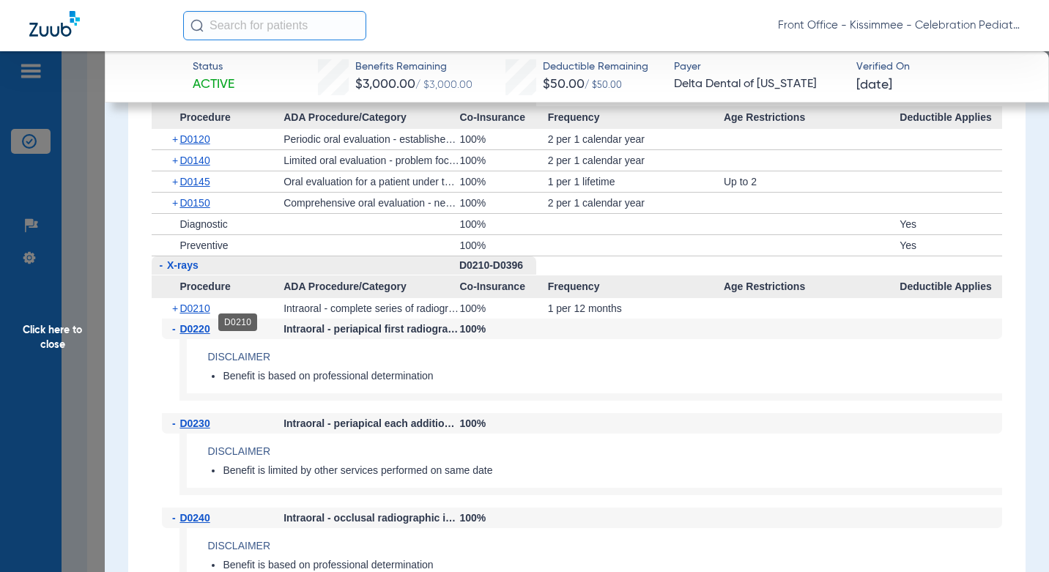
click at [203, 314] on span "D0210" at bounding box center [194, 308] width 30 height 12
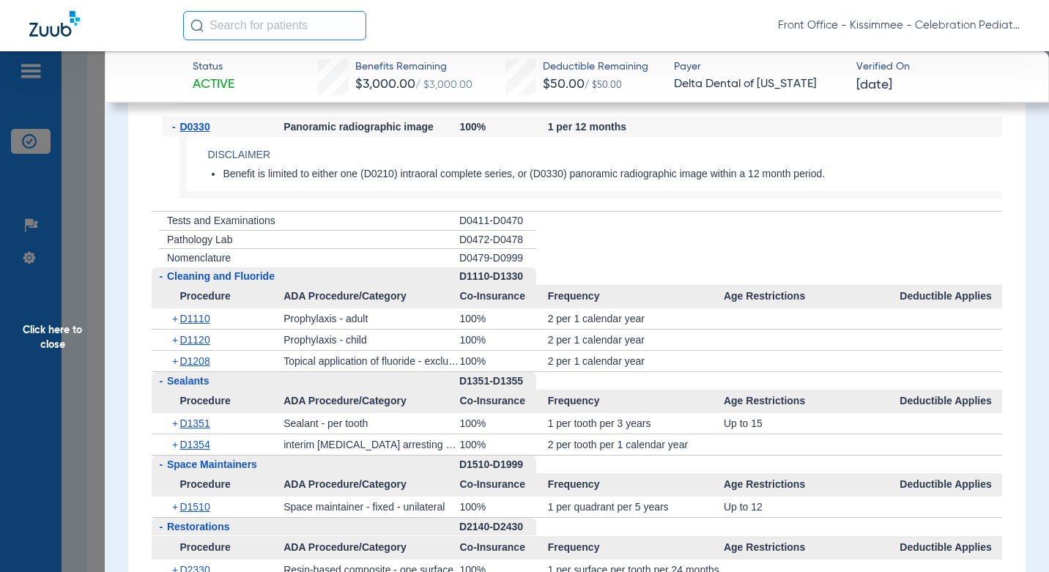
scroll to position [2508, 0]
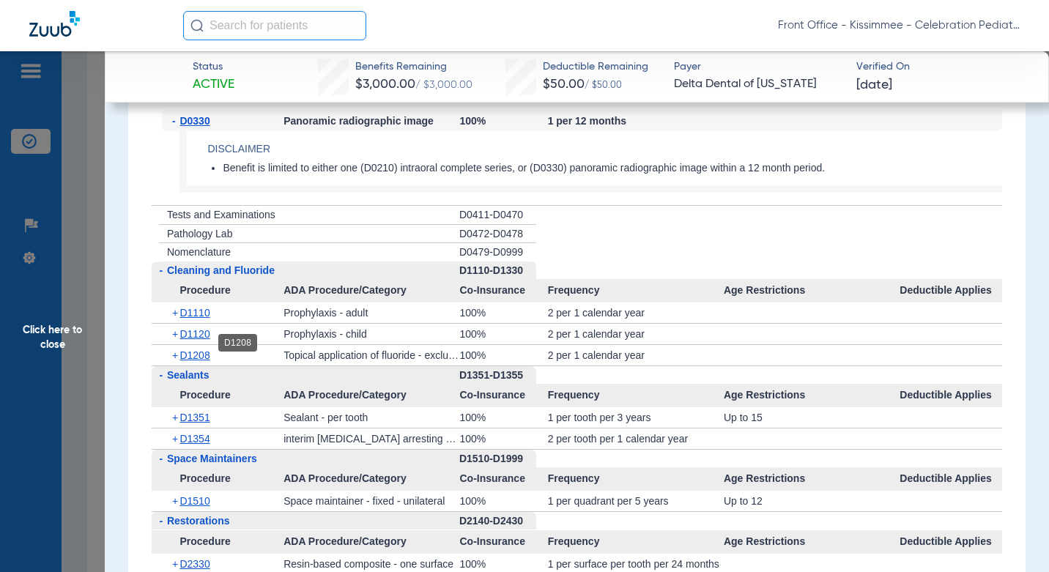
click at [204, 349] on span "D1208" at bounding box center [194, 355] width 30 height 12
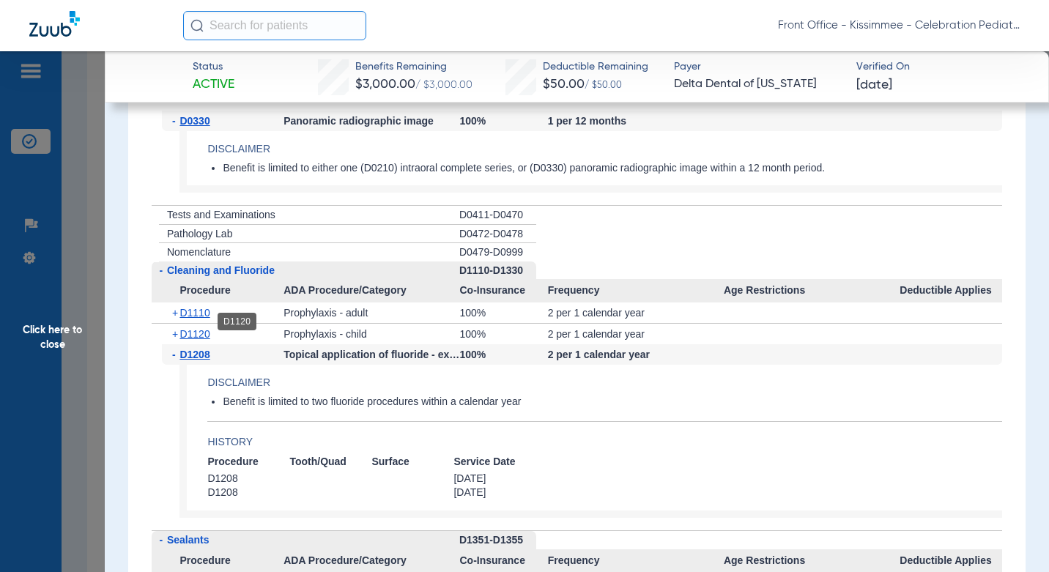
click at [203, 328] on span "D1120" at bounding box center [194, 334] width 30 height 12
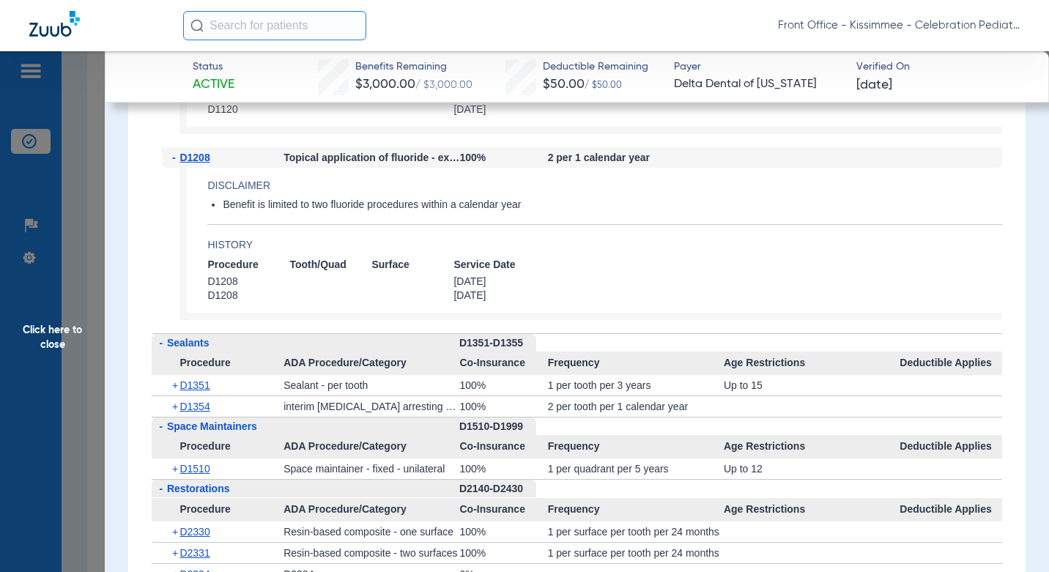
scroll to position [2948, 0]
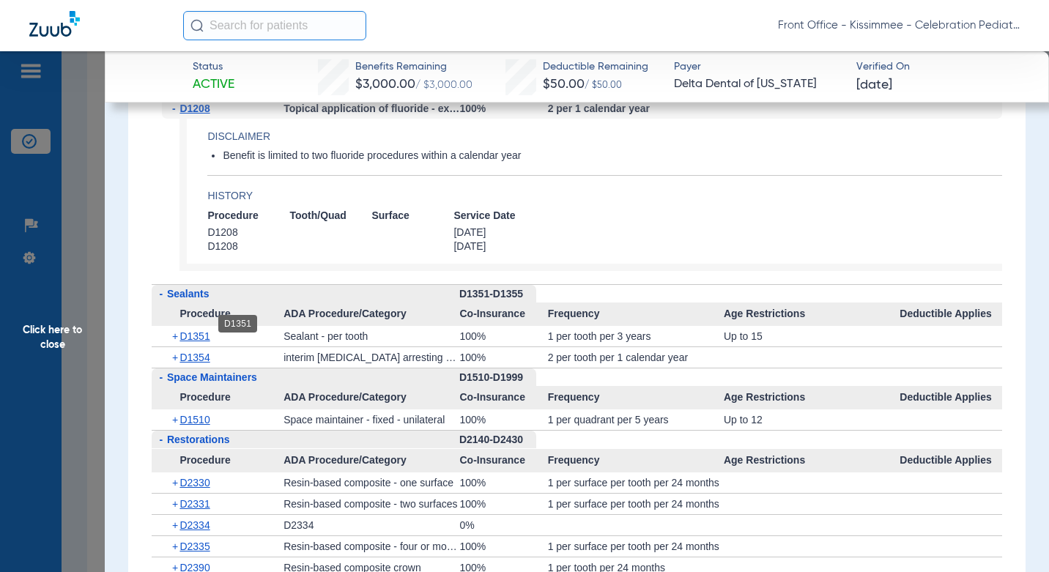
click at [194, 330] on span "D1351" at bounding box center [194, 336] width 30 height 12
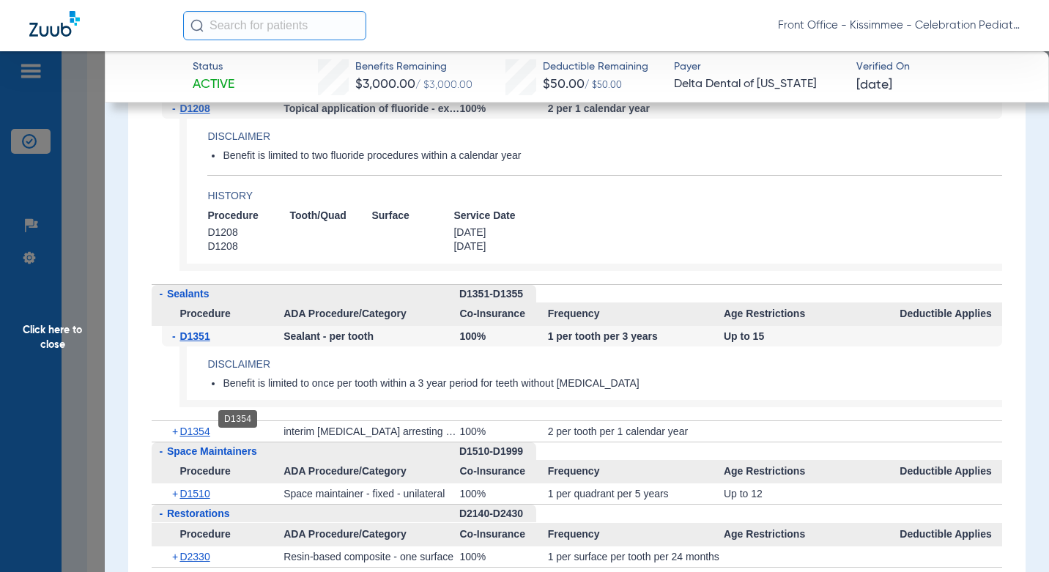
click at [200, 425] on span "D1354" at bounding box center [194, 431] width 30 height 12
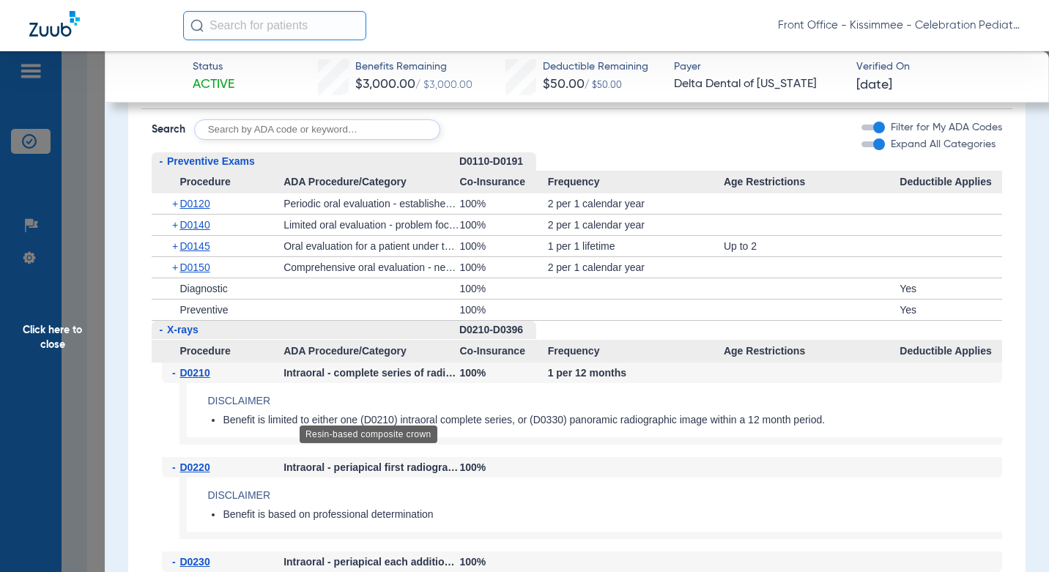
scroll to position [1483, 0]
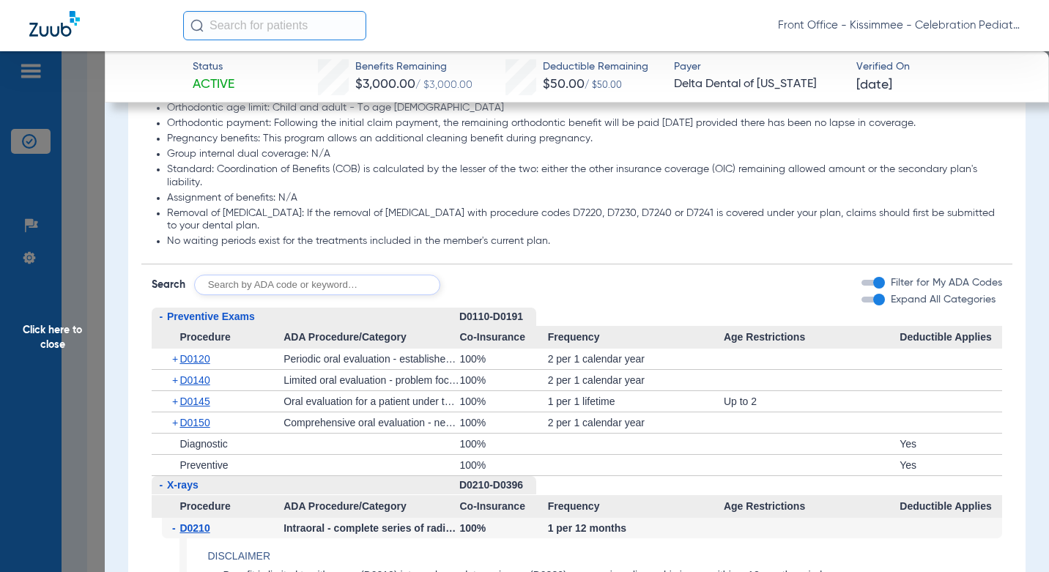
click at [84, 409] on span "Click here to close" at bounding box center [52, 337] width 105 height 572
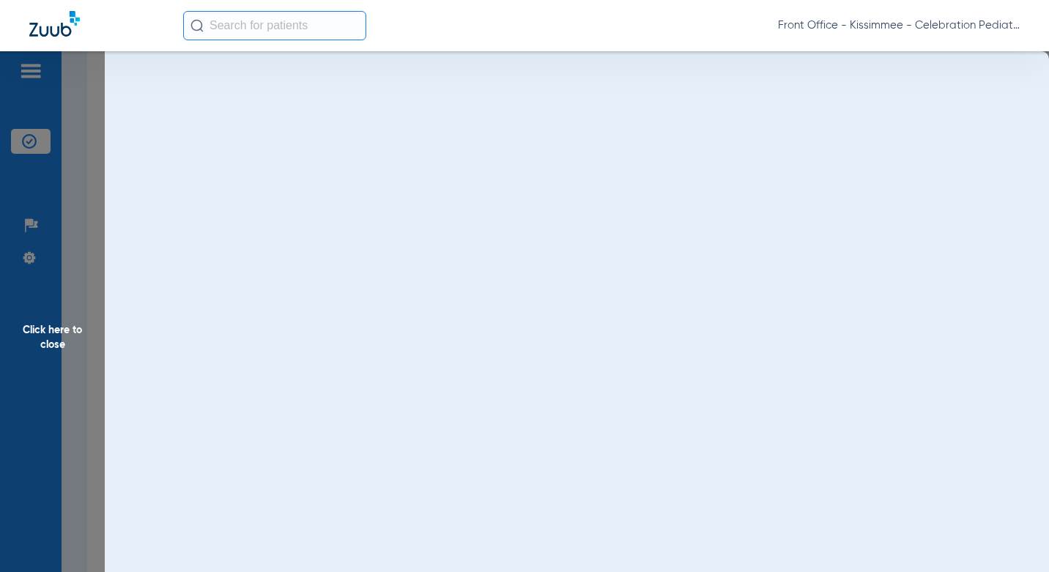
scroll to position [0, 0]
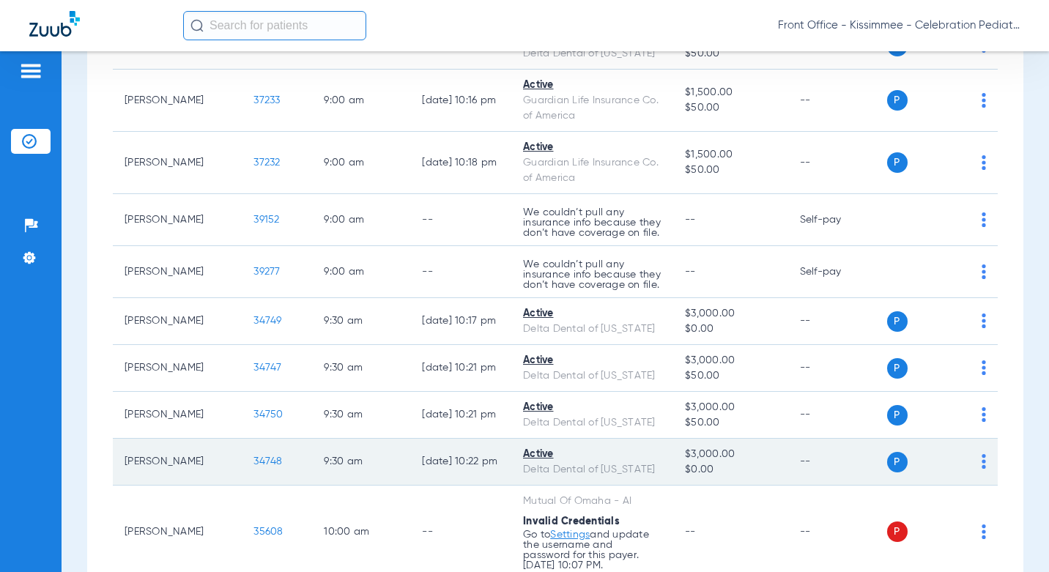
click at [253, 456] on span "34748" at bounding box center [267, 461] width 29 height 10
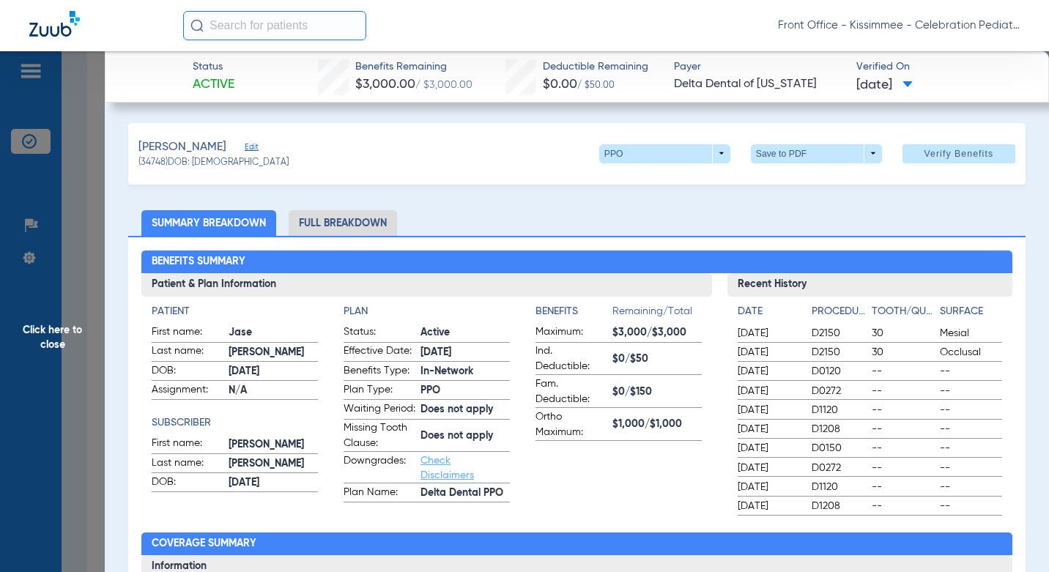
drag, startPoint x: 100, startPoint y: 372, endPoint x: 891, endPoint y: 267, distance: 798.6
click at [100, 372] on span "Click here to close" at bounding box center [52, 337] width 105 height 572
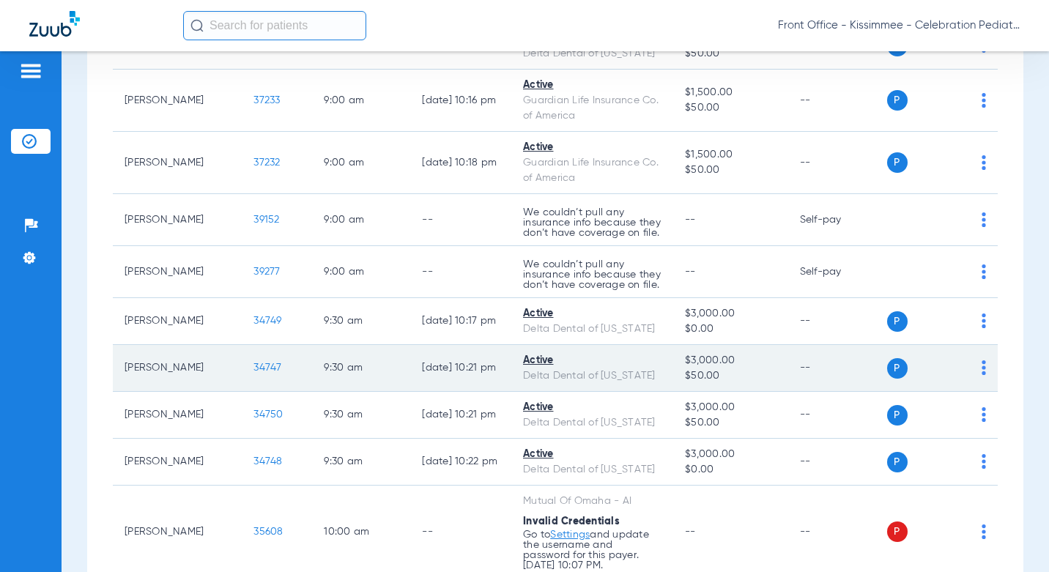
click at [253, 362] on span "34747" at bounding box center [267, 367] width 28 height 10
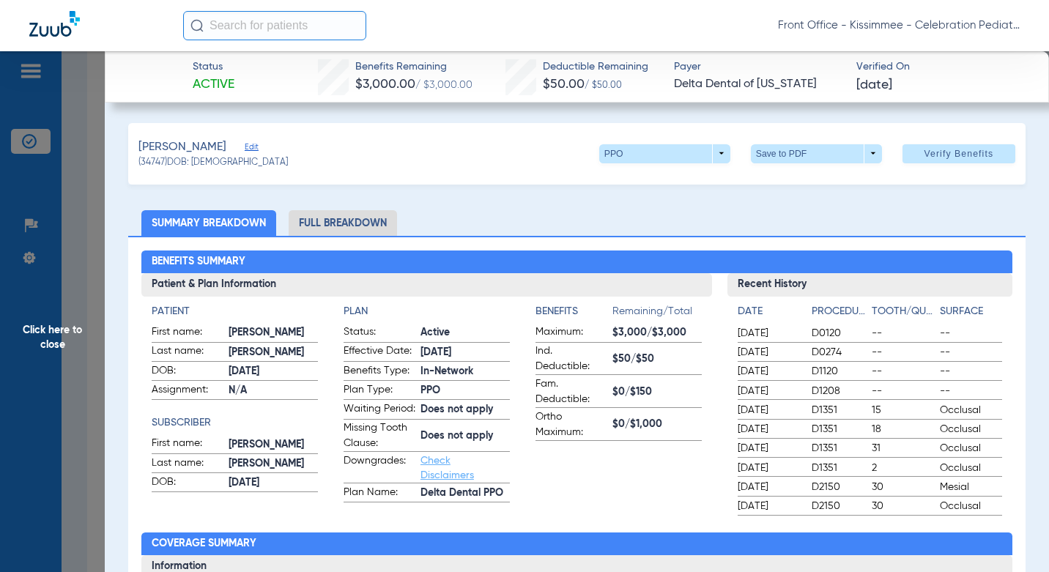
click at [359, 222] on li "Full Breakdown" at bounding box center [343, 223] width 108 height 26
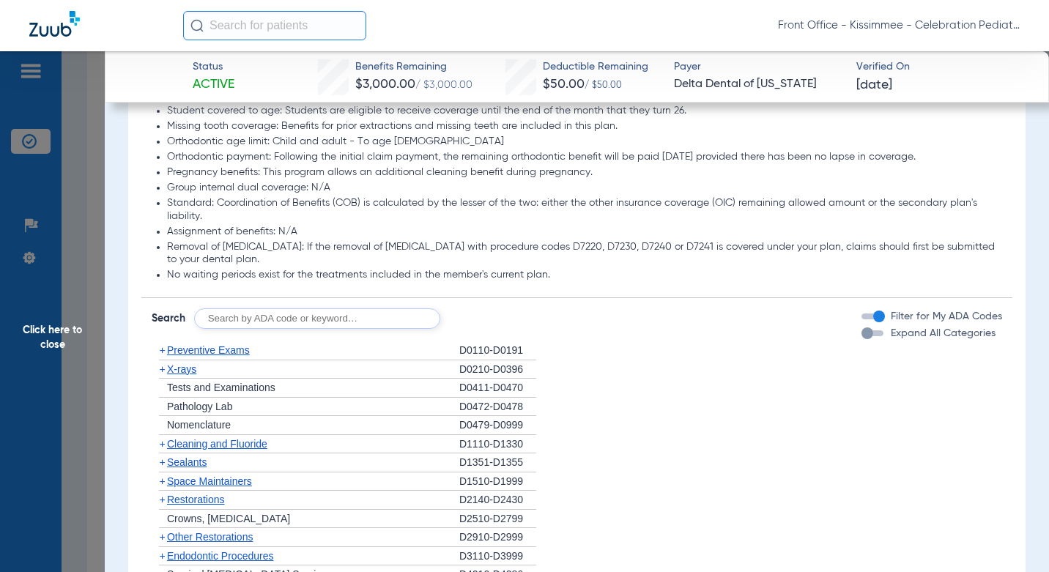
scroll to position [1465, 0]
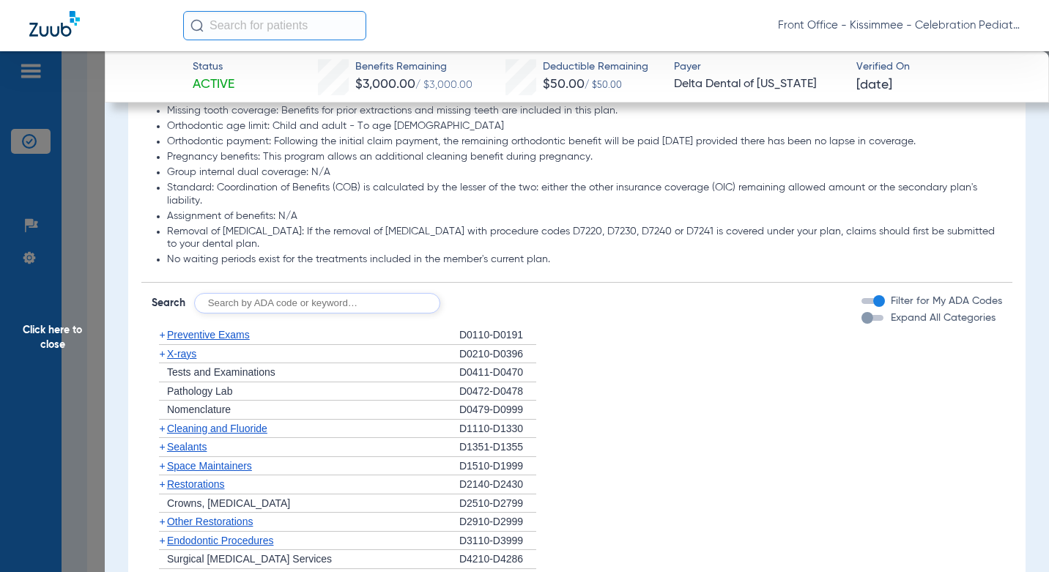
click at [861, 324] on div "button" at bounding box center [867, 318] width 12 height 12
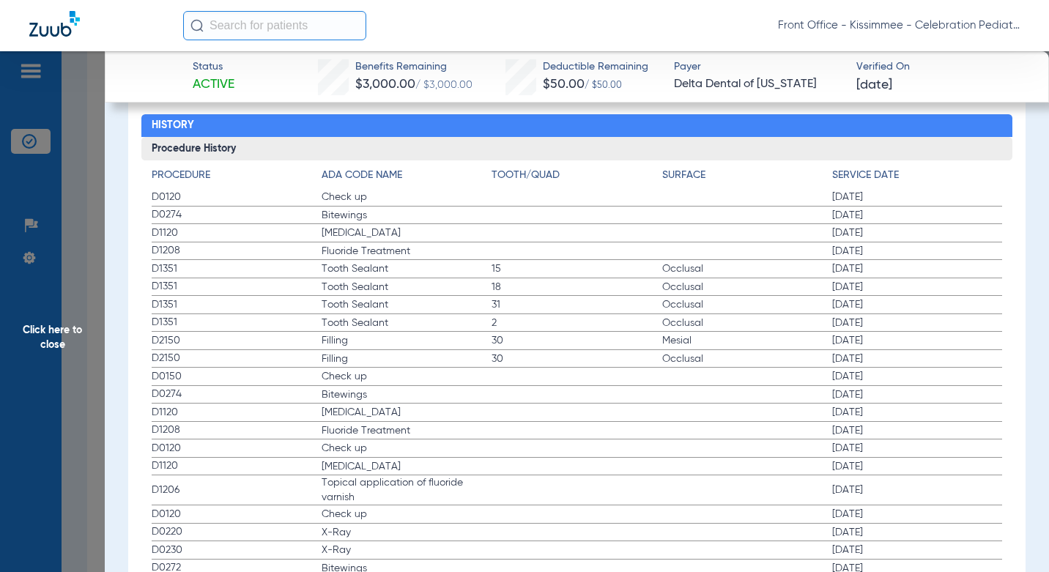
scroll to position [3661, 0]
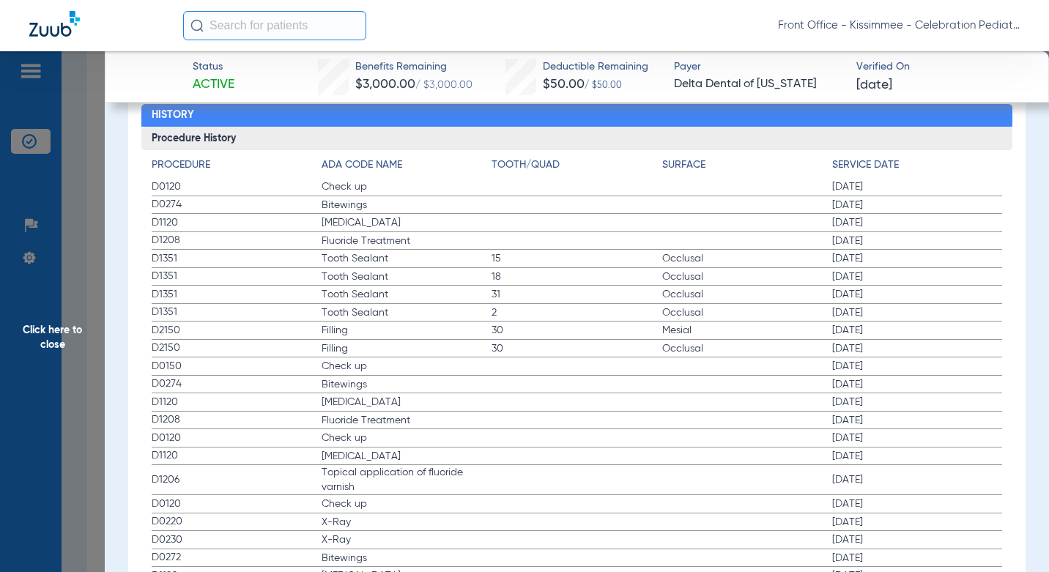
drag, startPoint x: 117, startPoint y: 327, endPoint x: 99, endPoint y: 330, distance: 18.4
click at [99, 330] on span "Click here to close" at bounding box center [52, 337] width 105 height 572
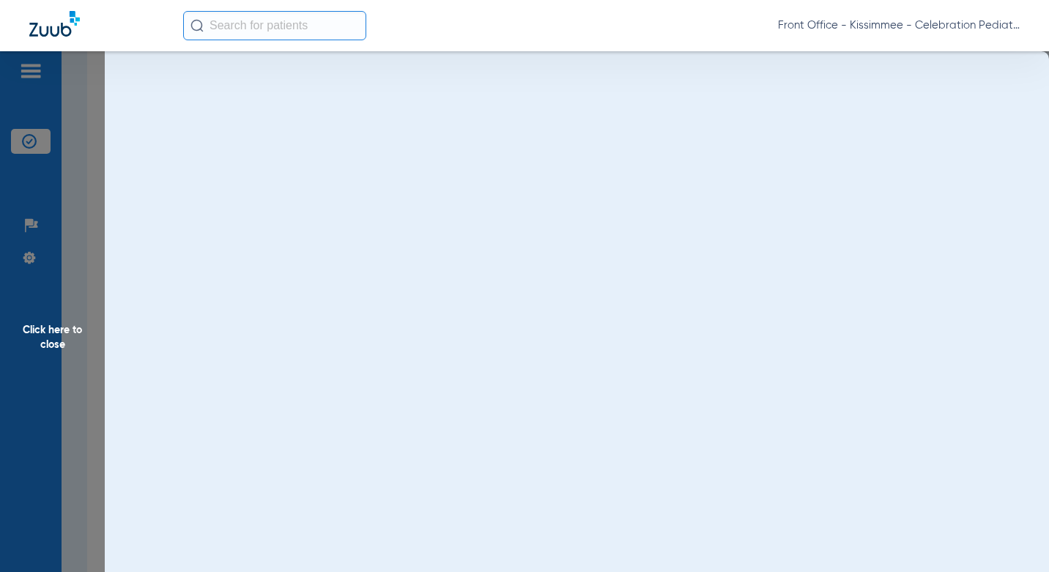
scroll to position [0, 0]
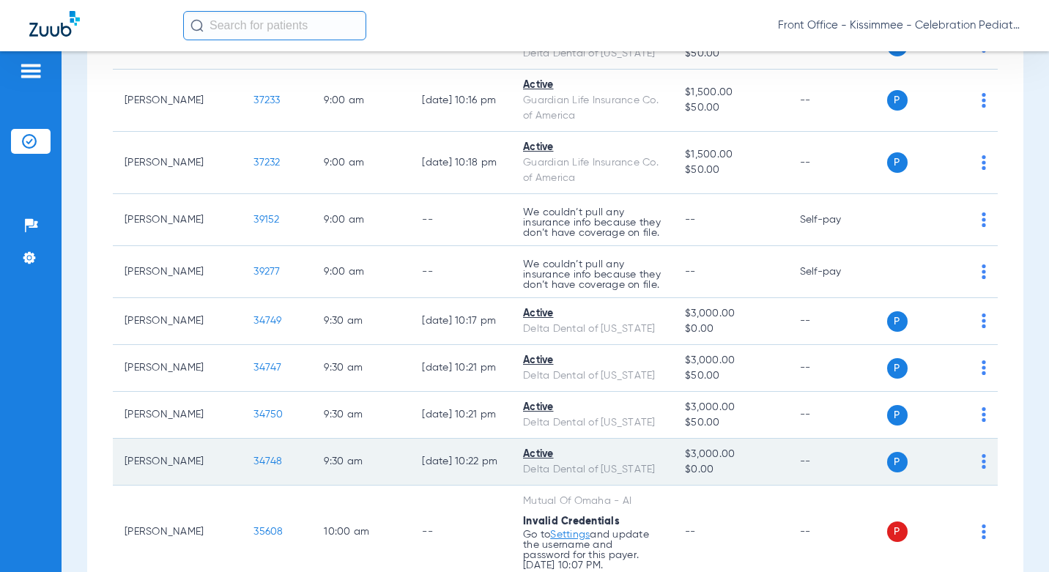
click at [253, 456] on span "34748" at bounding box center [267, 461] width 29 height 10
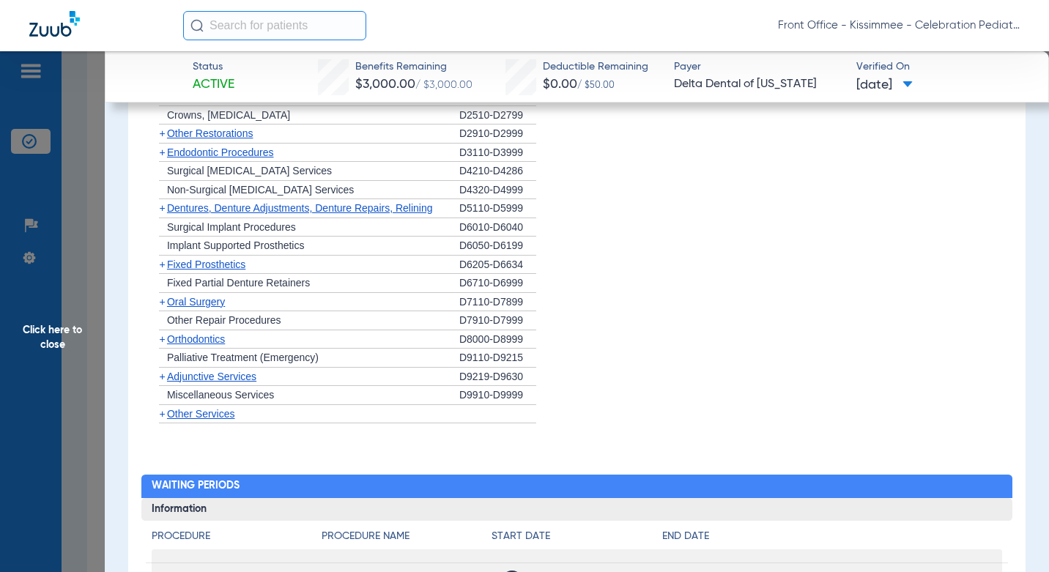
scroll to position [879, 0]
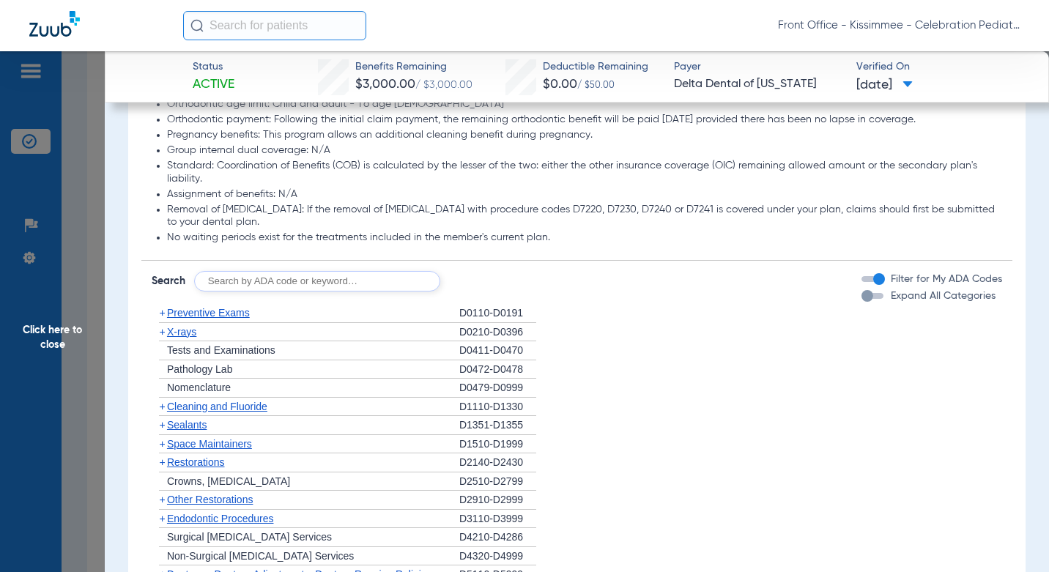
click at [861, 294] on div "button" at bounding box center [867, 296] width 12 height 12
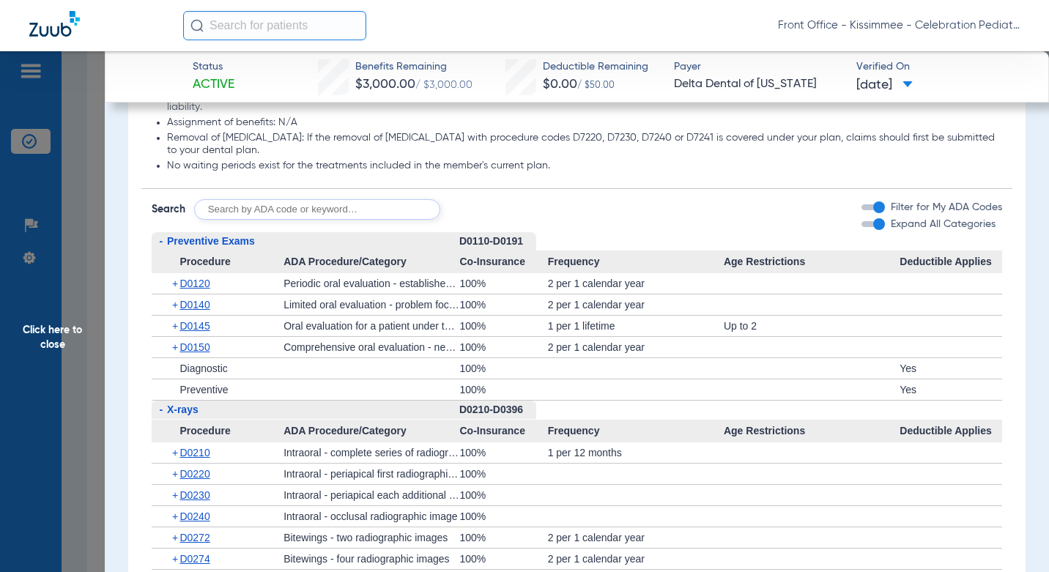
scroll to position [1025, 0]
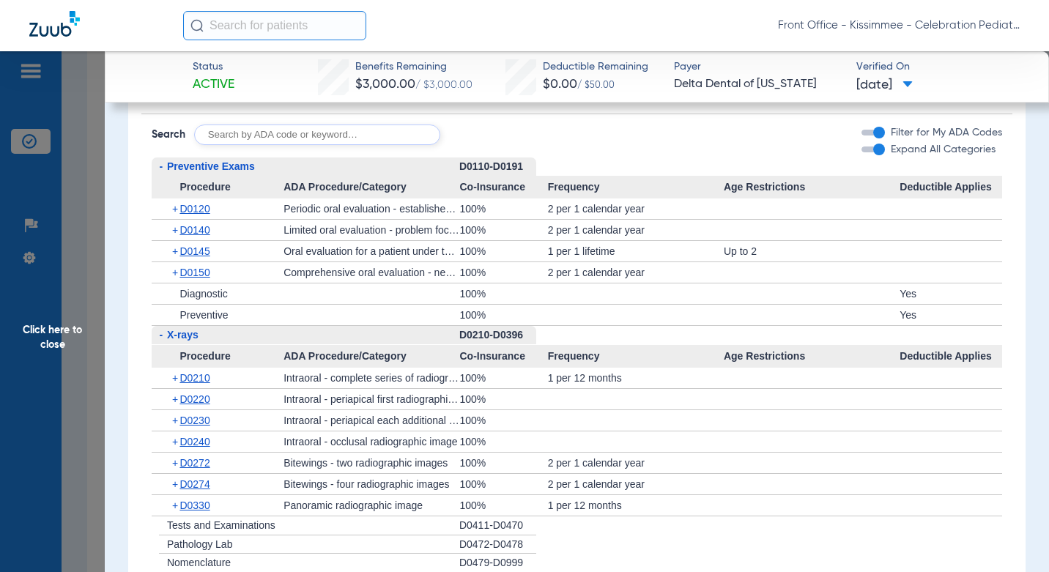
click at [196, 508] on span "D0330" at bounding box center [194, 505] width 30 height 12
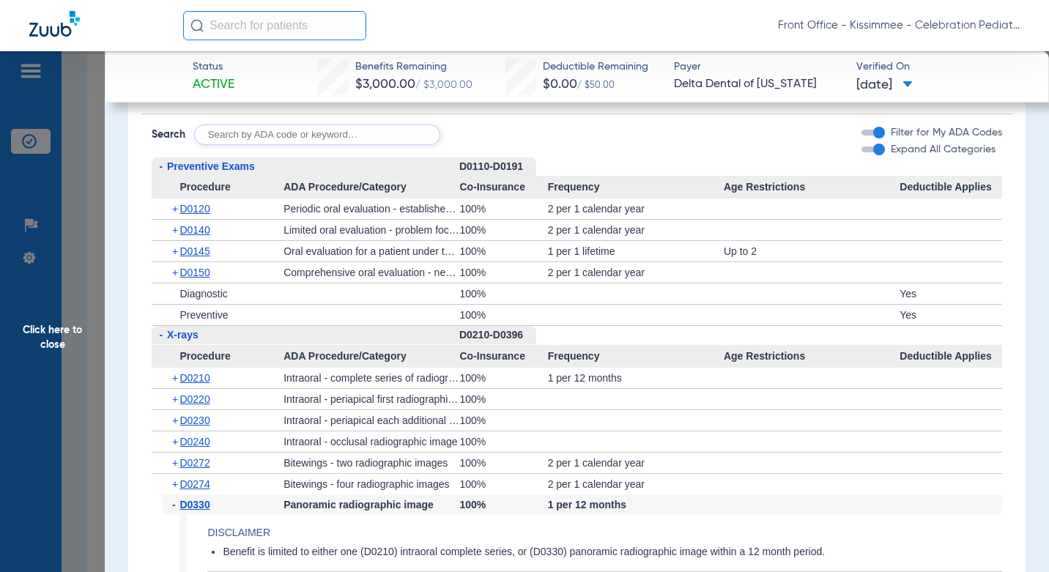
click at [192, 371] on div "+ D0210" at bounding box center [223, 378] width 122 height 21
click at [201, 376] on span "D0210" at bounding box center [194, 378] width 30 height 12
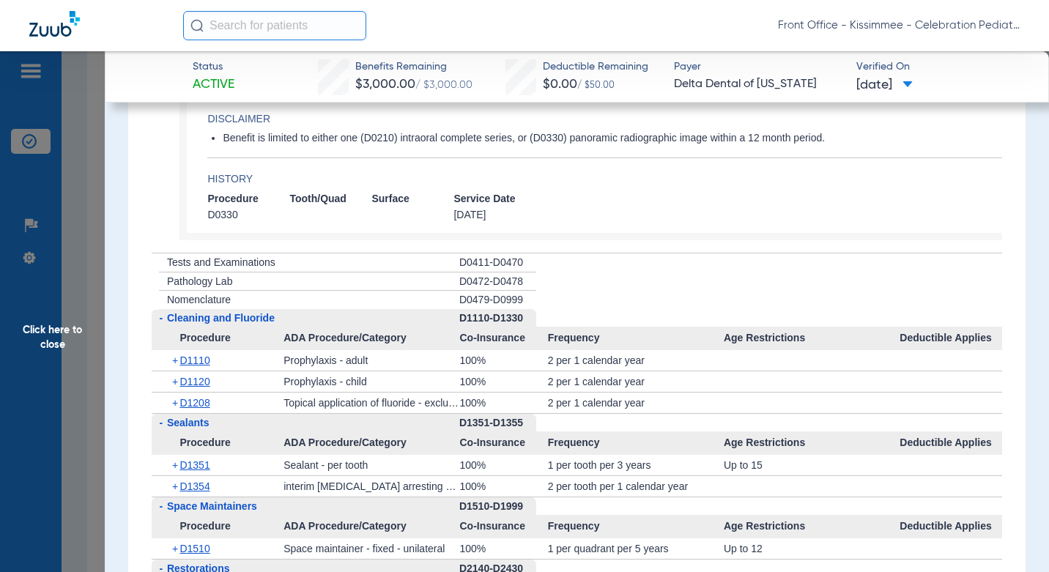
scroll to position [1538, 0]
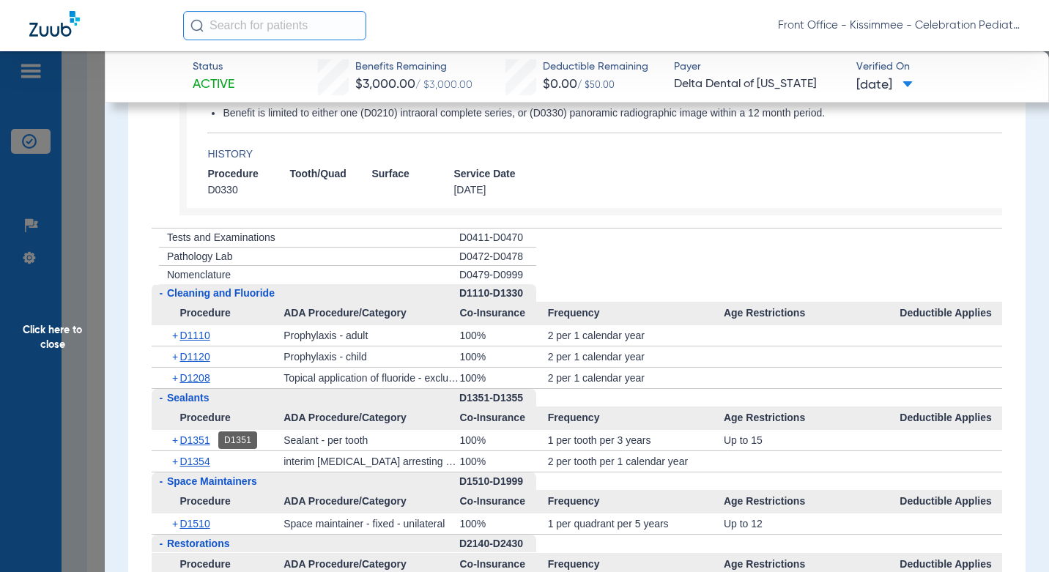
click at [202, 439] on span "D1351" at bounding box center [194, 440] width 30 height 12
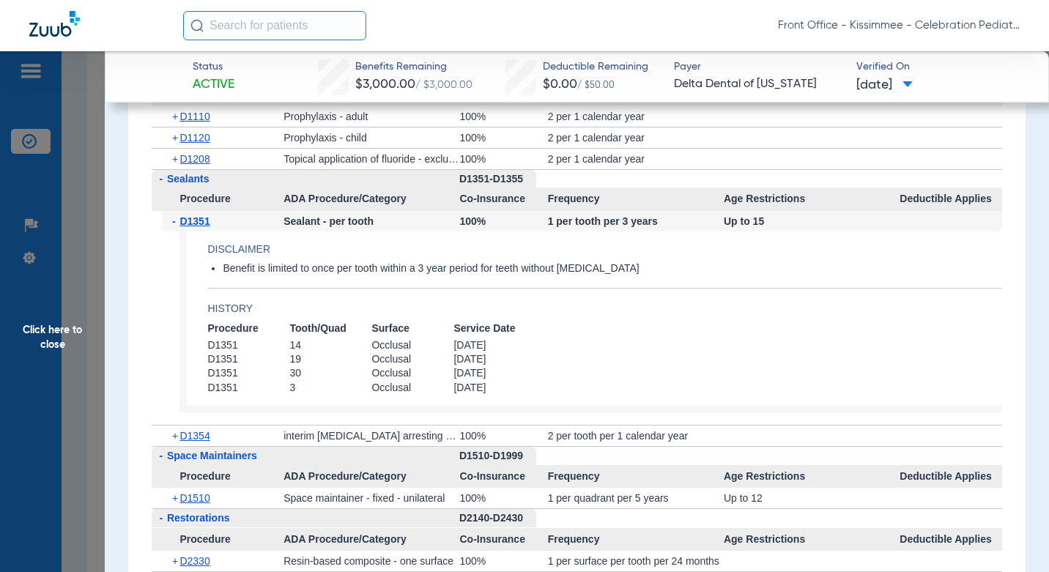
scroll to position [1831, 0]
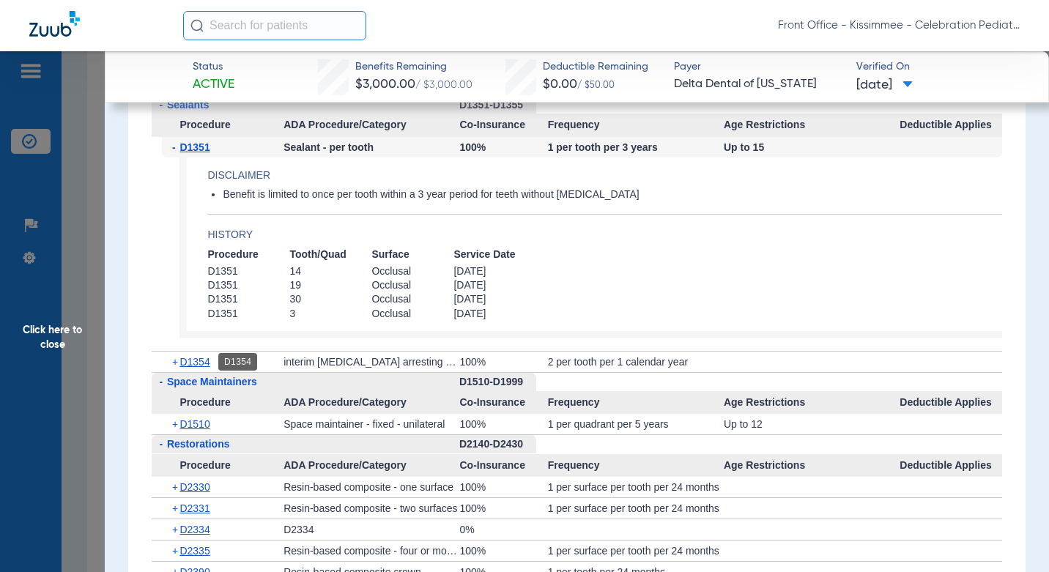
click at [195, 357] on span "D1354" at bounding box center [194, 362] width 30 height 12
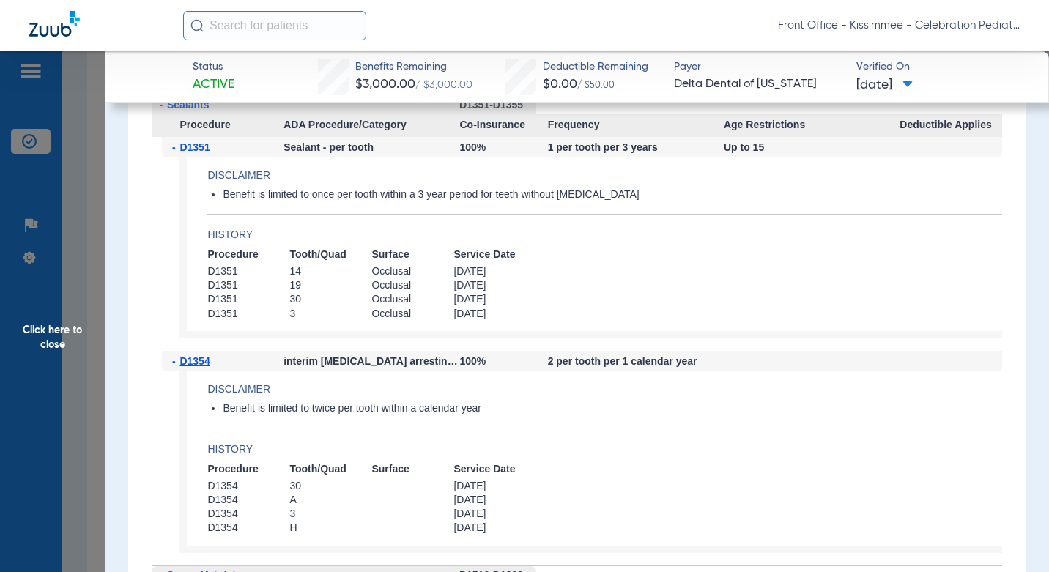
click at [652, 408] on li "Benefit is limited to twice per tooth within a calendar year" at bounding box center [612, 408] width 779 height 13
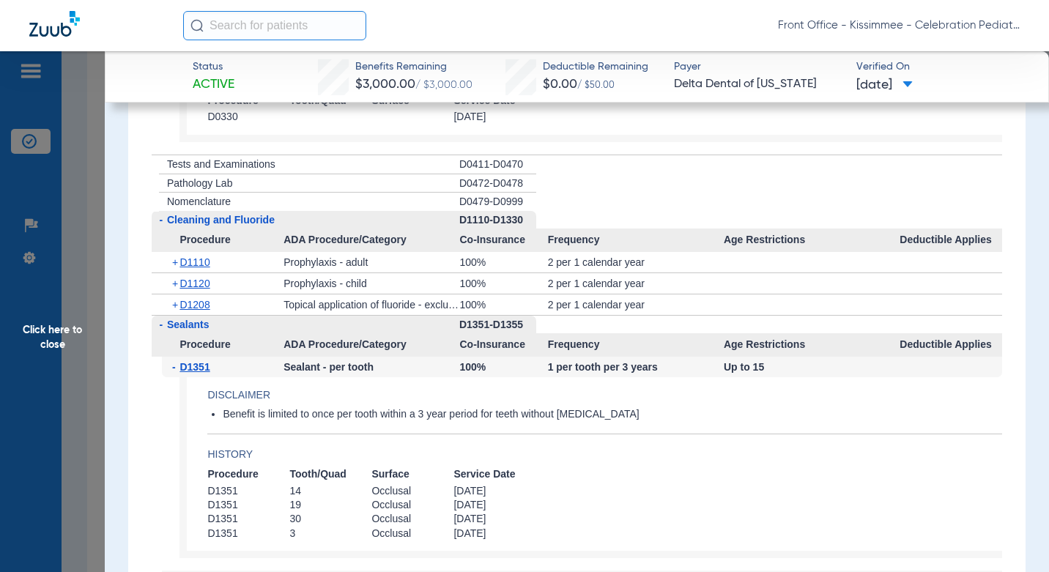
scroll to position [1538, 0]
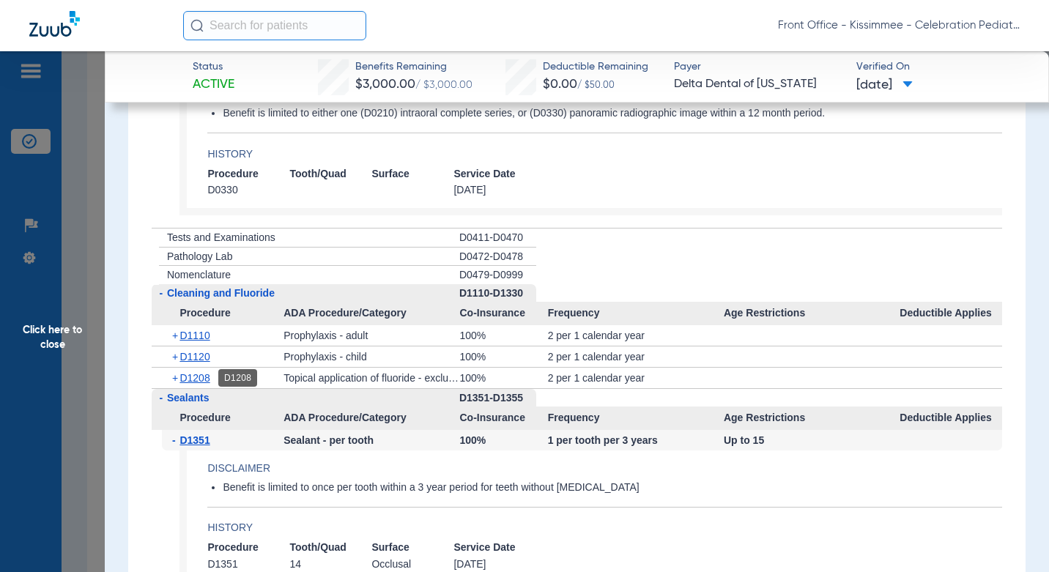
click at [199, 373] on span "D1208" at bounding box center [194, 378] width 30 height 12
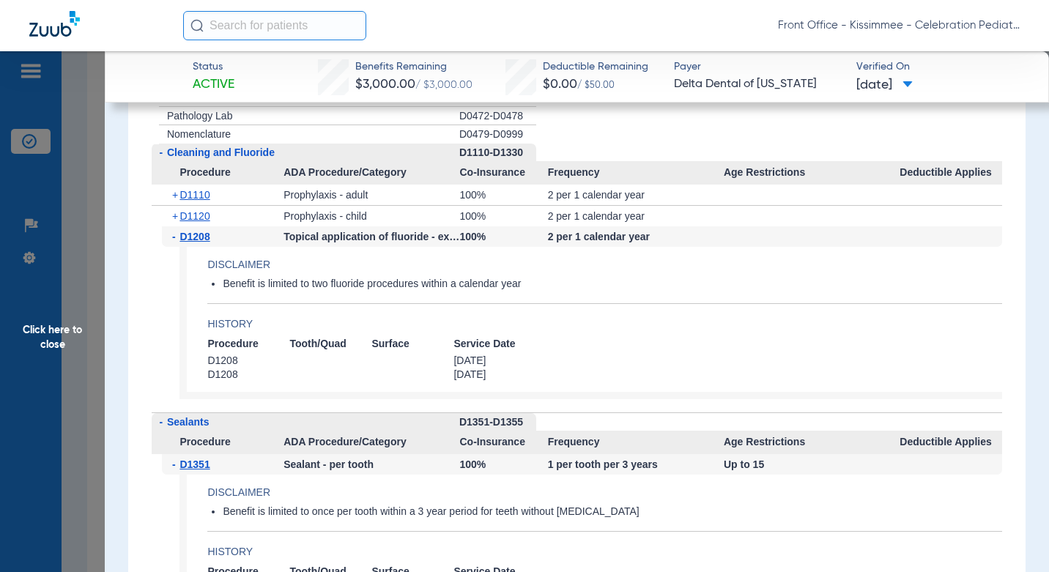
scroll to position [1684, 0]
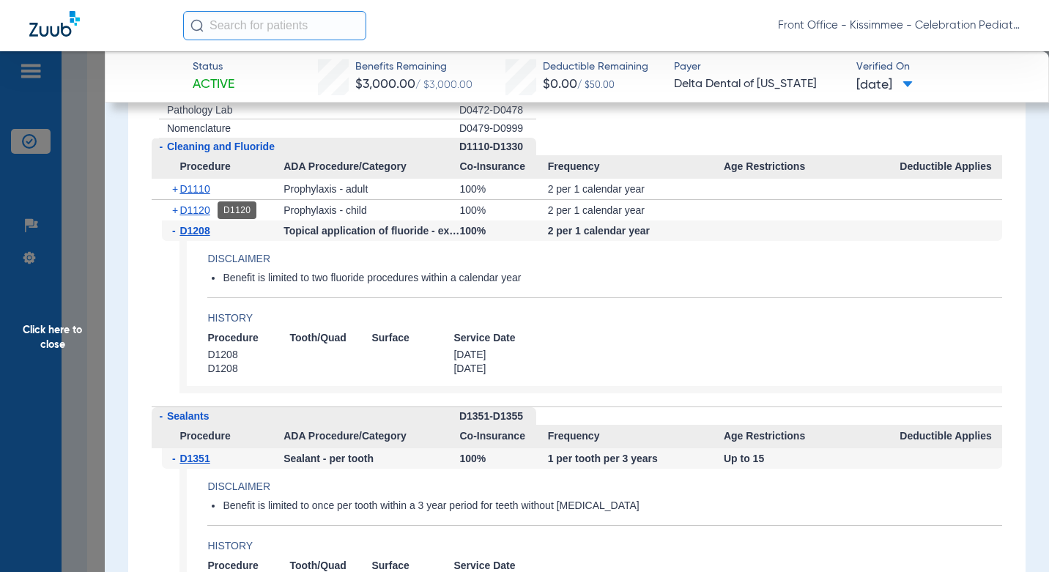
click at [199, 208] on span "D1120" at bounding box center [194, 210] width 30 height 12
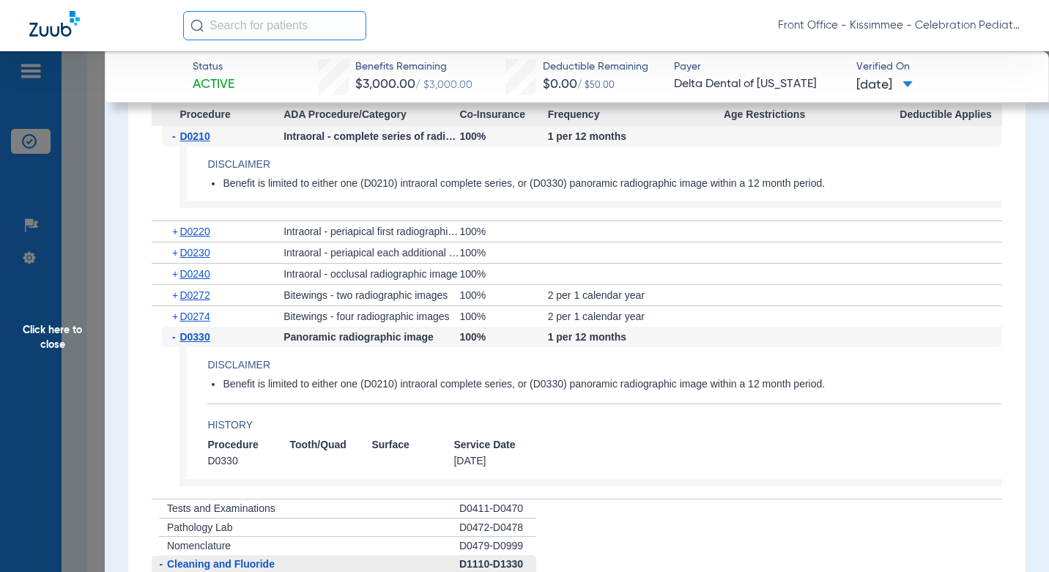
scroll to position [1245, 0]
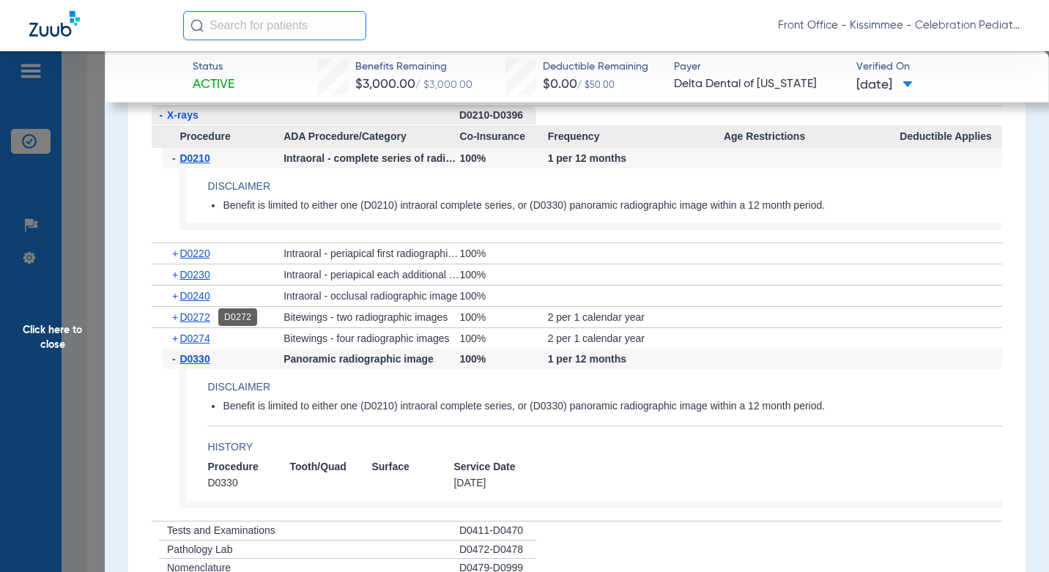
click at [189, 317] on span "D0272" at bounding box center [194, 317] width 30 height 12
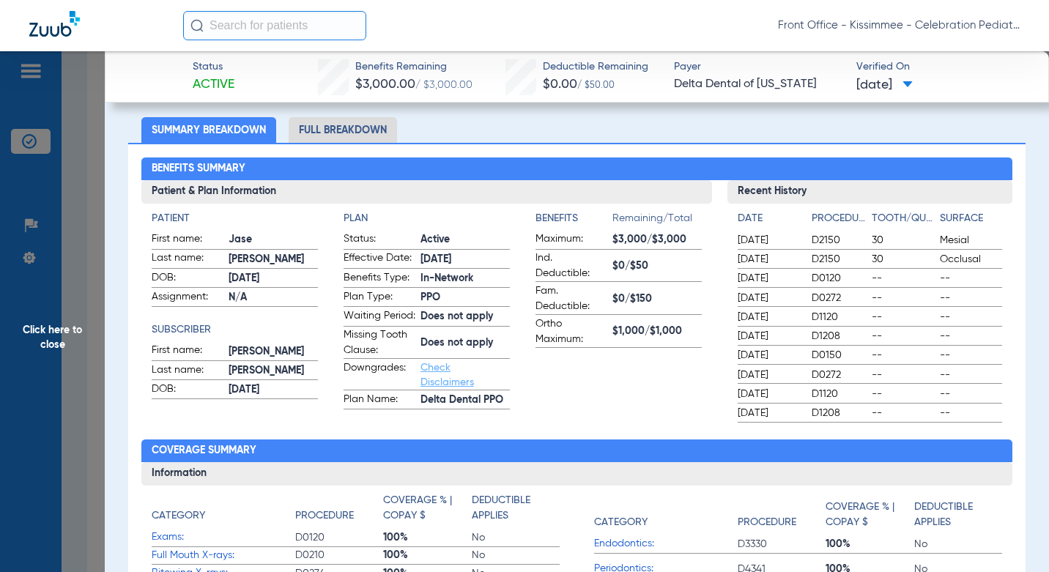
scroll to position [0, 0]
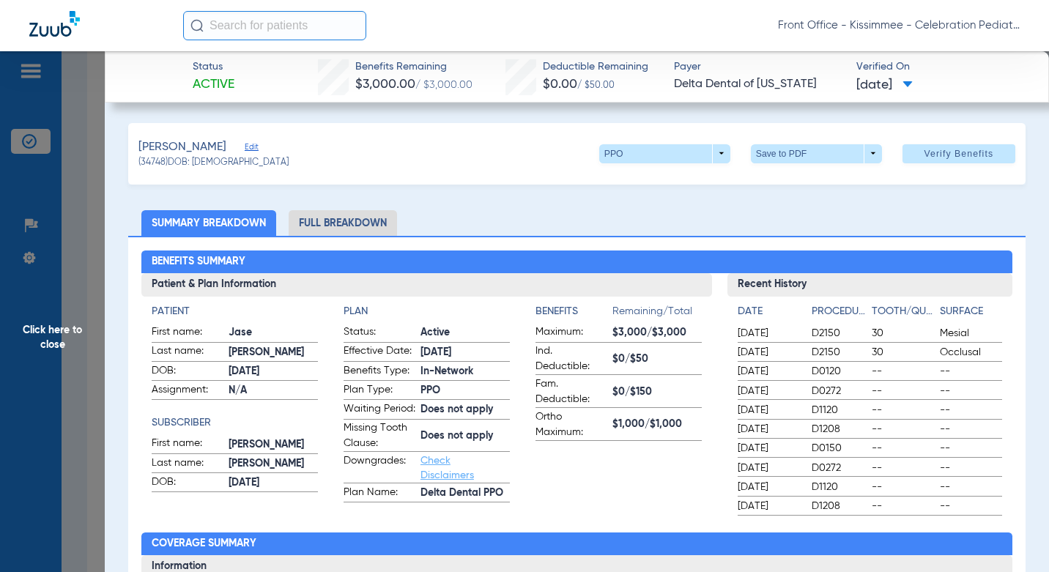
drag, startPoint x: 79, startPoint y: 354, endPoint x: 79, endPoint y: 346, distance: 8.8
click at [79, 354] on span "Click here to close" at bounding box center [52, 337] width 105 height 572
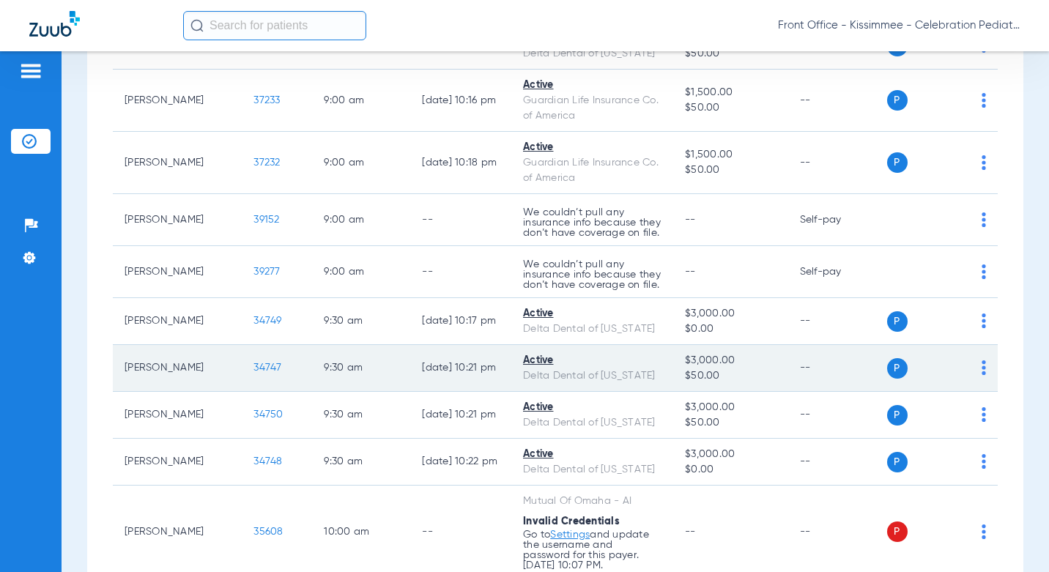
click at [253, 362] on span "34747" at bounding box center [267, 367] width 28 height 10
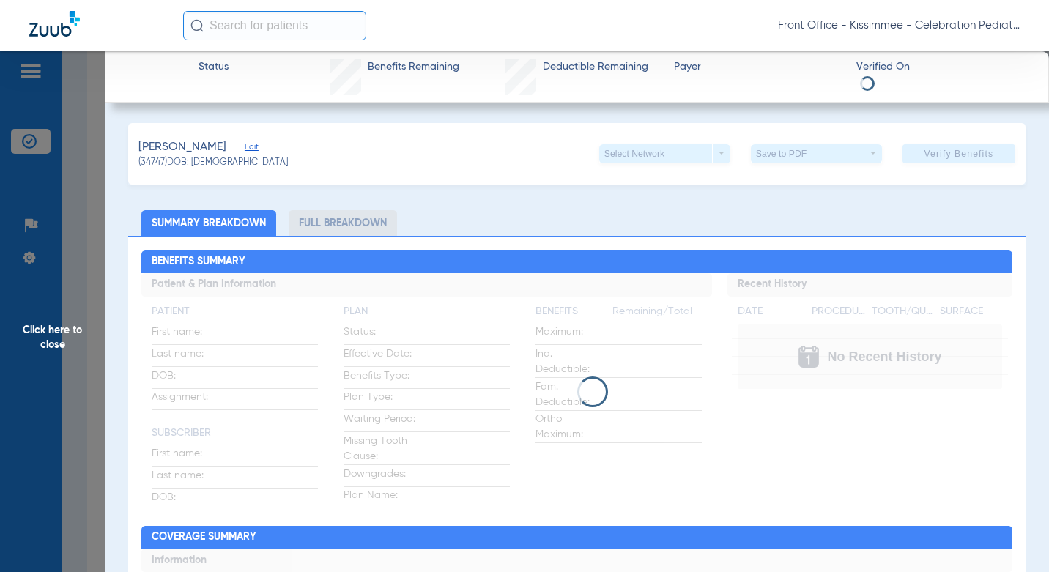
click at [338, 218] on li "Full Breakdown" at bounding box center [343, 223] width 108 height 26
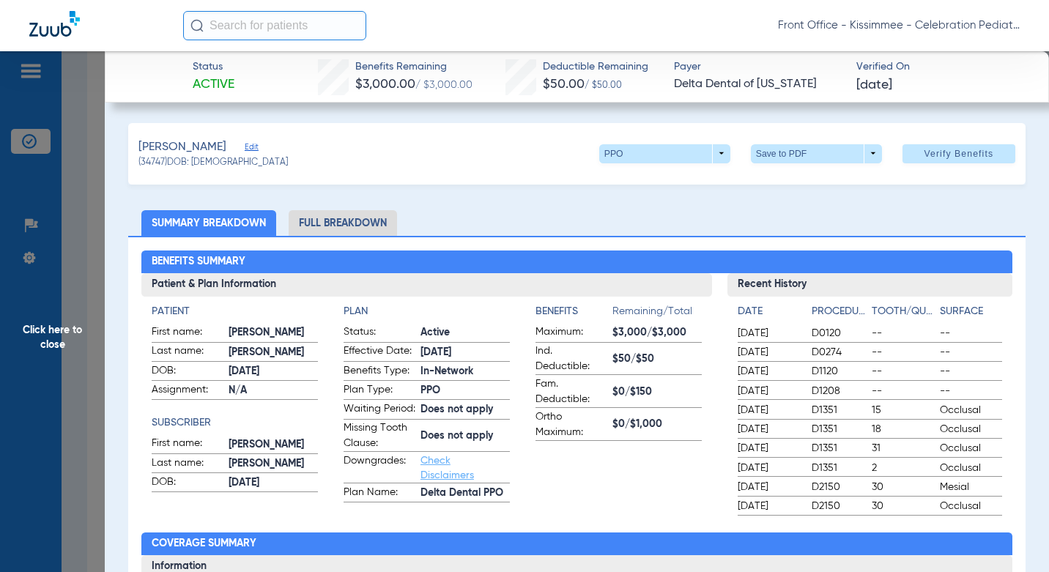
click at [349, 215] on li "Full Breakdown" at bounding box center [343, 223] width 108 height 26
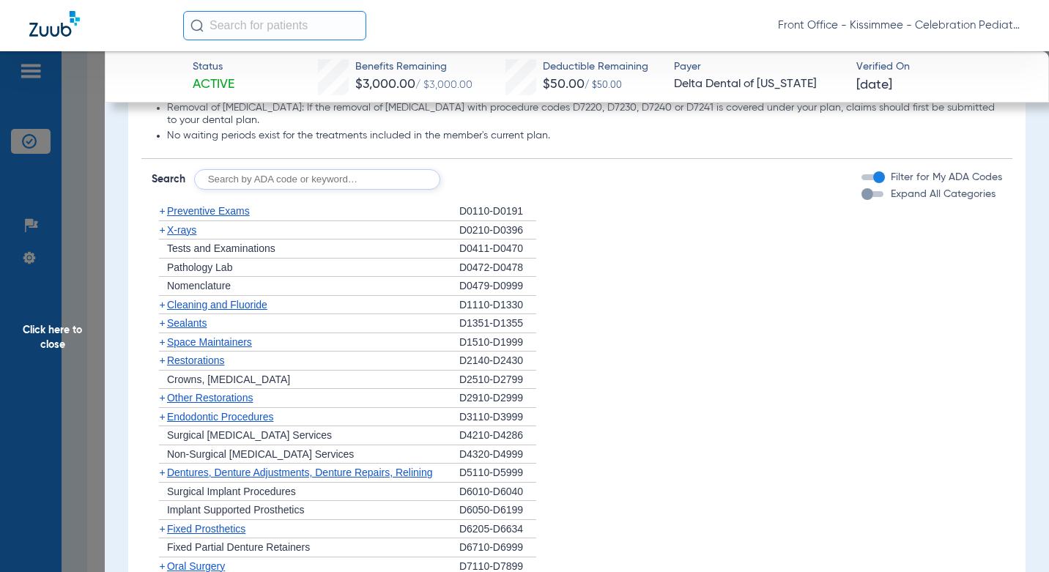
scroll to position [1611, 0]
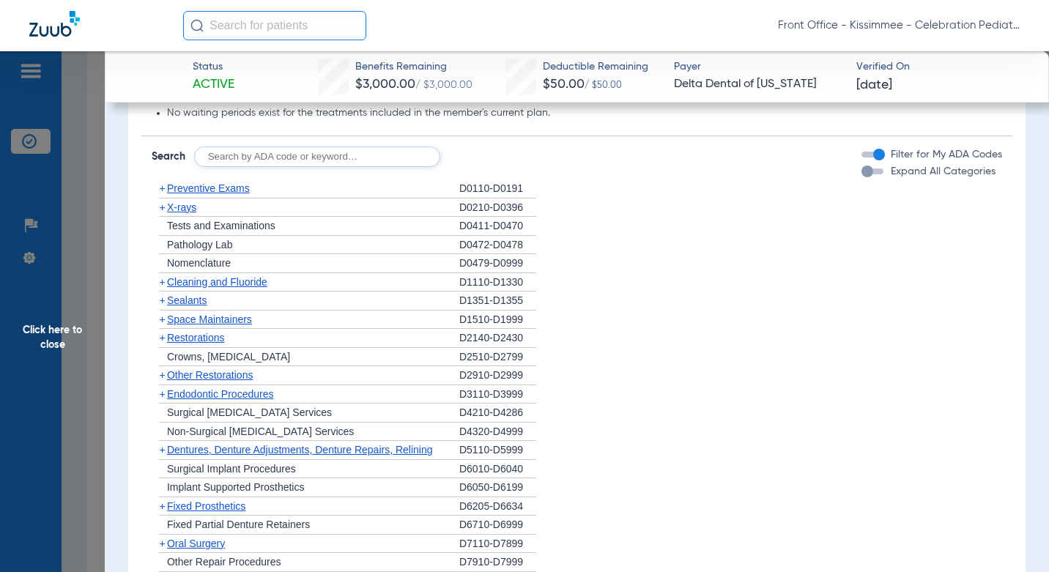
click at [866, 174] on div "button" at bounding box center [872, 171] width 22 height 6
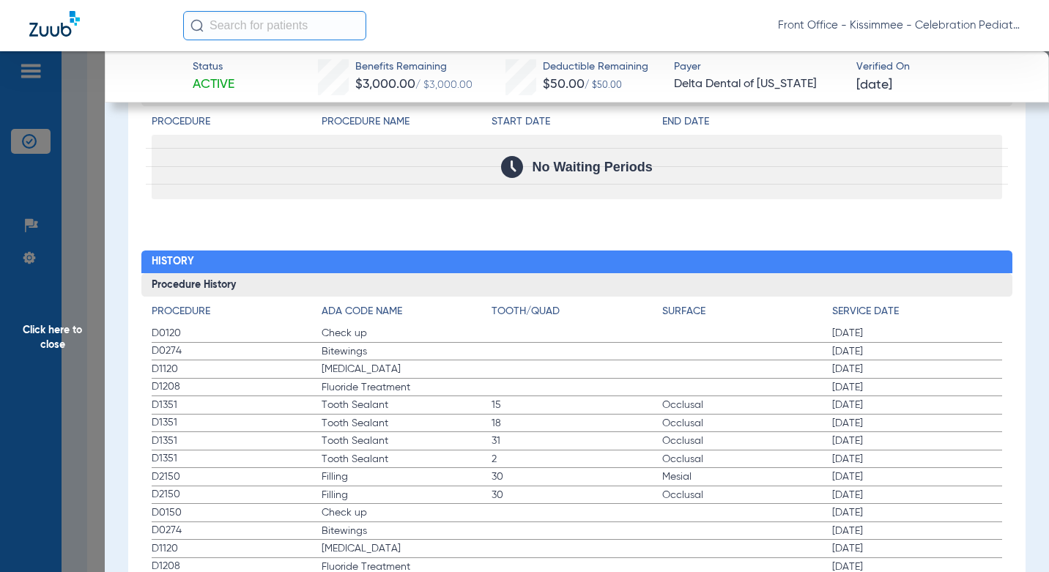
scroll to position [3661, 0]
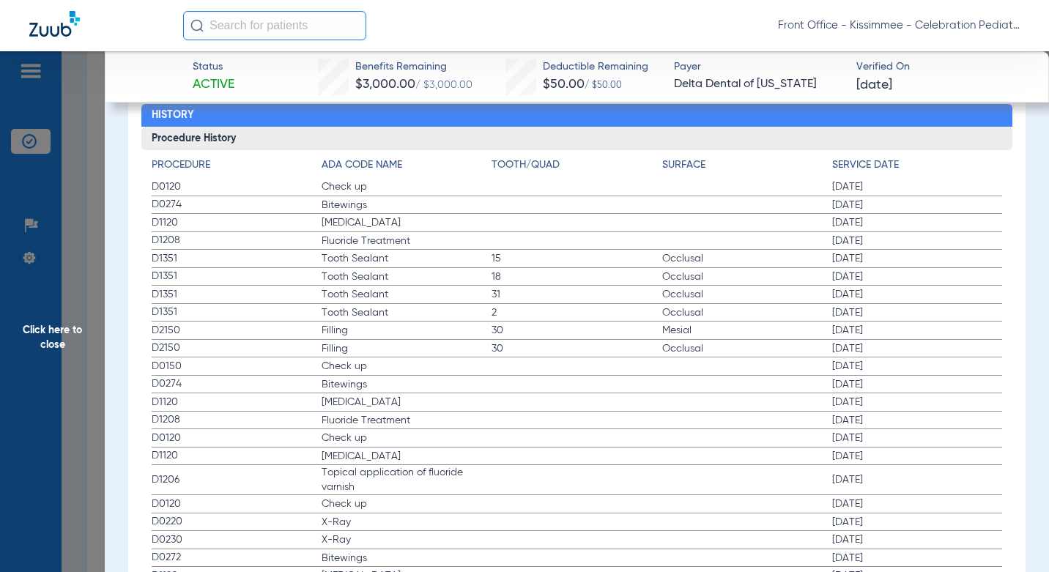
drag, startPoint x: 83, startPoint y: 347, endPoint x: 1038, endPoint y: 264, distance: 958.5
click at [83, 347] on span "Click here to close" at bounding box center [52, 337] width 105 height 572
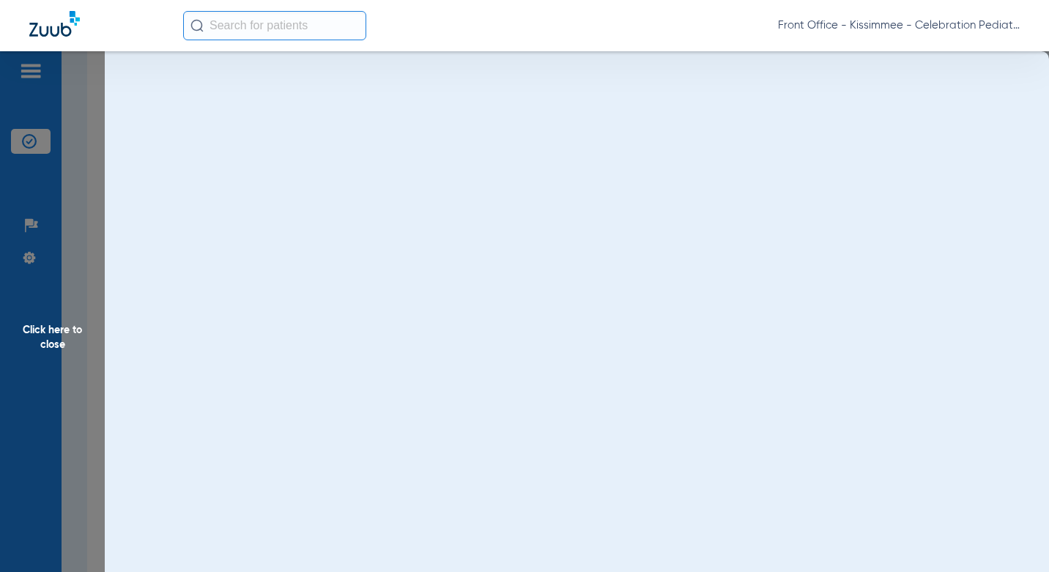
scroll to position [0, 0]
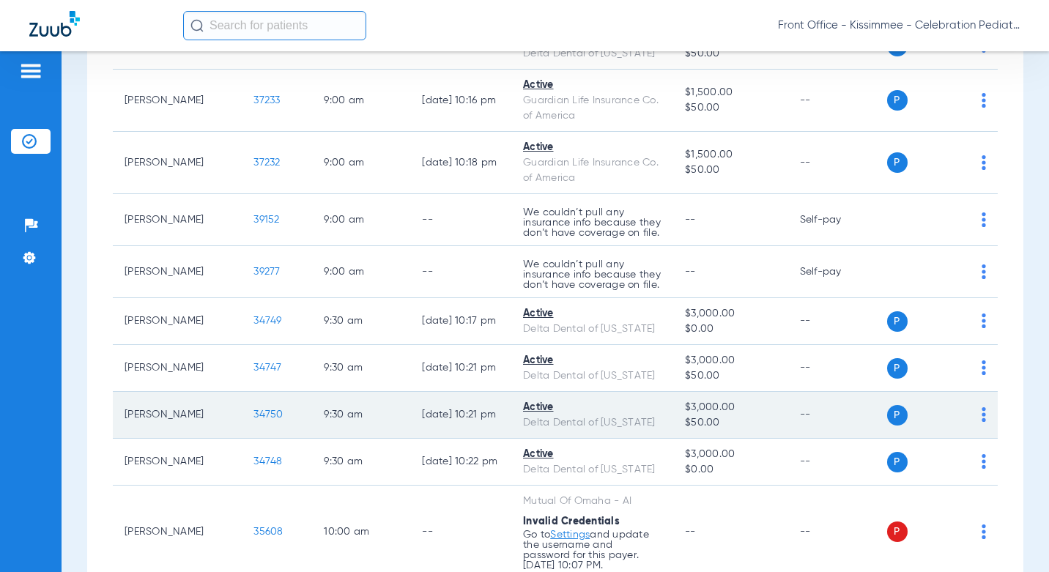
click at [253, 409] on span "34750" at bounding box center [267, 414] width 29 height 10
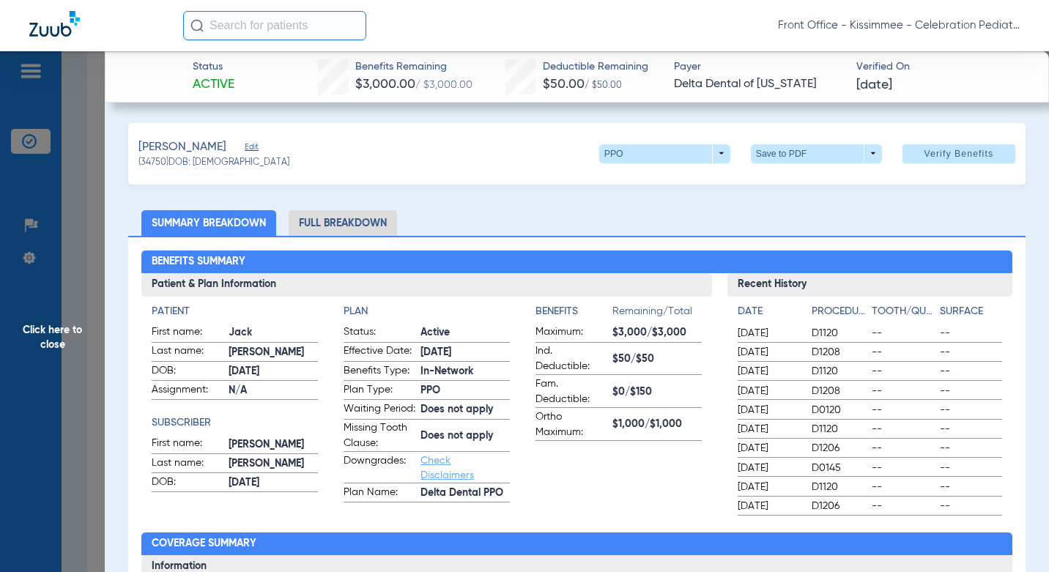
drag, startPoint x: 365, startPoint y: 218, endPoint x: 1003, endPoint y: 219, distance: 637.8
click at [365, 218] on li "Full Breakdown" at bounding box center [343, 223] width 108 height 26
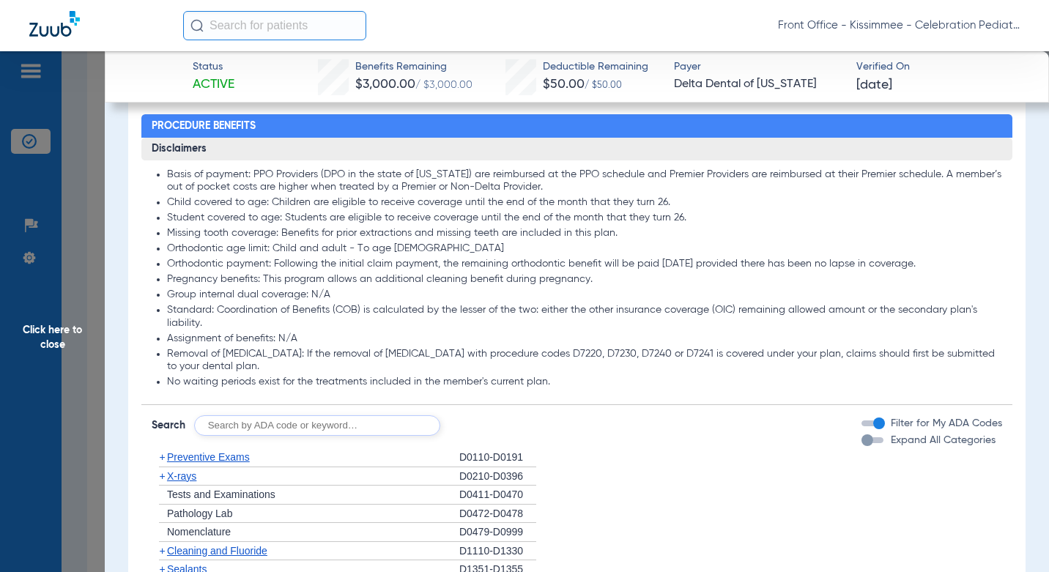
scroll to position [1391, 0]
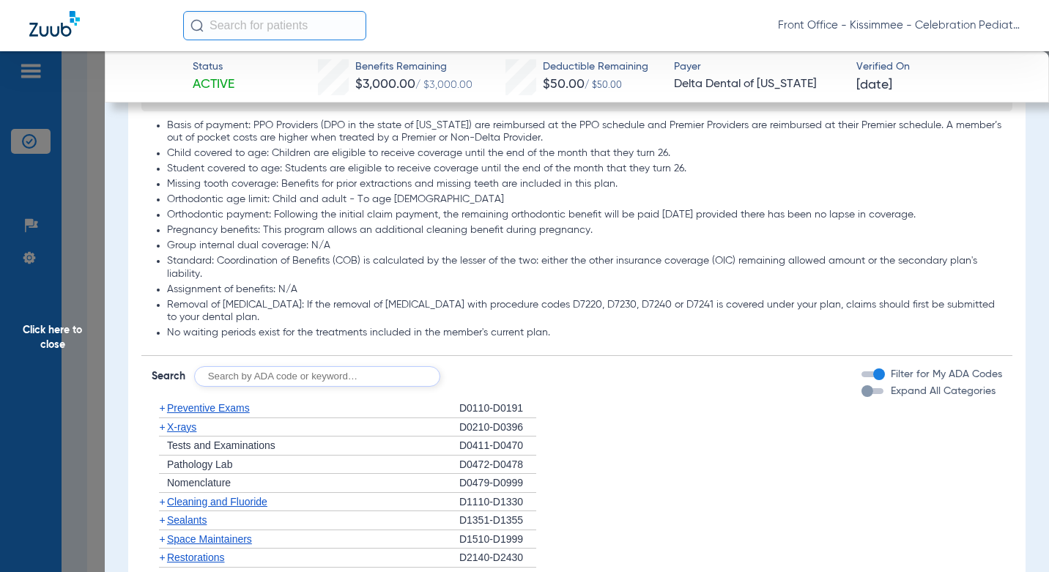
click at [862, 382] on div "Filter for My ADA Codes" at bounding box center [931, 374] width 141 height 15
click at [867, 394] on div "button" at bounding box center [872, 391] width 22 height 6
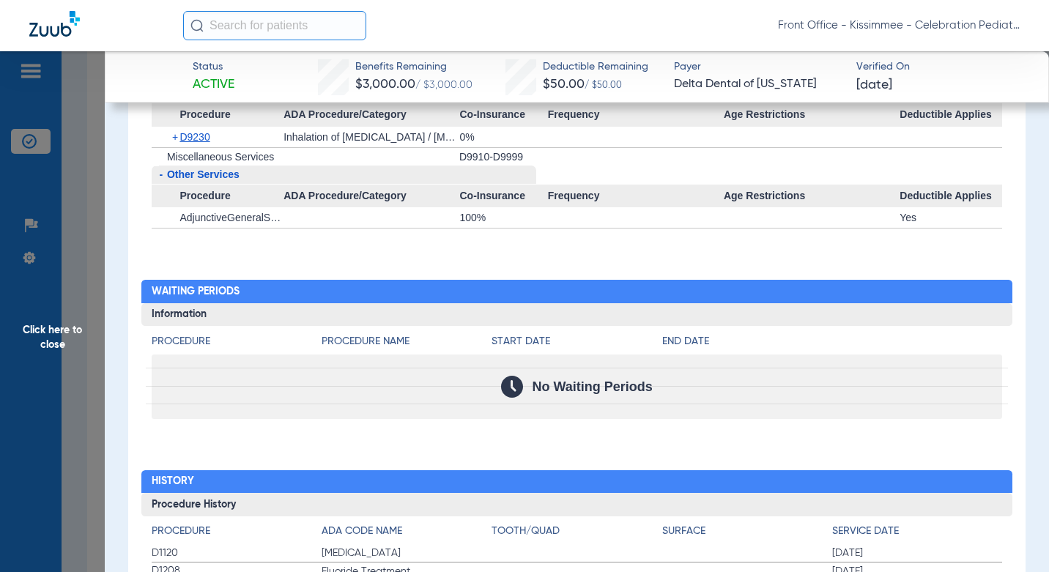
scroll to position [3533, 0]
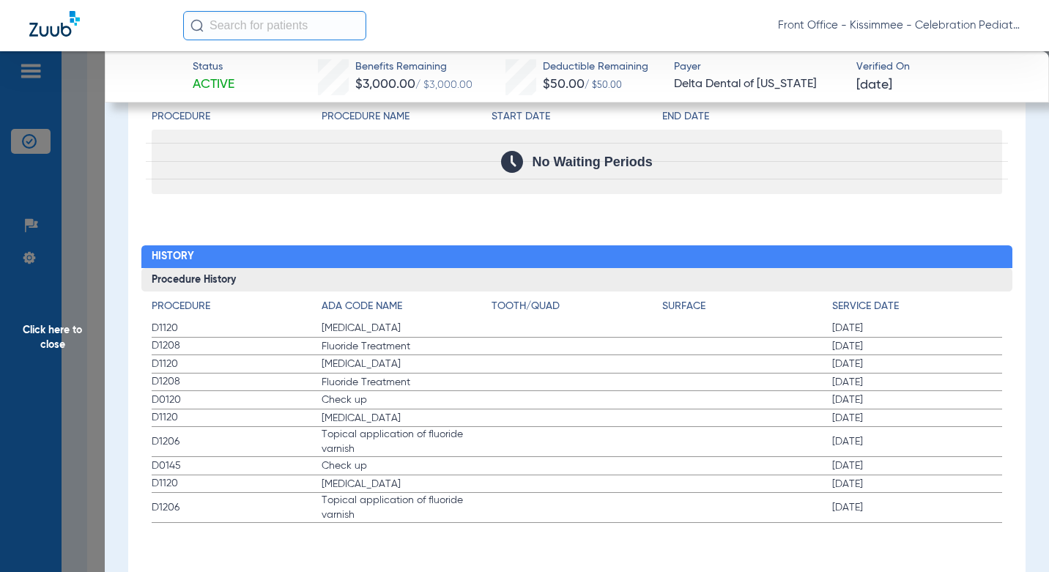
click at [85, 344] on span "Click here to close" at bounding box center [52, 337] width 105 height 572
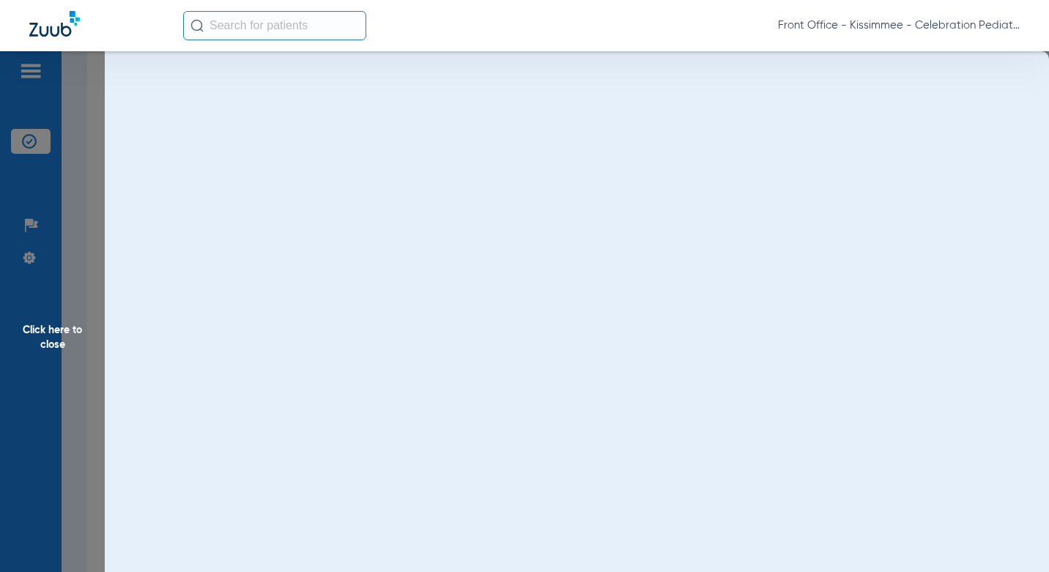
scroll to position [0, 0]
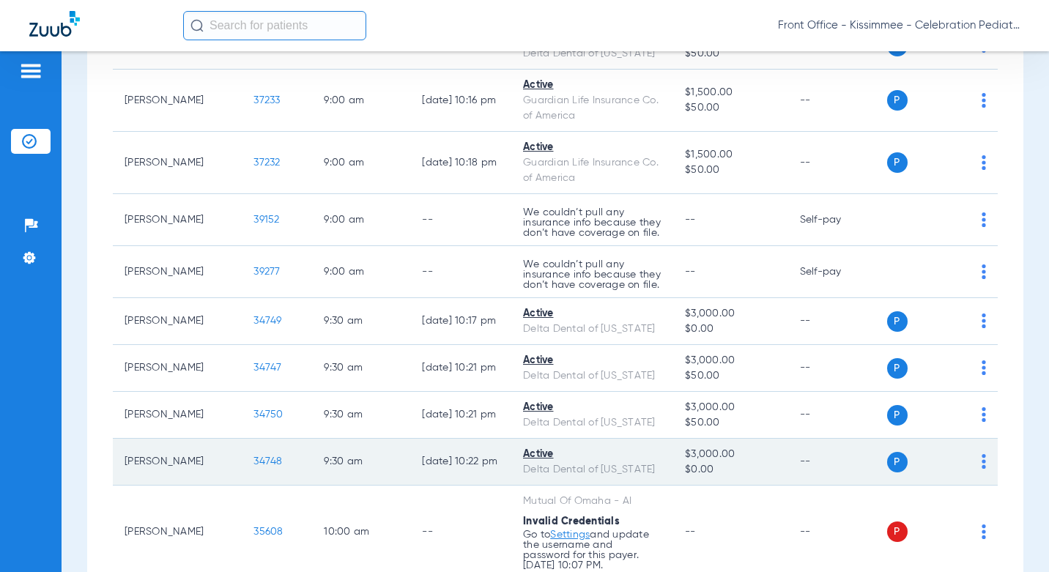
click at [253, 456] on span "34748" at bounding box center [267, 461] width 29 height 10
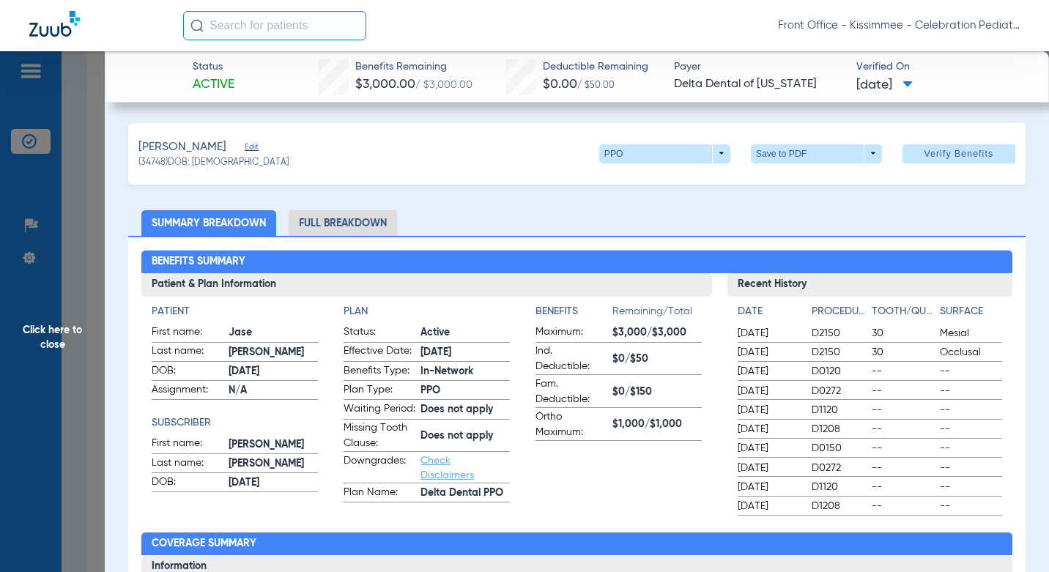
drag, startPoint x: 334, startPoint y: 226, endPoint x: 1023, endPoint y: 324, distance: 696.1
click at [334, 226] on li "Full Breakdown" at bounding box center [343, 223] width 108 height 26
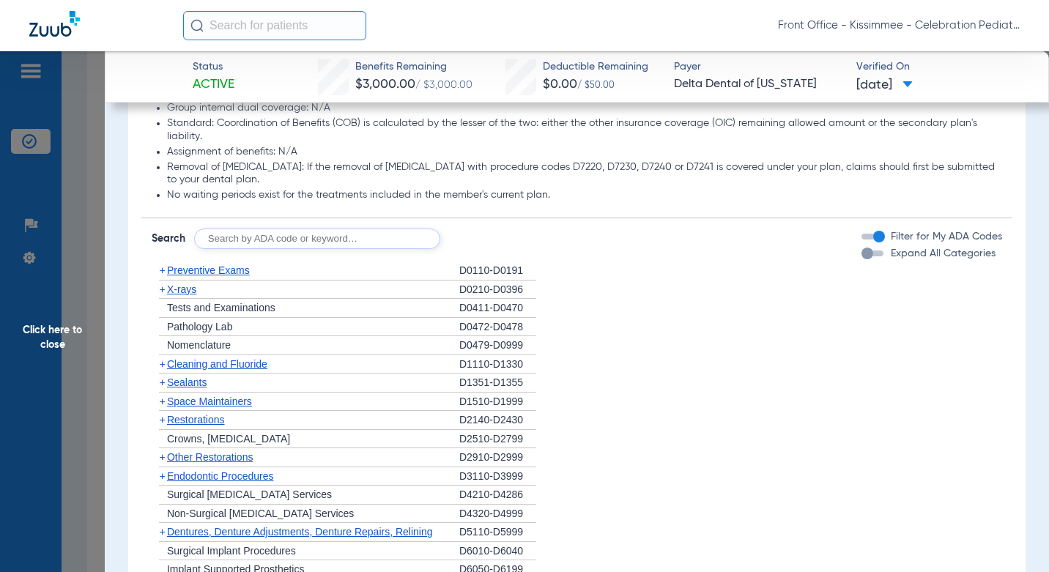
scroll to position [1538, 0]
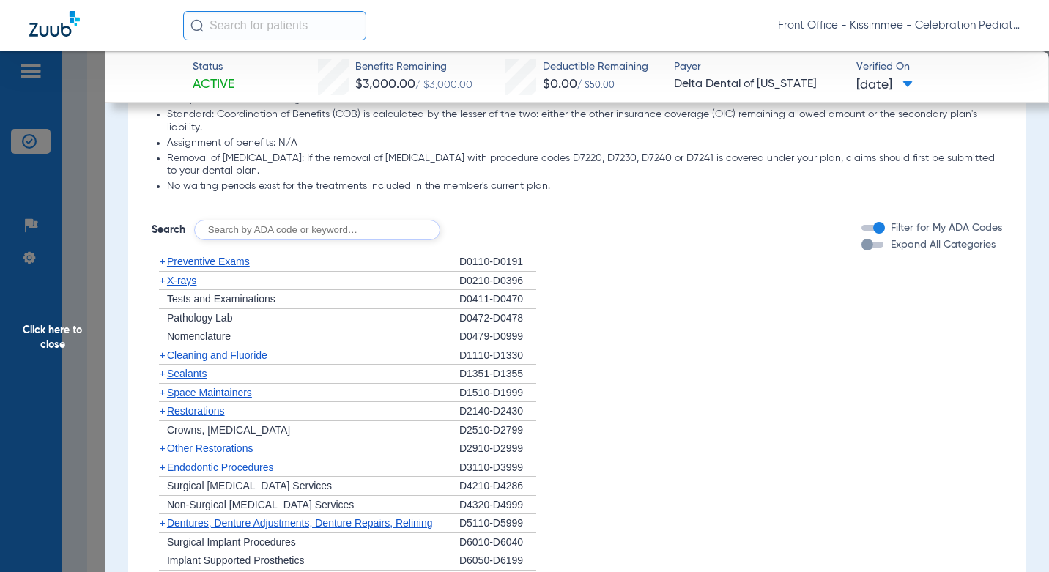
drag, startPoint x: 861, startPoint y: 261, endPoint x: 481, endPoint y: 212, distance: 383.1
click at [861, 250] on div "button" at bounding box center [867, 245] width 12 height 12
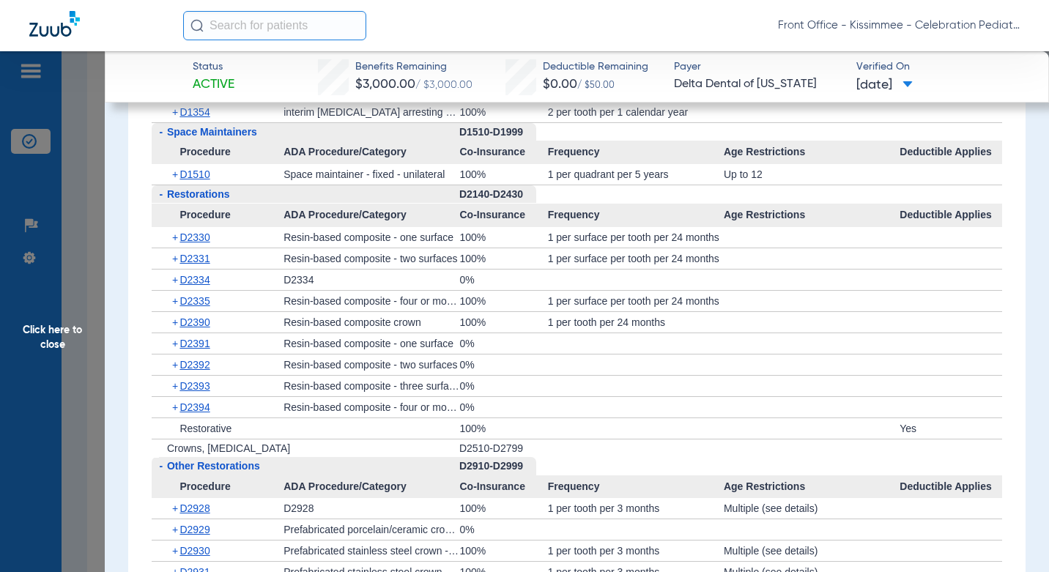
scroll to position [1758, 0]
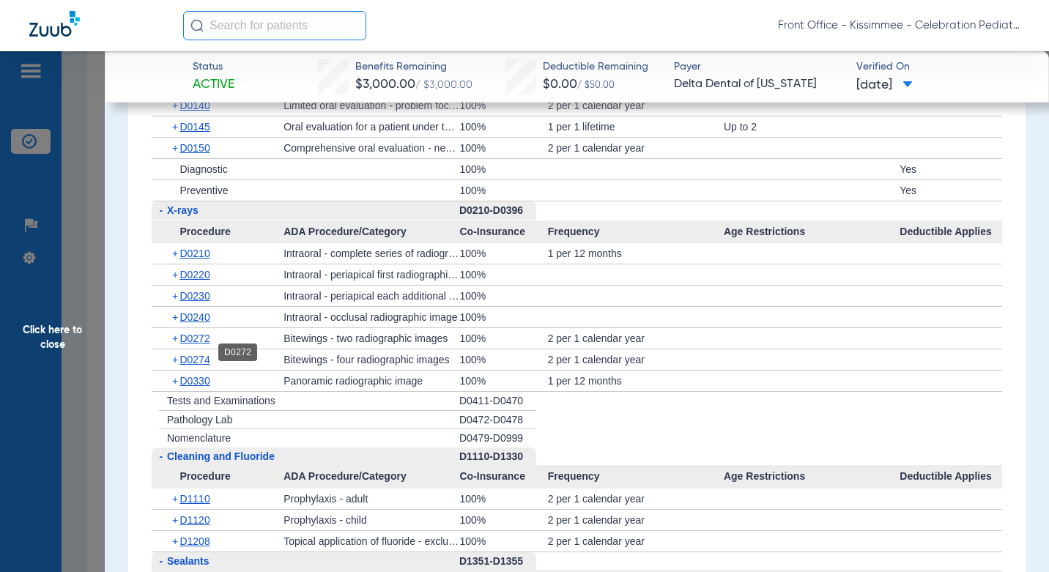
drag, startPoint x: 202, startPoint y: 352, endPoint x: 207, endPoint y: 337, distance: 16.2
click at [202, 344] on span "D0272" at bounding box center [194, 338] width 30 height 12
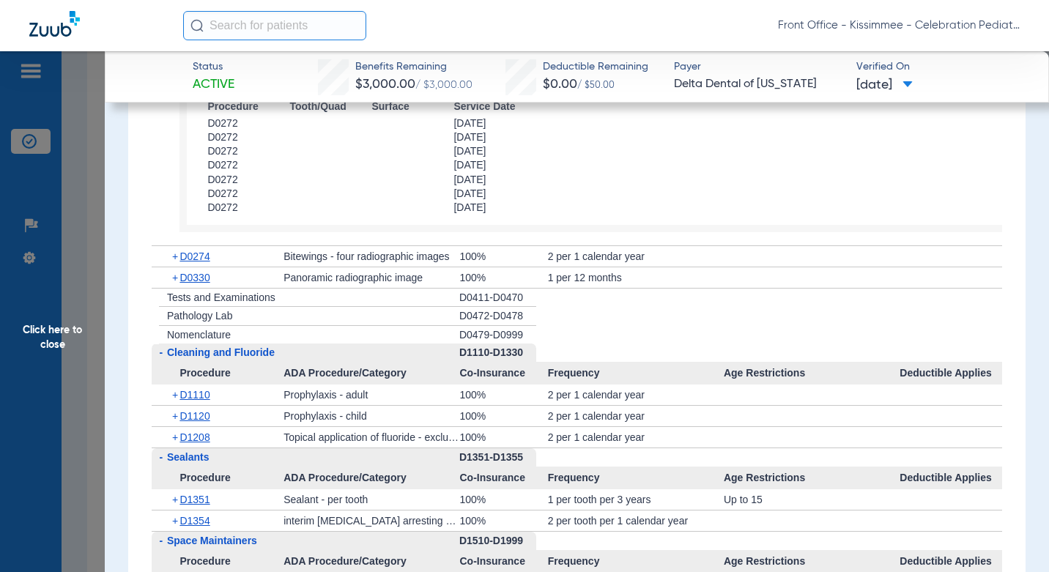
scroll to position [2124, 0]
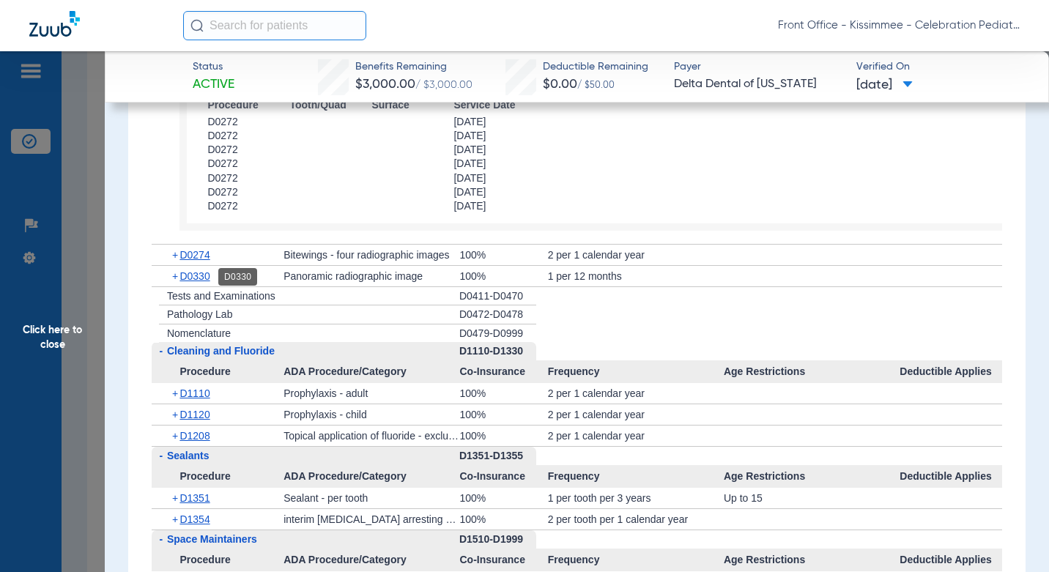
click at [196, 276] on span "D0330" at bounding box center [194, 276] width 30 height 12
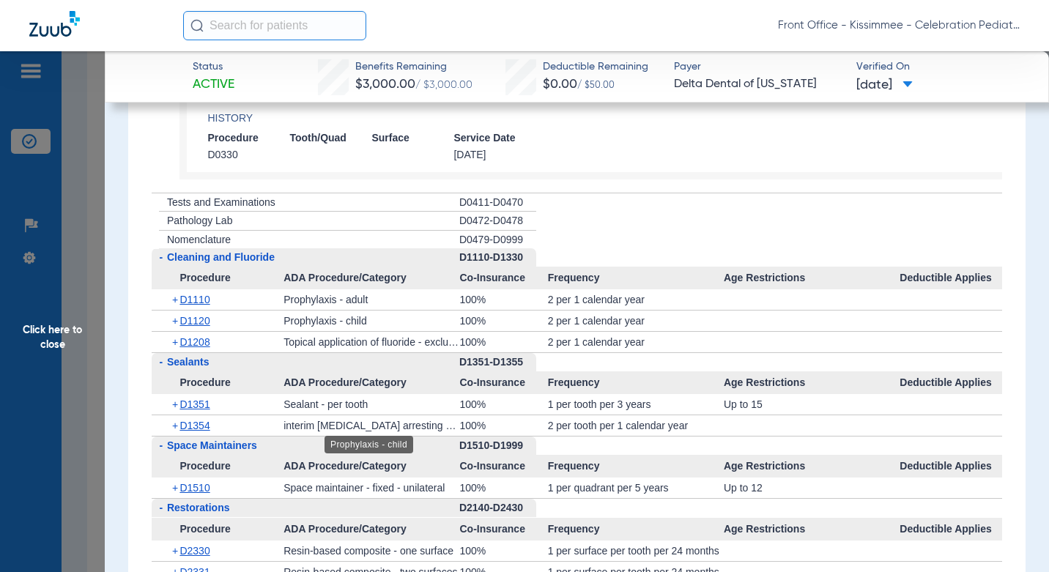
scroll to position [2417, 0]
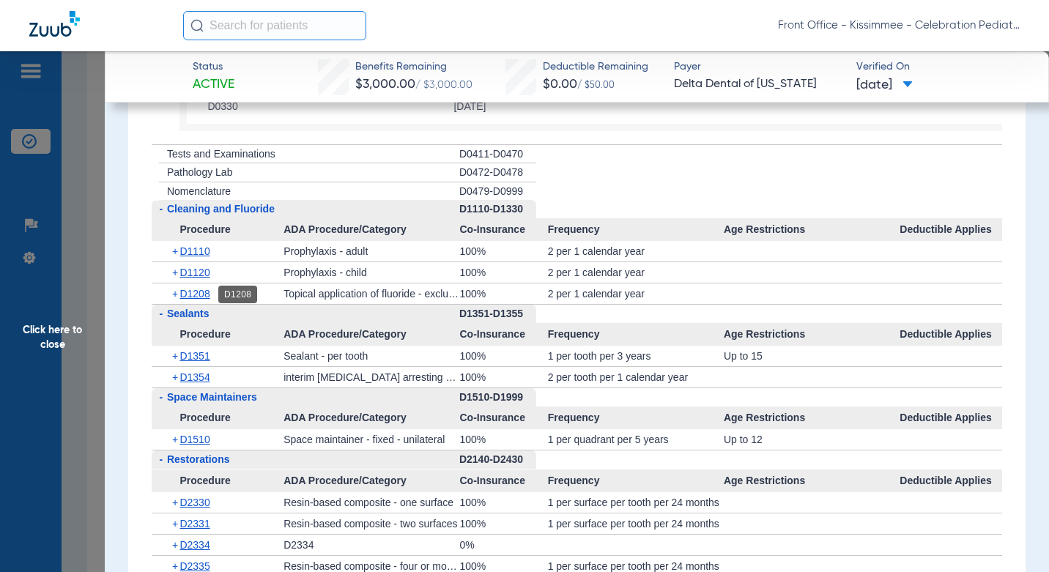
click at [200, 295] on span "D1208" at bounding box center [194, 294] width 30 height 12
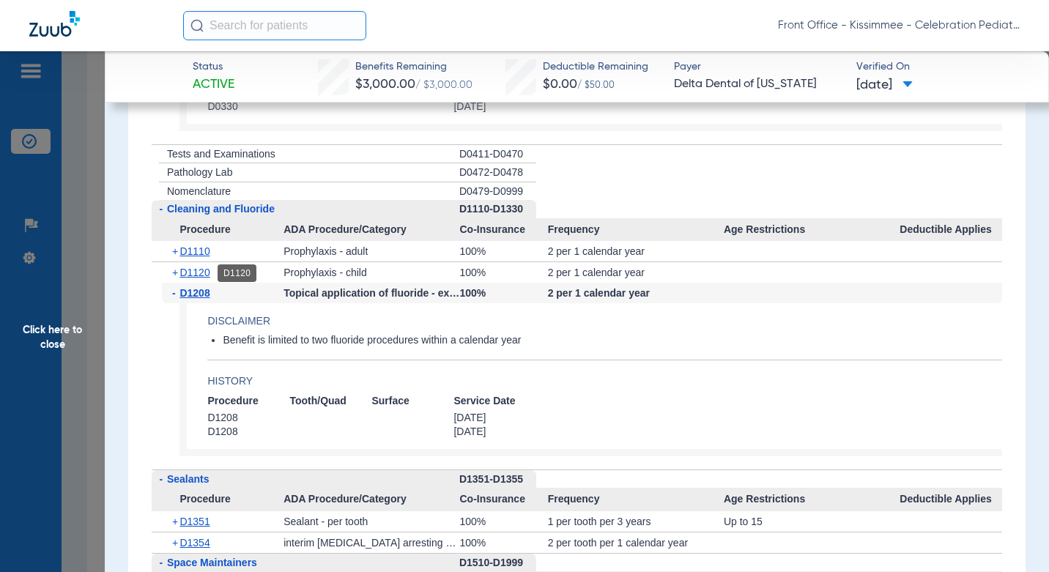
click at [201, 277] on span "D1120" at bounding box center [194, 273] width 30 height 12
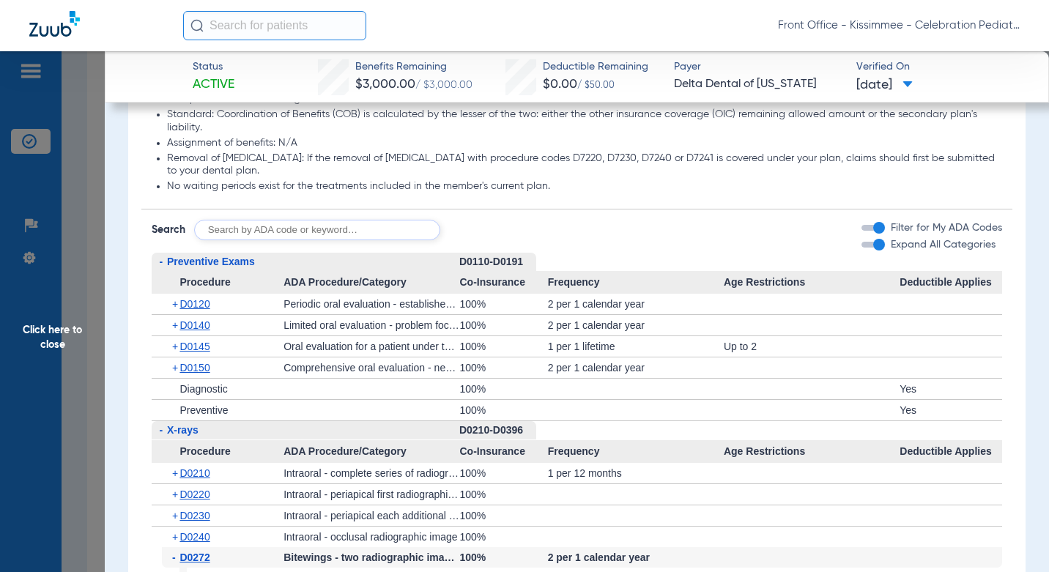
scroll to position [1758, 0]
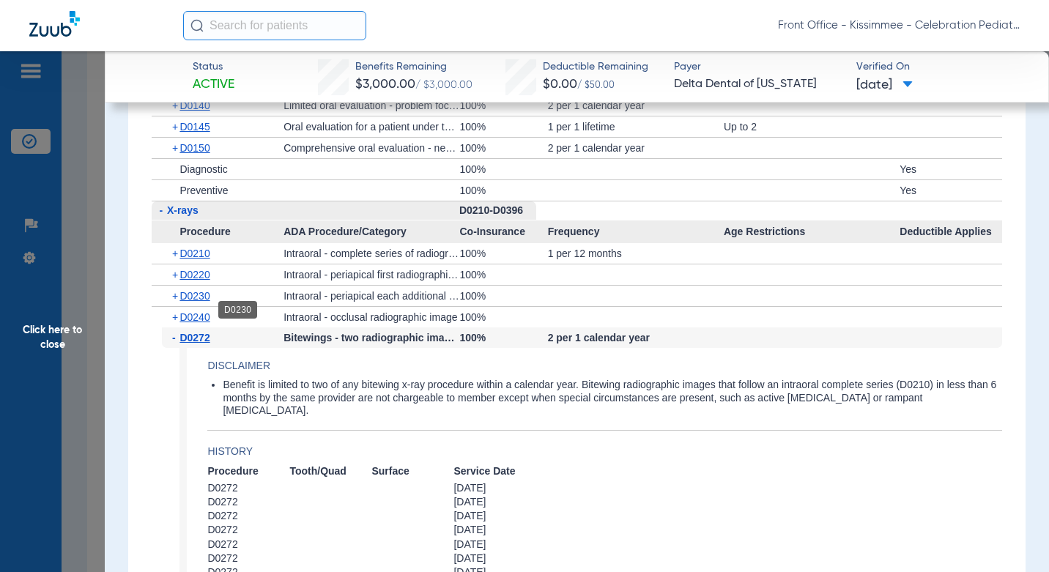
click at [199, 302] on span "D0230" at bounding box center [194, 296] width 30 height 12
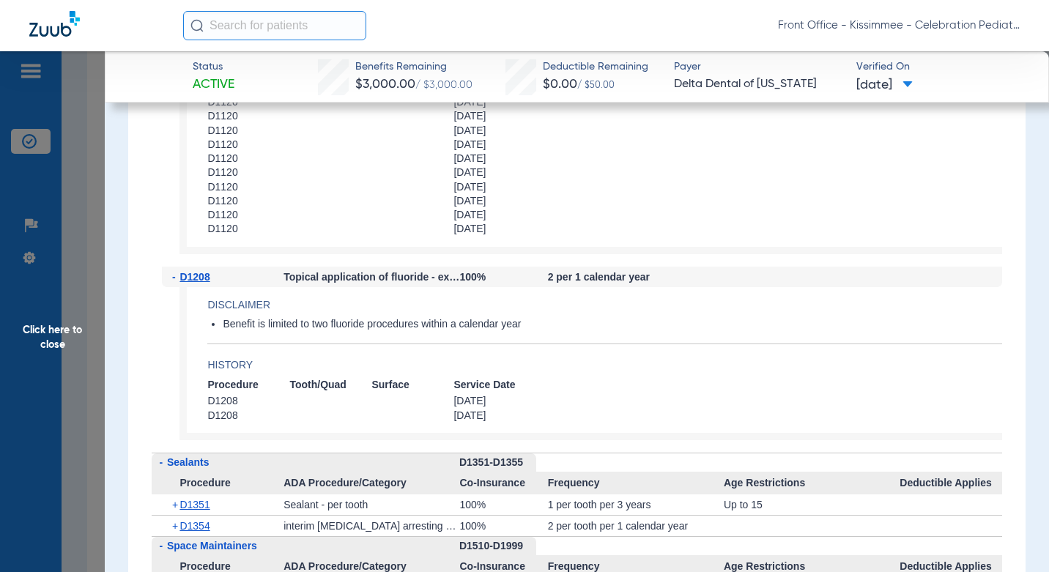
scroll to position [3149, 0]
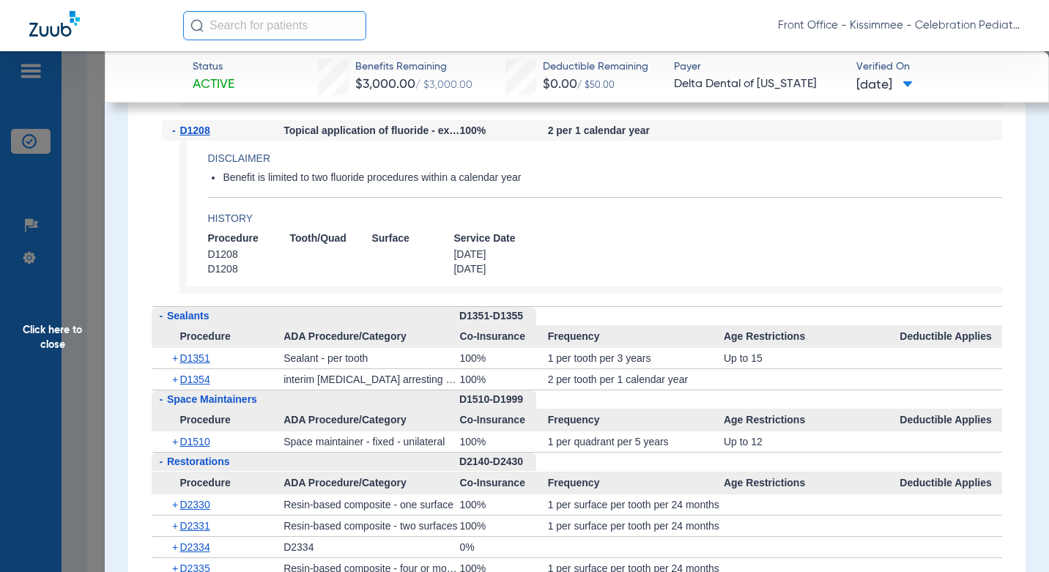
click at [193, 388] on div "+ D1354" at bounding box center [223, 379] width 122 height 21
click at [201, 378] on span "D1354" at bounding box center [194, 379] width 30 height 12
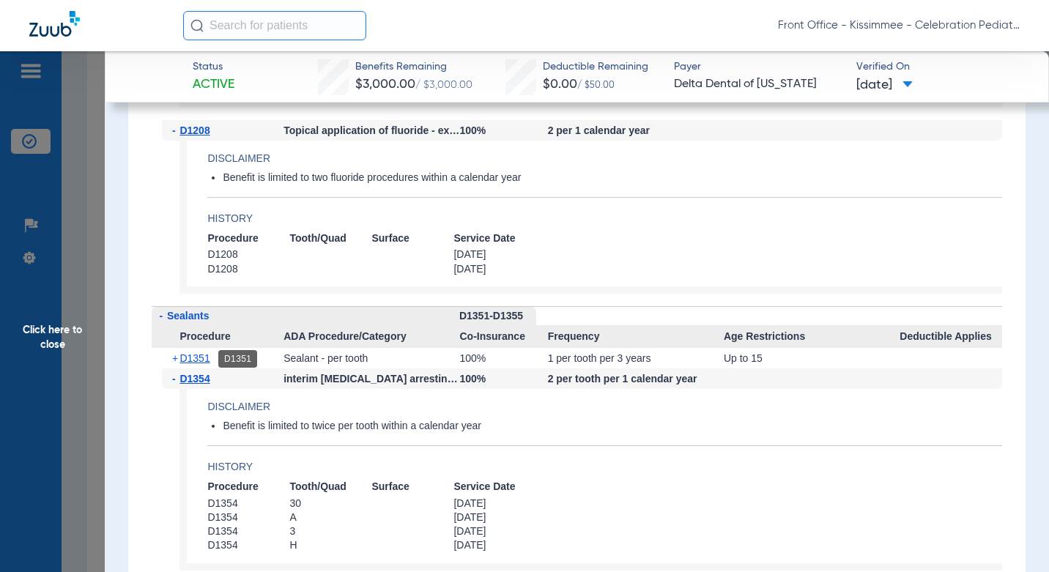
click at [209, 355] on span "D1351" at bounding box center [194, 358] width 30 height 12
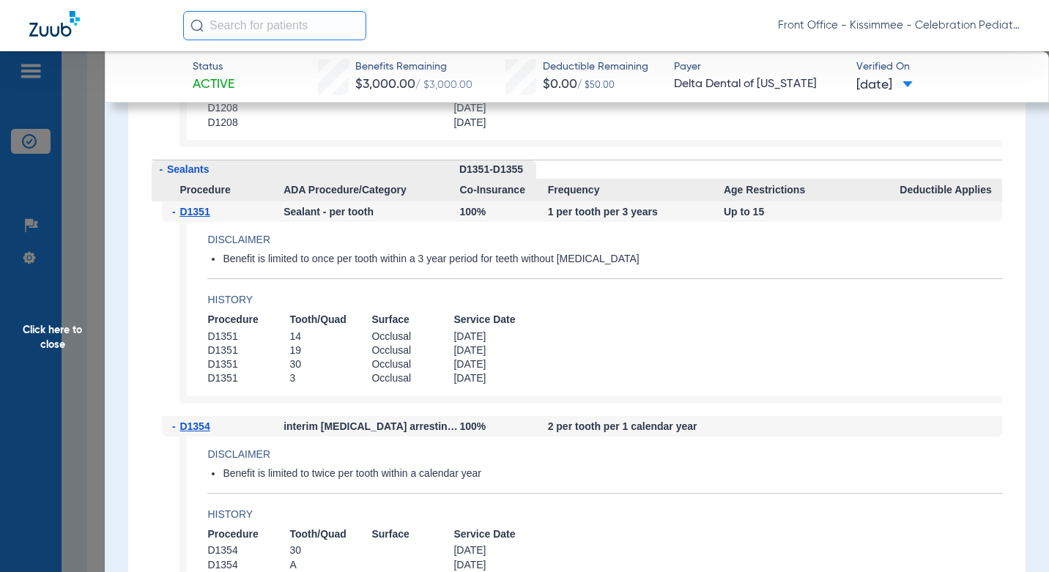
scroll to position [3515, 0]
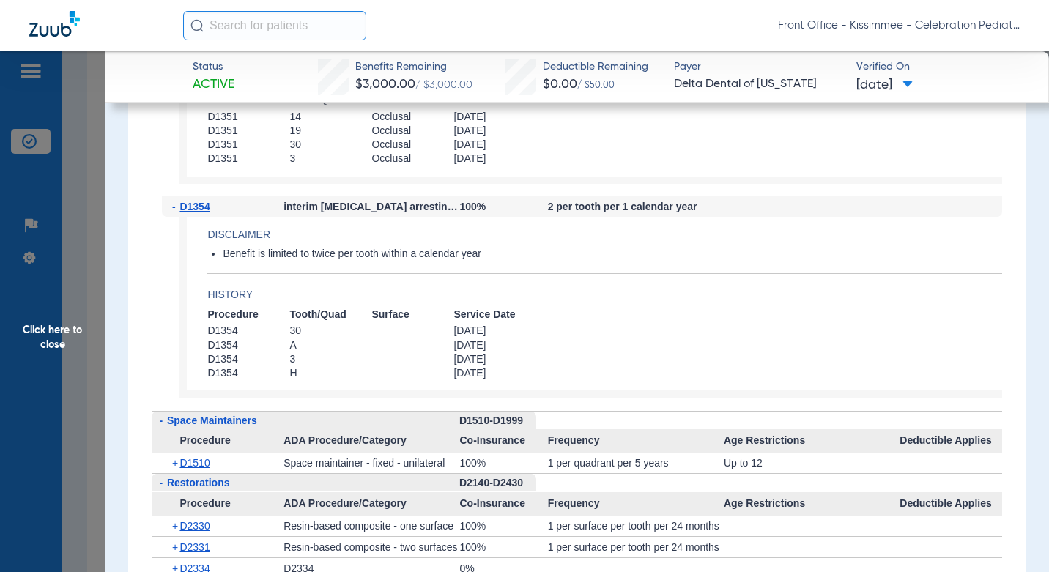
click at [83, 386] on span "Click here to close" at bounding box center [52, 337] width 105 height 572
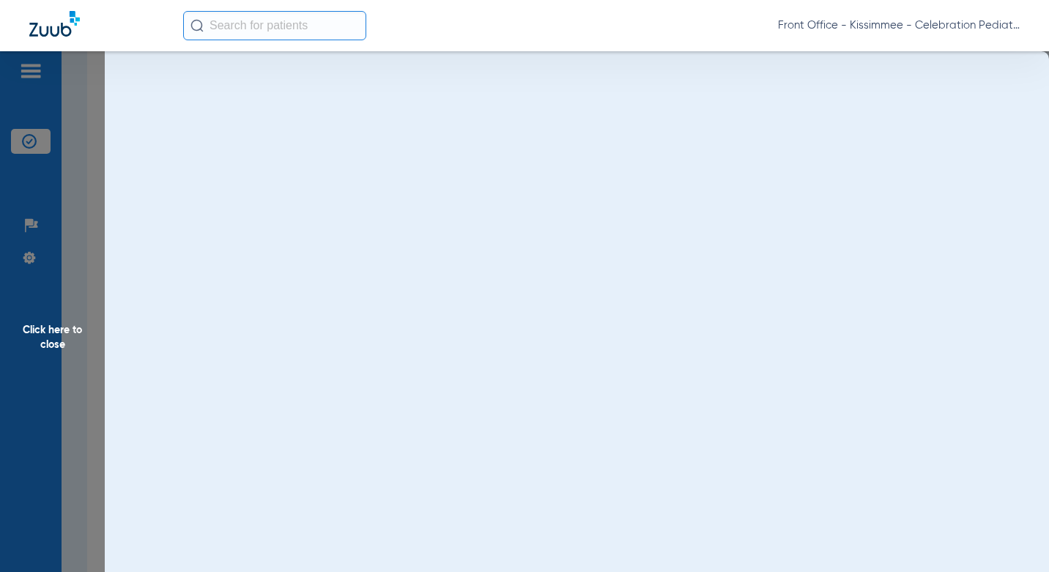
scroll to position [0, 0]
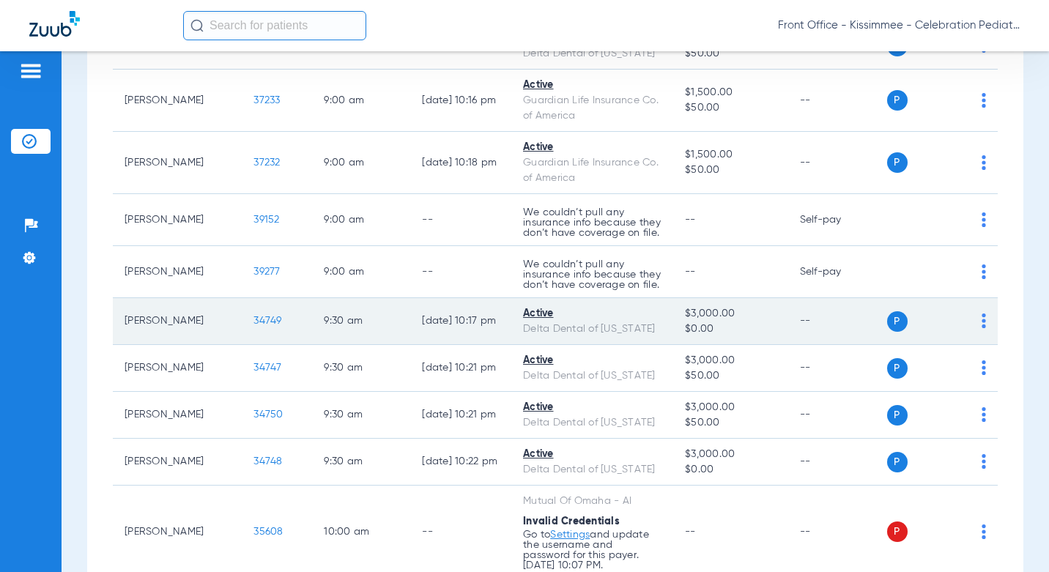
click at [253, 316] on span "34749" at bounding box center [267, 321] width 28 height 10
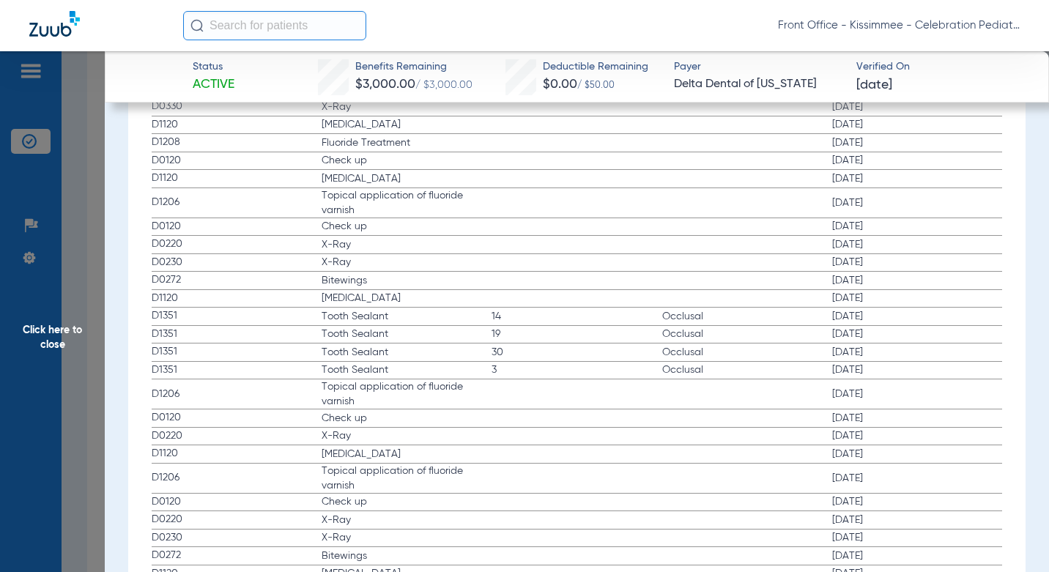
scroll to position [1977, 0]
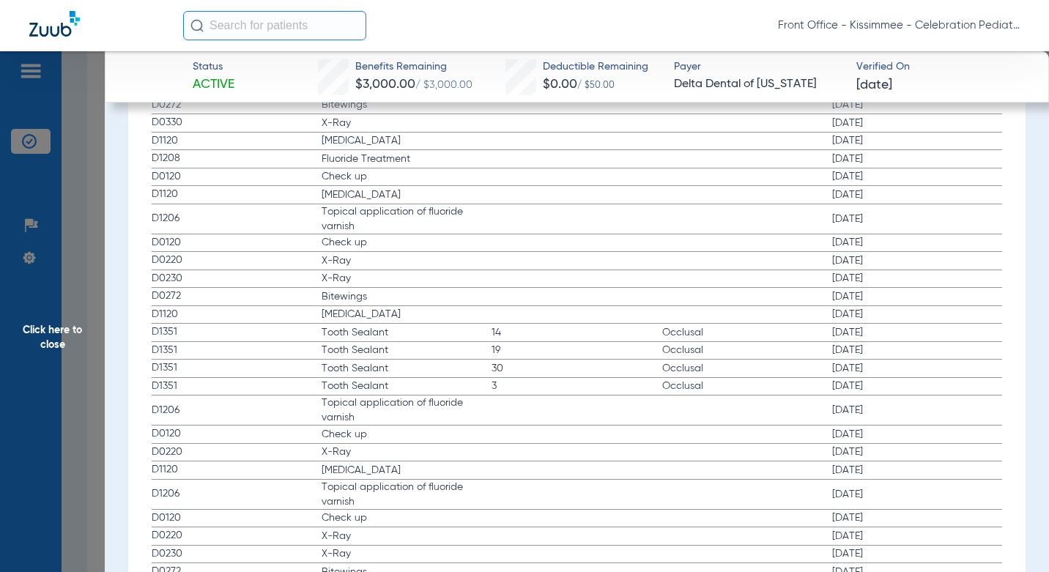
click at [81, 231] on span "Click here to close" at bounding box center [52, 337] width 105 height 572
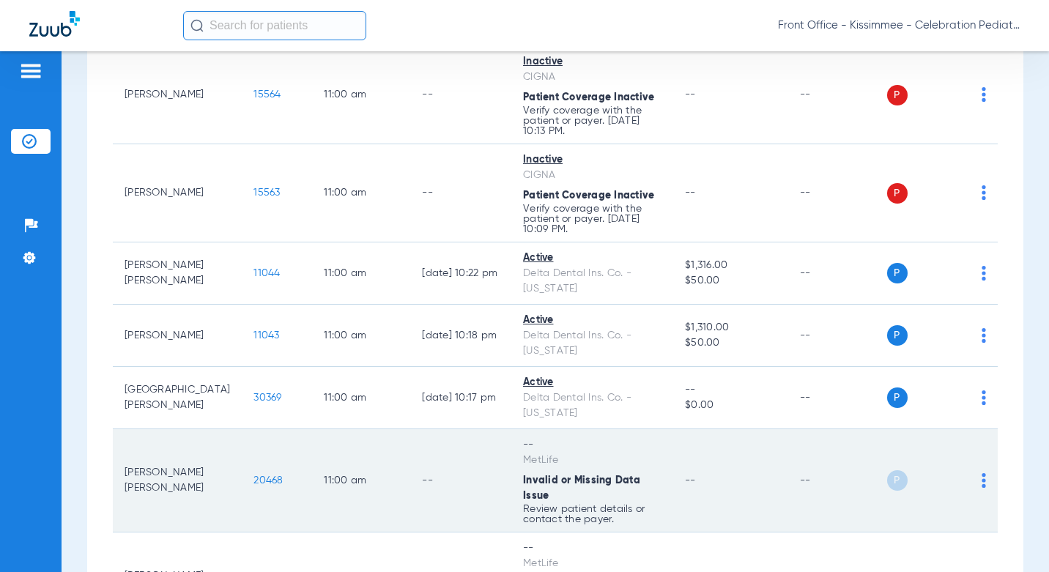
scroll to position [2124, 0]
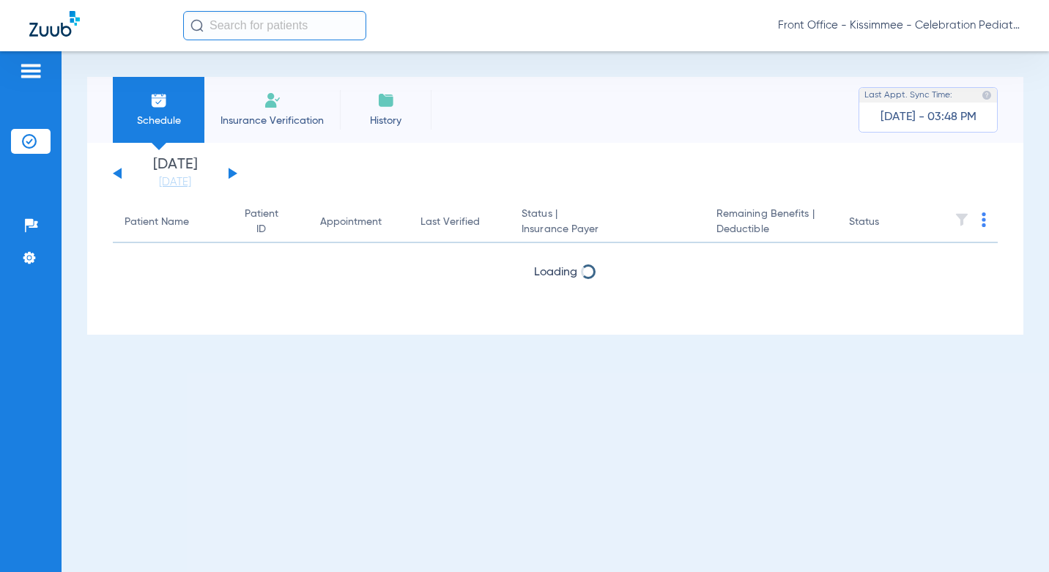
click at [510, 144] on div "[DATE] [DATE] [DATE] [DATE] [DATE] [DATE] [DATE] [DATE] [DATE] [DATE] [DATE] [D…" at bounding box center [555, 239] width 936 height 192
click at [168, 226] on div "Patient Name" at bounding box center [156, 222] width 64 height 15
click at [603, 129] on div "Schedule Insurance Verification History Last Appt. Sync Time: [DATE] - 03:48 PM" at bounding box center [555, 110] width 936 height 66
click at [122, 169] on div "[DATE] [DATE] [DATE] [DATE] [DATE] [DATE] [DATE] [DATE] [DATE] [DATE] [DATE] [D…" at bounding box center [175, 173] width 124 height 32
click at [116, 171] on button at bounding box center [117, 173] width 9 height 11
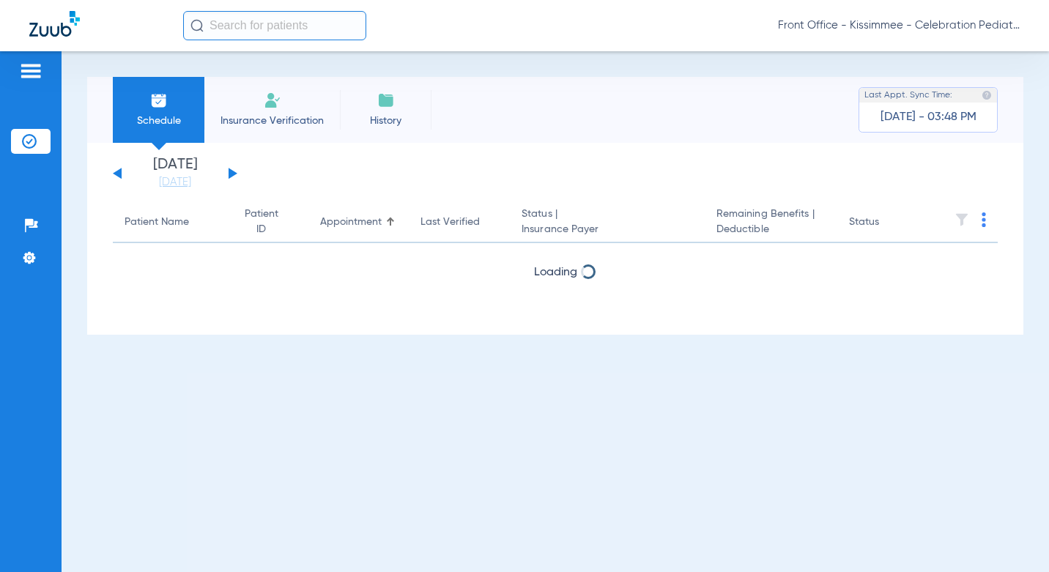
click at [234, 177] on div "[DATE] [DATE] [DATE] [DATE] [DATE] [DATE] [DATE] [DATE] [DATE] [DATE] [DATE] [D…" at bounding box center [175, 173] width 124 height 32
click at [233, 172] on button at bounding box center [232, 173] width 9 height 11
click at [171, 182] on link "[DATE]" at bounding box center [175, 182] width 88 height 15
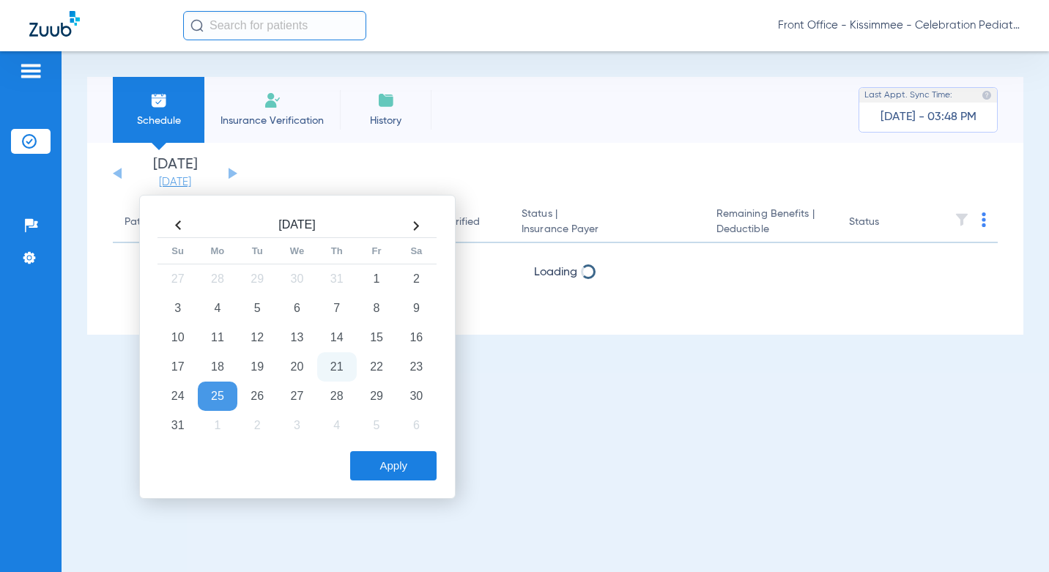
click at [171, 182] on link "[DATE]" at bounding box center [175, 182] width 88 height 15
click at [579, 71] on div "Schedule Insurance Verification History Last Appt. Sync Time: [DATE] - 03:48 PM…" at bounding box center [555, 311] width 987 height 521
